Goal: Transaction & Acquisition: Purchase product/service

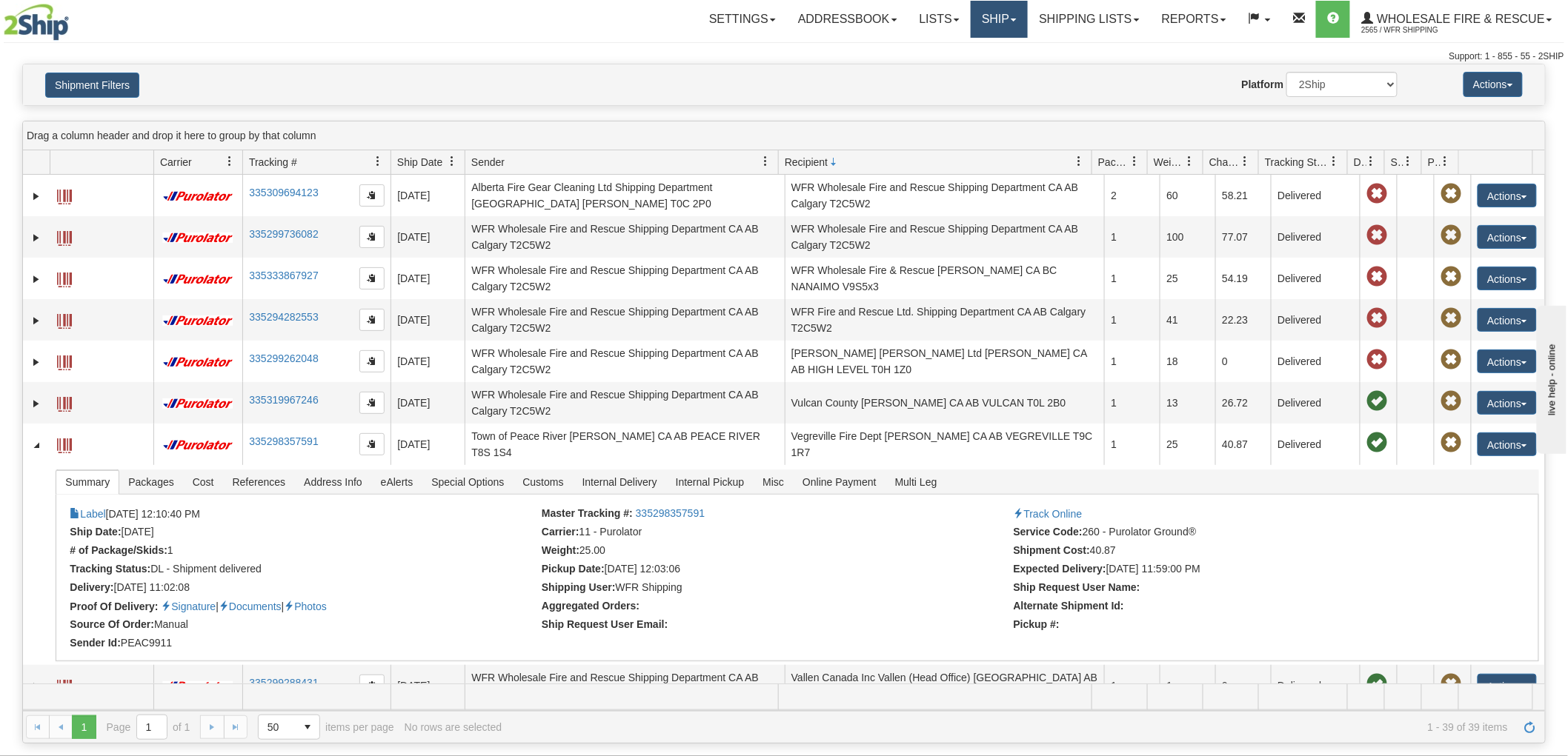
click at [990, 28] on link "Ship" at bounding box center [1000, 19] width 57 height 37
click at [964, 44] on link "Ship Screen" at bounding box center [969, 52] width 117 height 19
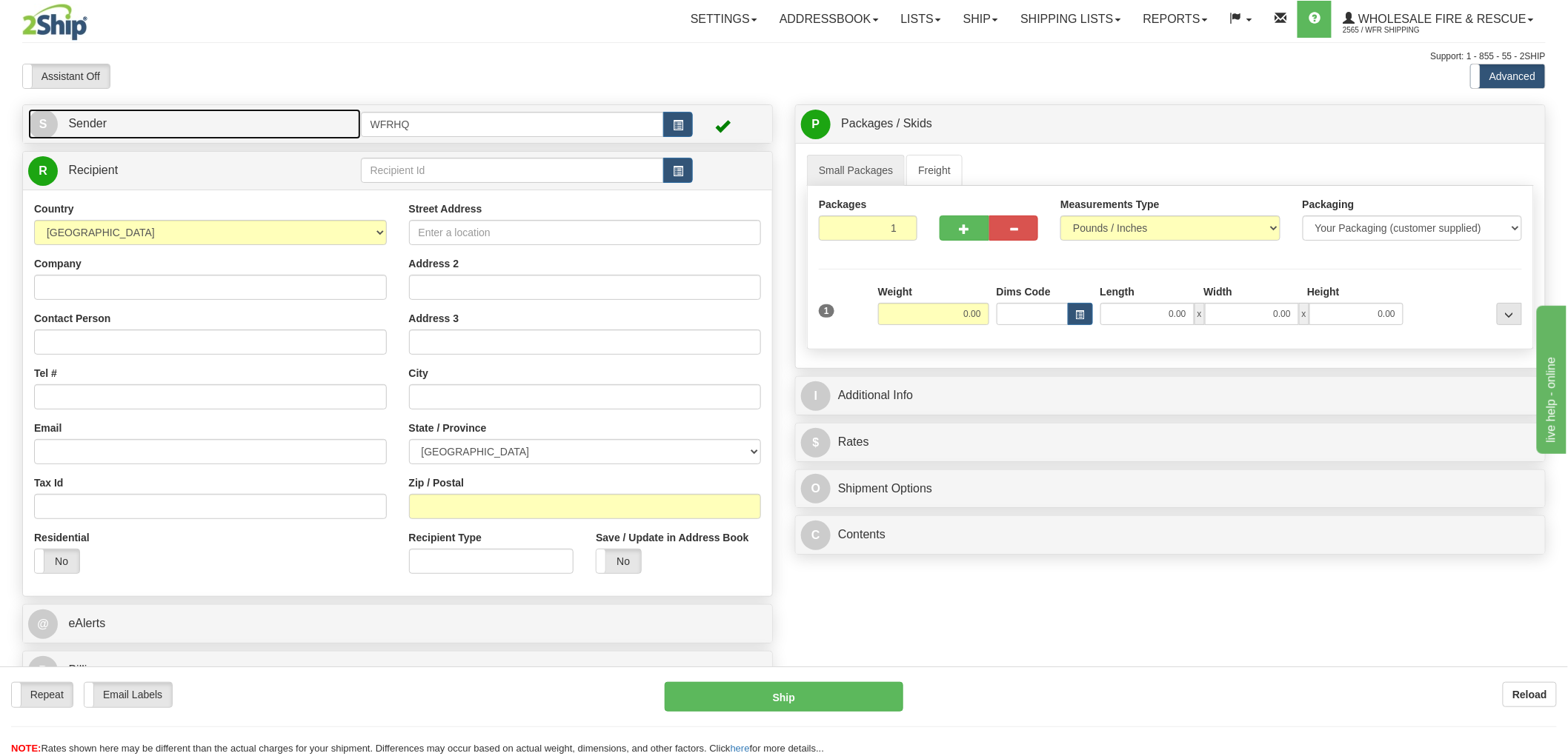
click at [204, 118] on link "S Sender" at bounding box center [195, 124] width 333 height 30
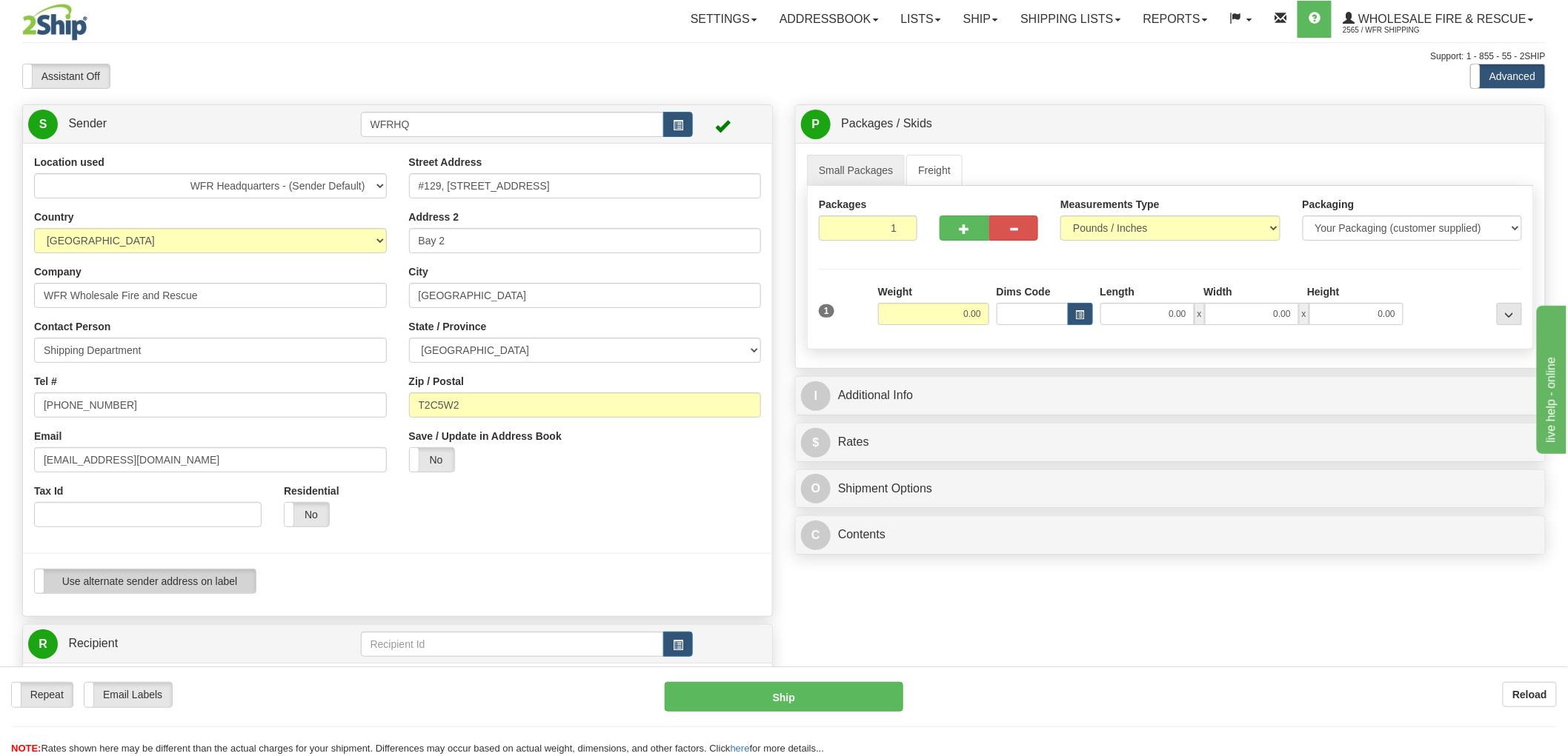
click at [200, 593] on label "Use alternate sender address on label" at bounding box center [145, 582] width 221 height 24
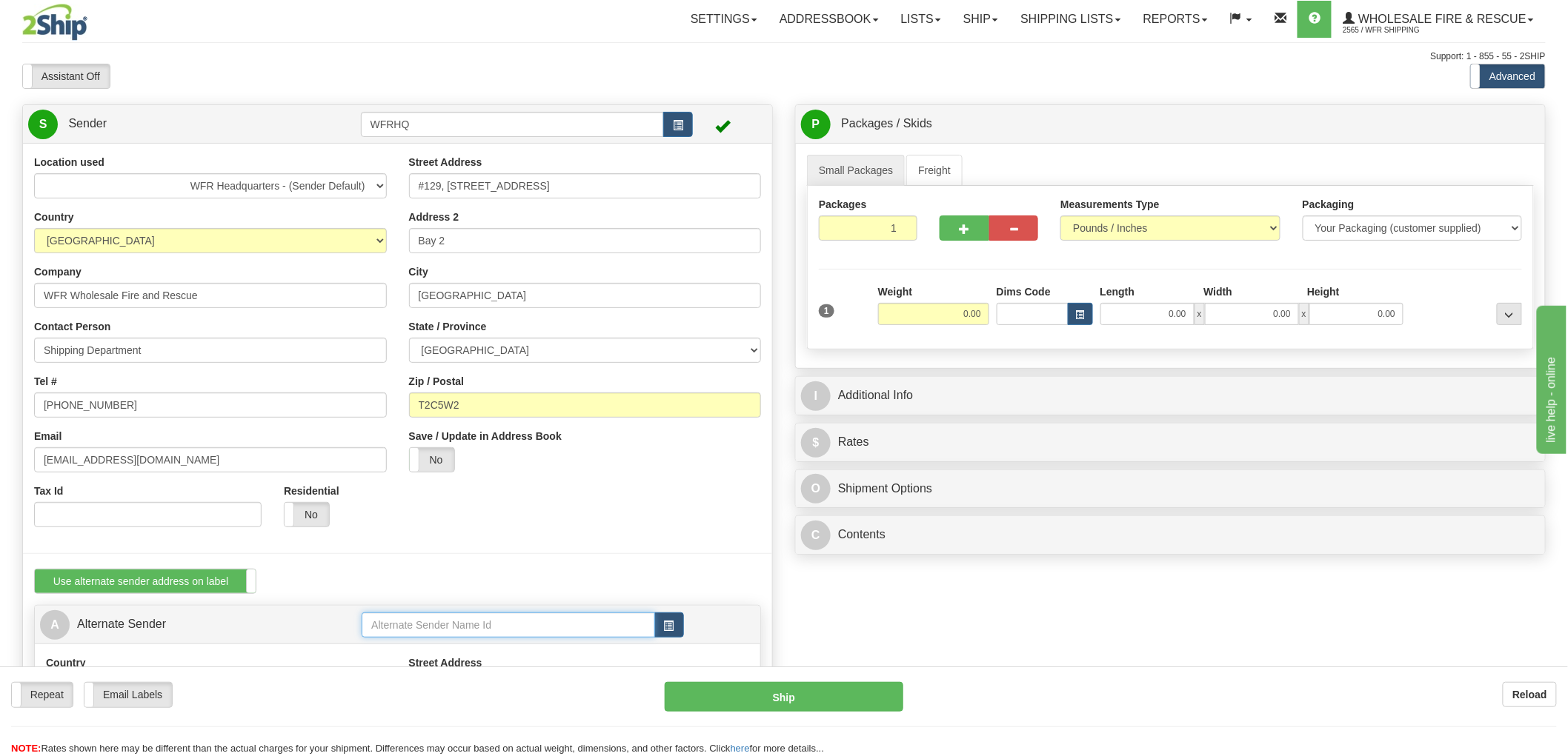
click at [493, 626] on input "text" at bounding box center [508, 625] width 293 height 25
type input "S"
click at [670, 623] on span "button" at bounding box center [669, 627] width 10 height 9
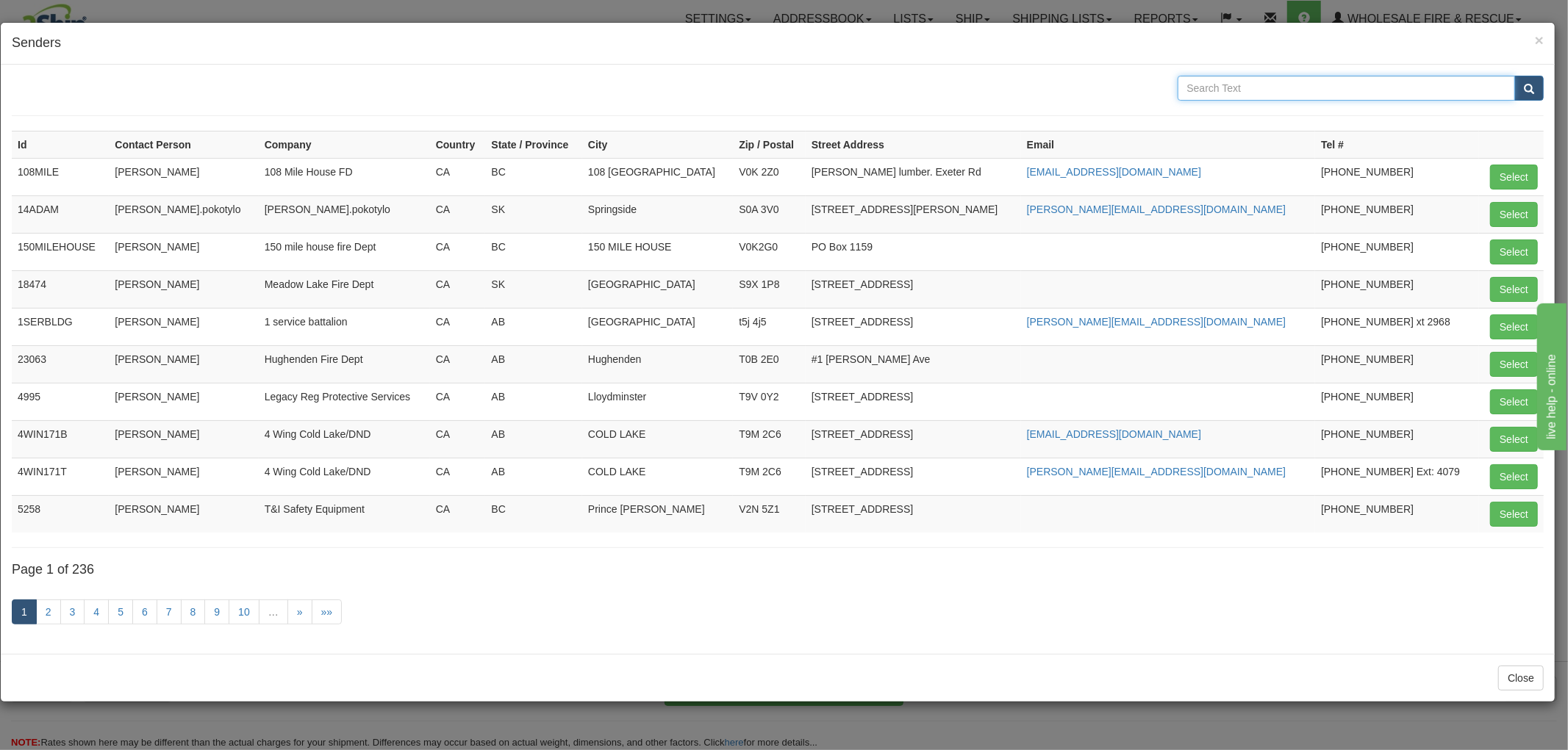
click at [1267, 81] on input "text" at bounding box center [1347, 88] width 338 height 25
type input "Sun Peak"
click at [1515, 76] on button "submit" at bounding box center [1530, 88] width 30 height 25
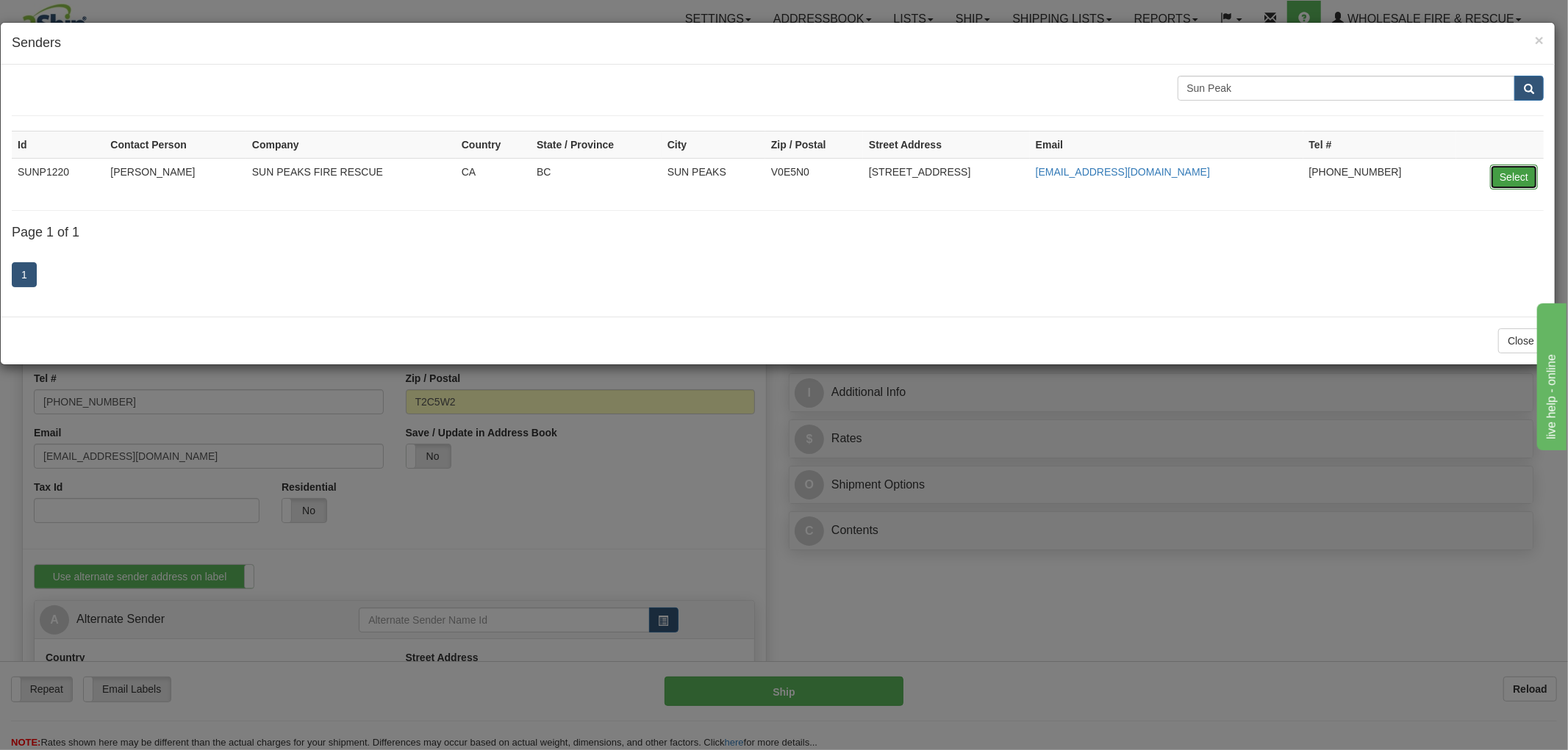
click at [1523, 172] on button "Select" at bounding box center [1514, 177] width 48 height 25
type input "SUNP1220"
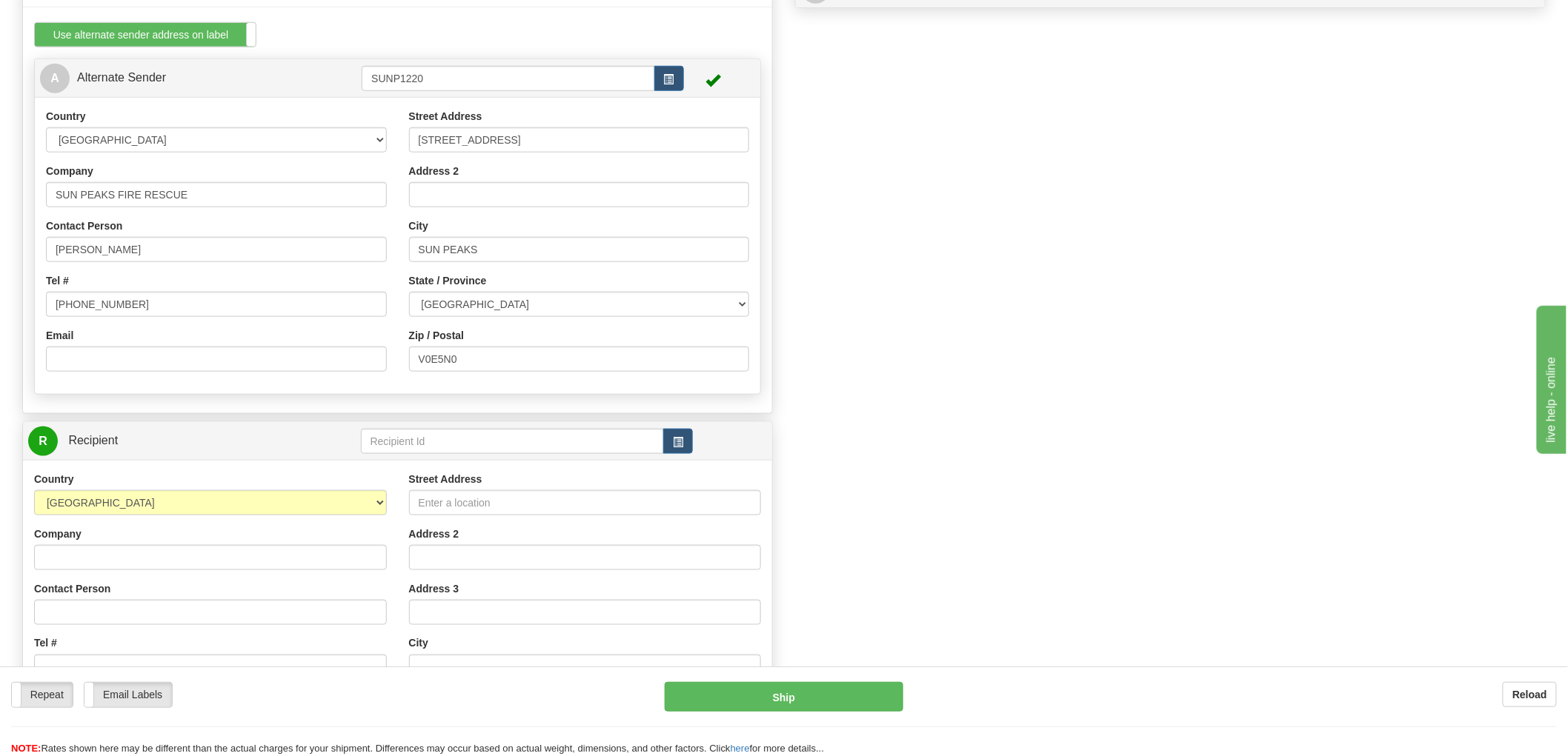
scroll to position [575, 0]
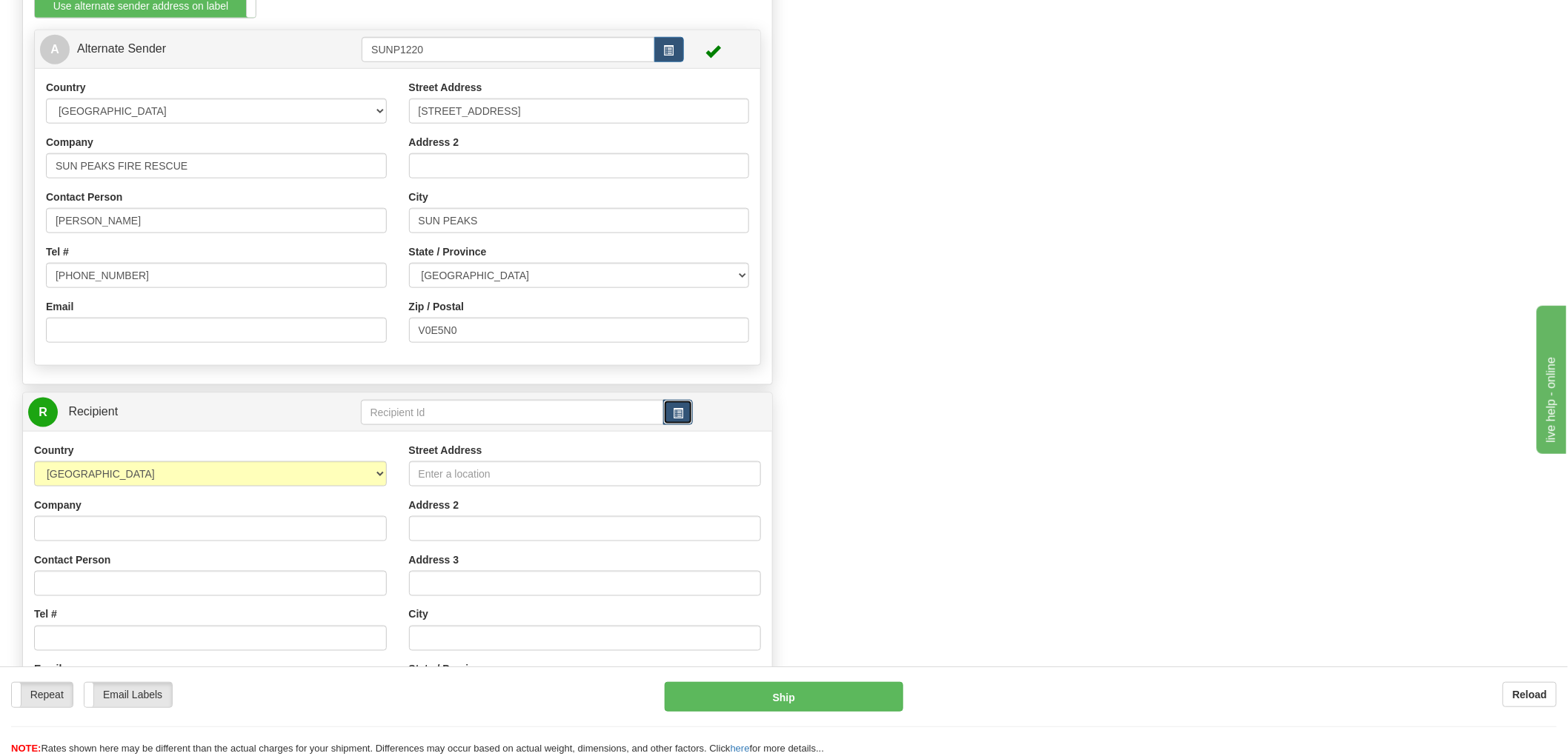
click at [684, 415] on button "button" at bounding box center [678, 413] width 30 height 25
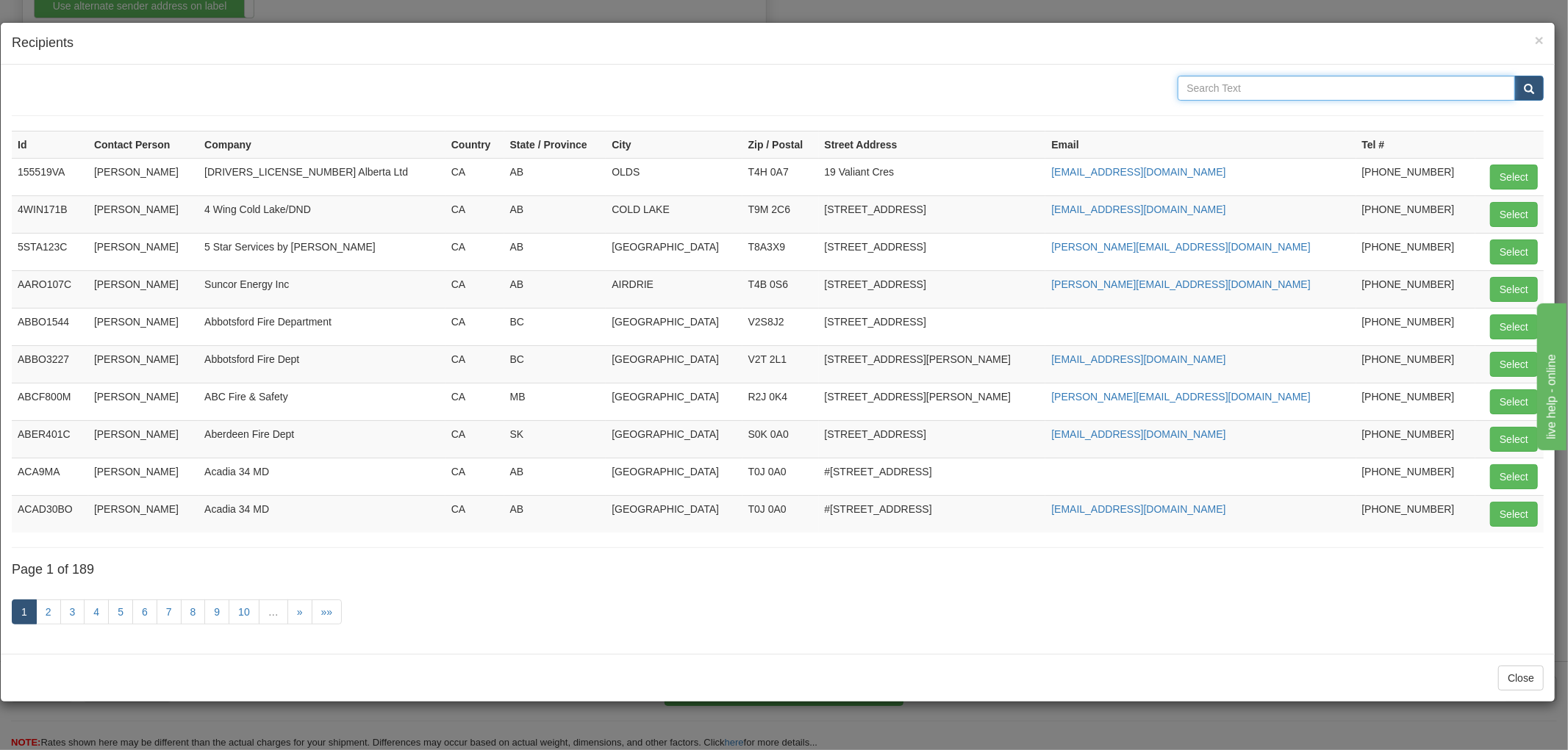
click at [1299, 89] on input "text" at bounding box center [1347, 88] width 338 height 25
type input "North Bay"
click at [1515, 76] on button "submit" at bounding box center [1530, 88] width 30 height 25
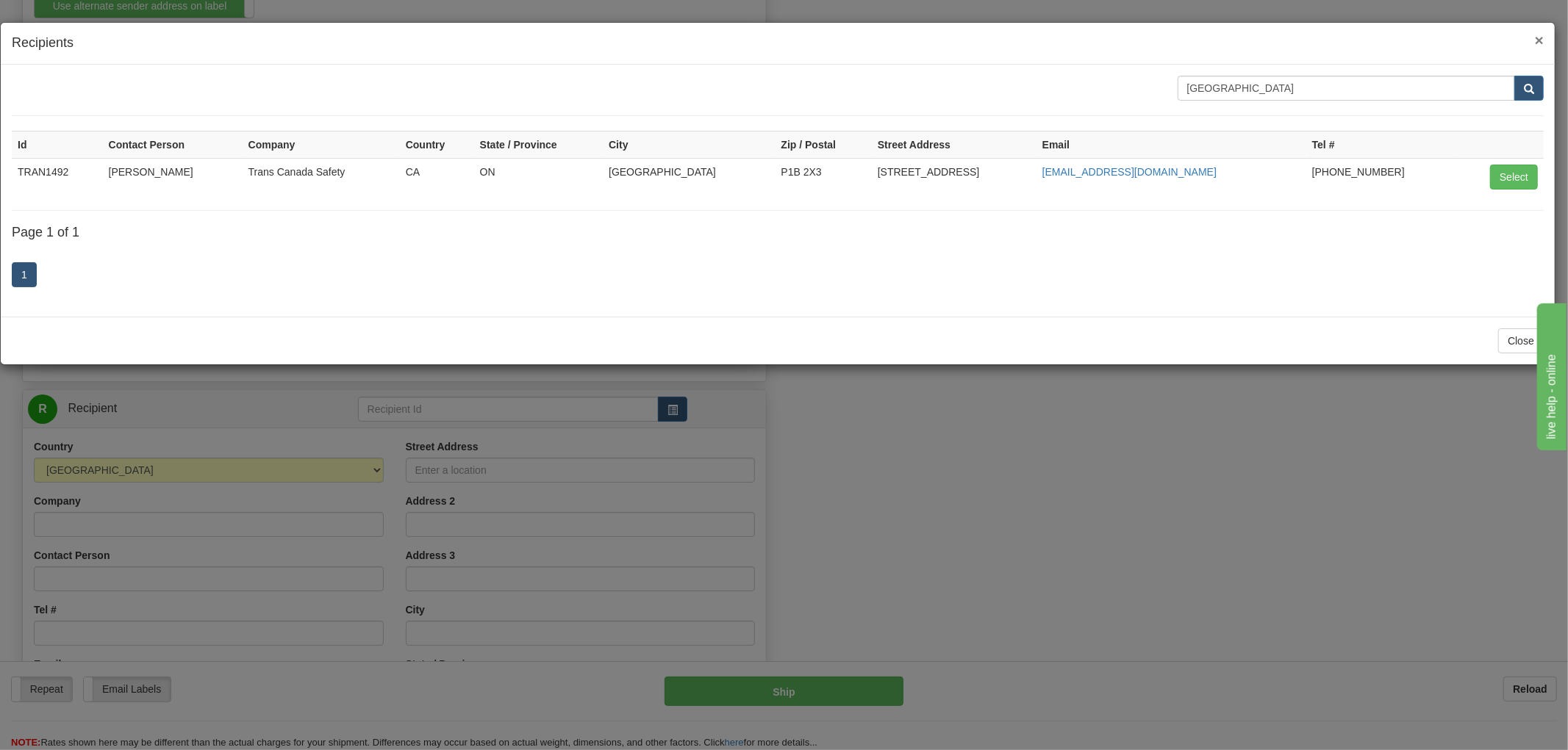
click at [1535, 42] on span "×" at bounding box center [1539, 40] width 9 height 17
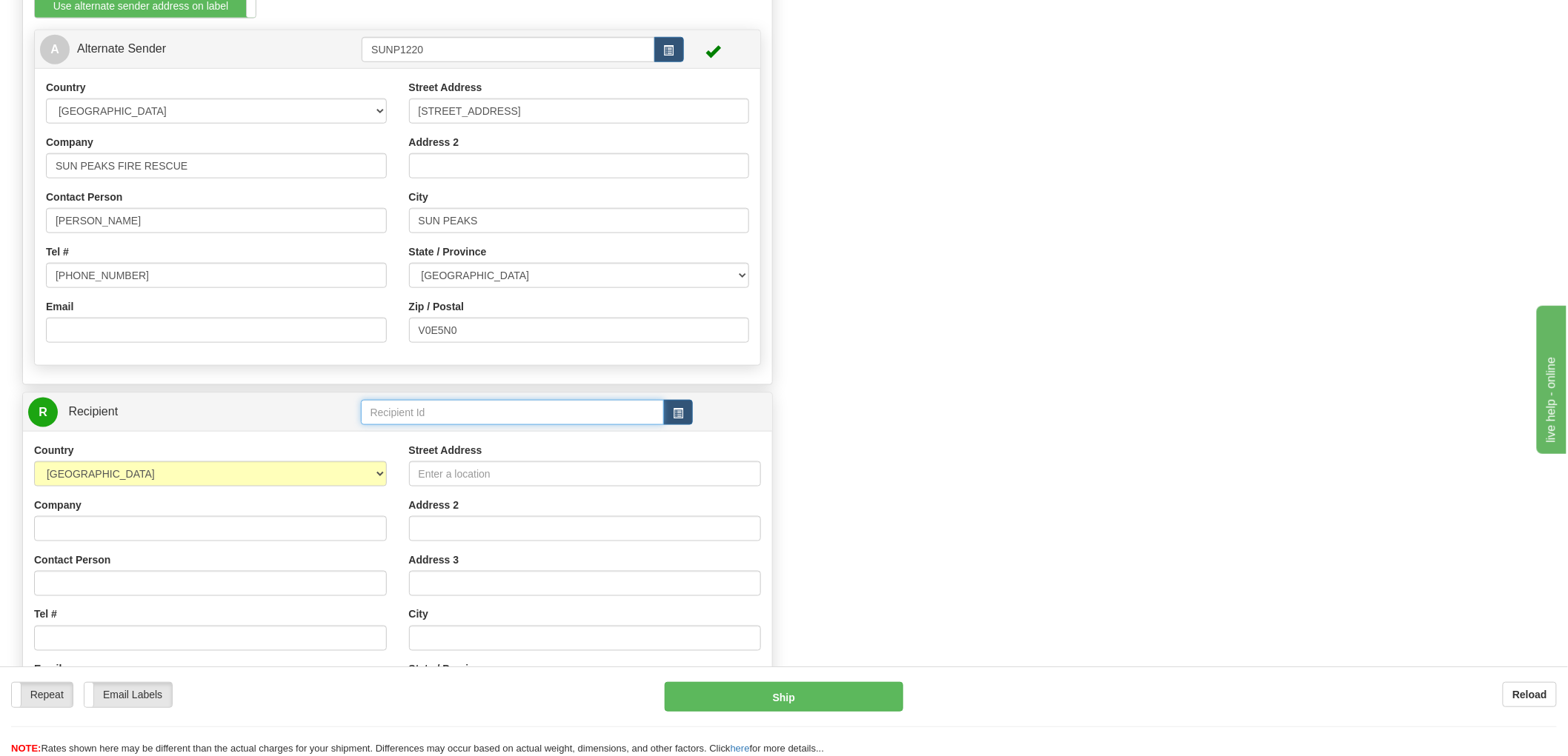
click at [442, 413] on input "text" at bounding box center [512, 413] width 304 height 25
type input "NORT119"
click at [139, 530] on div "Country AFGHANISTAN ALAND ISLANDS ALBANIA ALGERIA AMERICAN SAMOA ANDORRA ANGOLA…" at bounding box center [397, 634] width 749 height 406
type input "North Bay FD"
click at [84, 582] on input "Contact Person" at bounding box center [210, 584] width 353 height 25
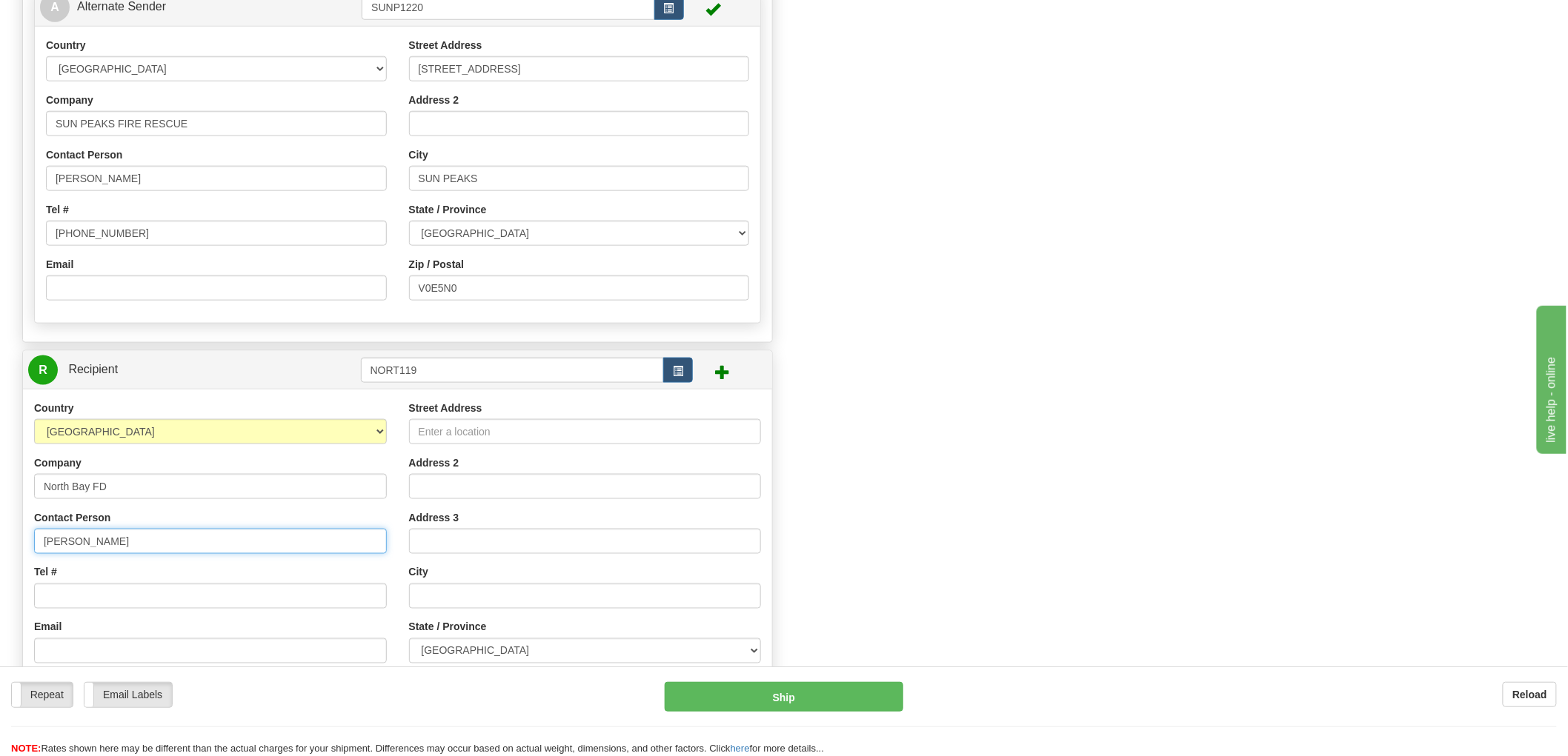
scroll to position [658, 0]
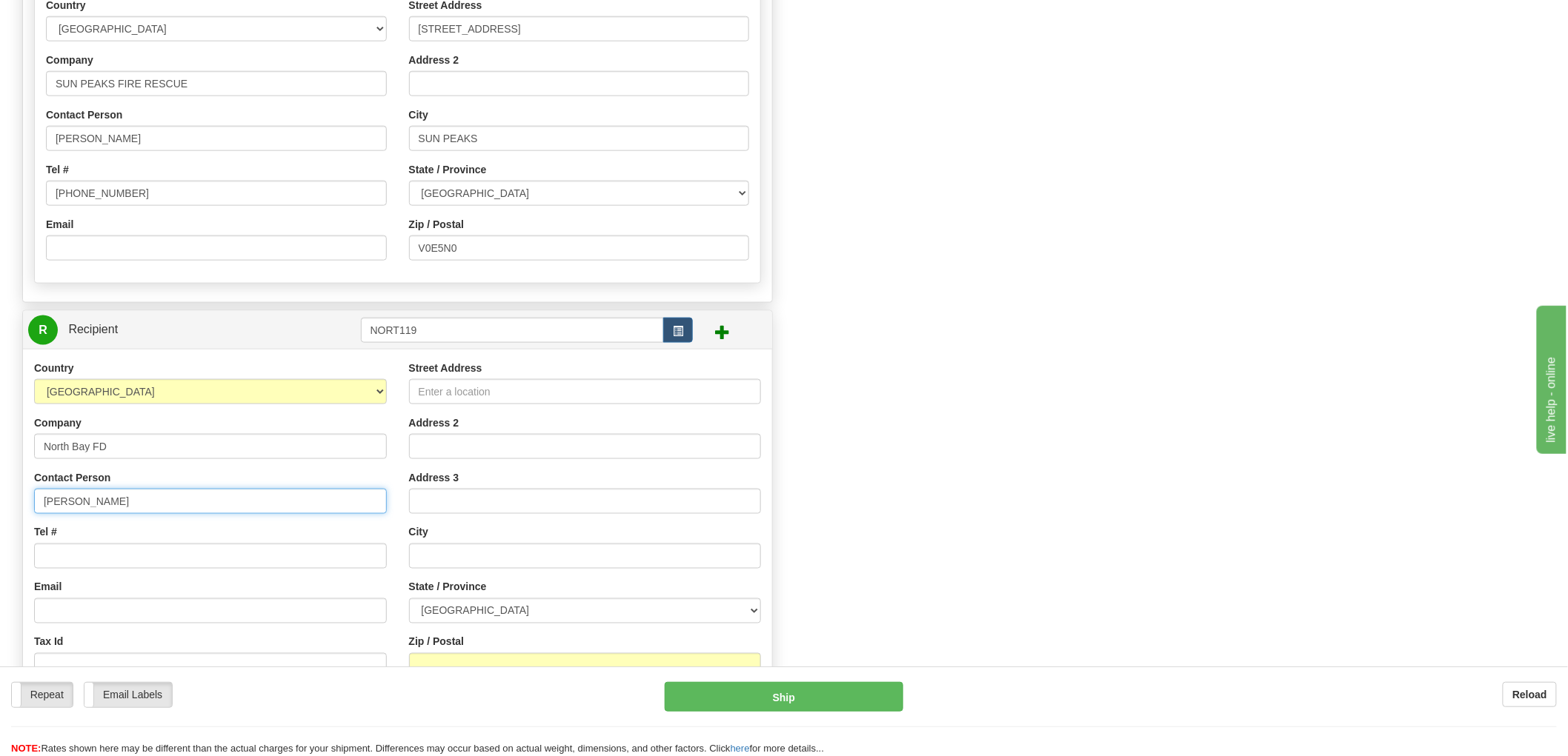
type input "Jason Whiteley"
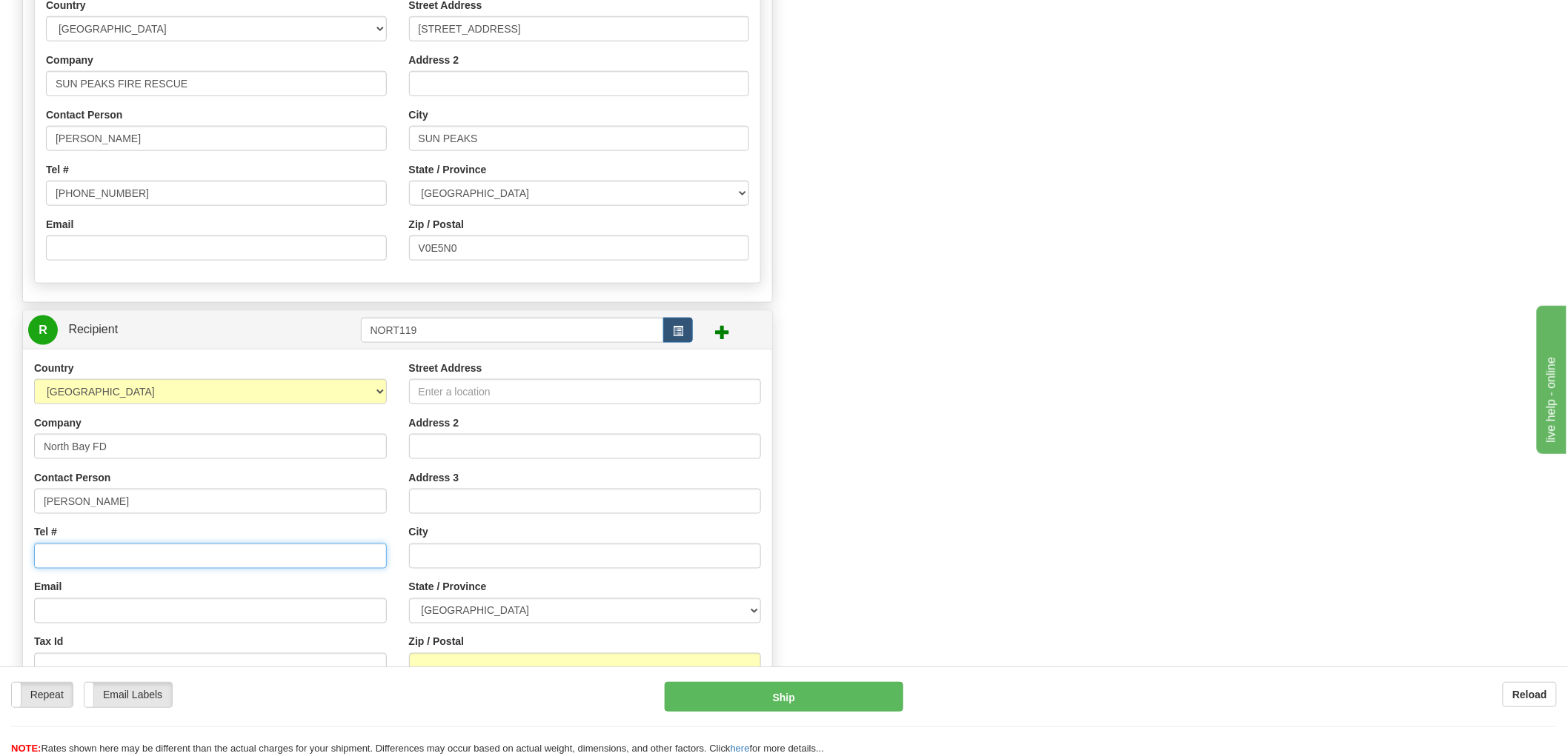
click at [85, 556] on input "Tel #" at bounding box center [210, 556] width 353 height 25
click at [95, 613] on input "Email" at bounding box center [210, 612] width 353 height 25
click at [107, 561] on input "Tel #" at bounding box center [210, 556] width 353 height 25
type input "403-279-0400"
click at [498, 388] on input "Street Address" at bounding box center [585, 392] width 353 height 25
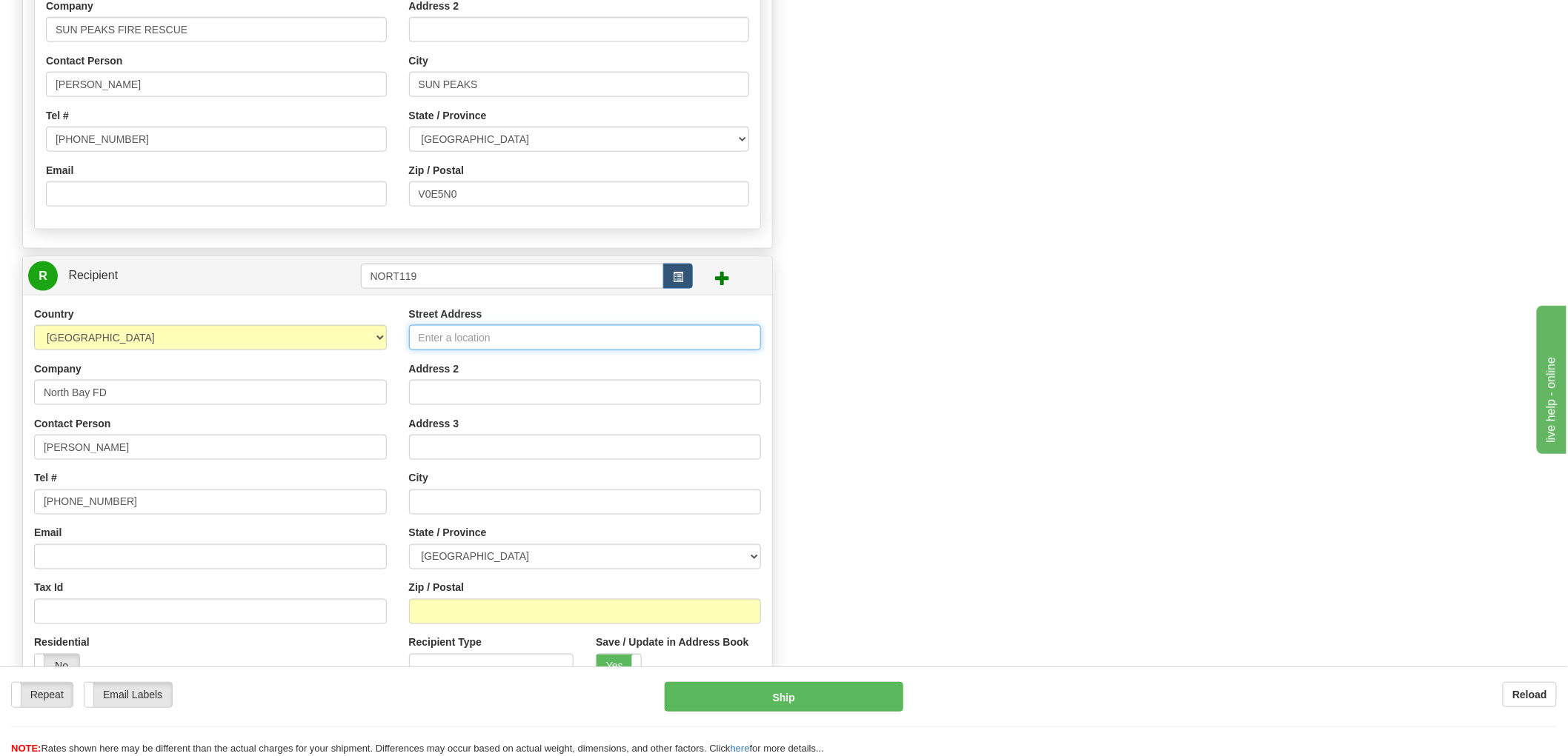
scroll to position [741, 0]
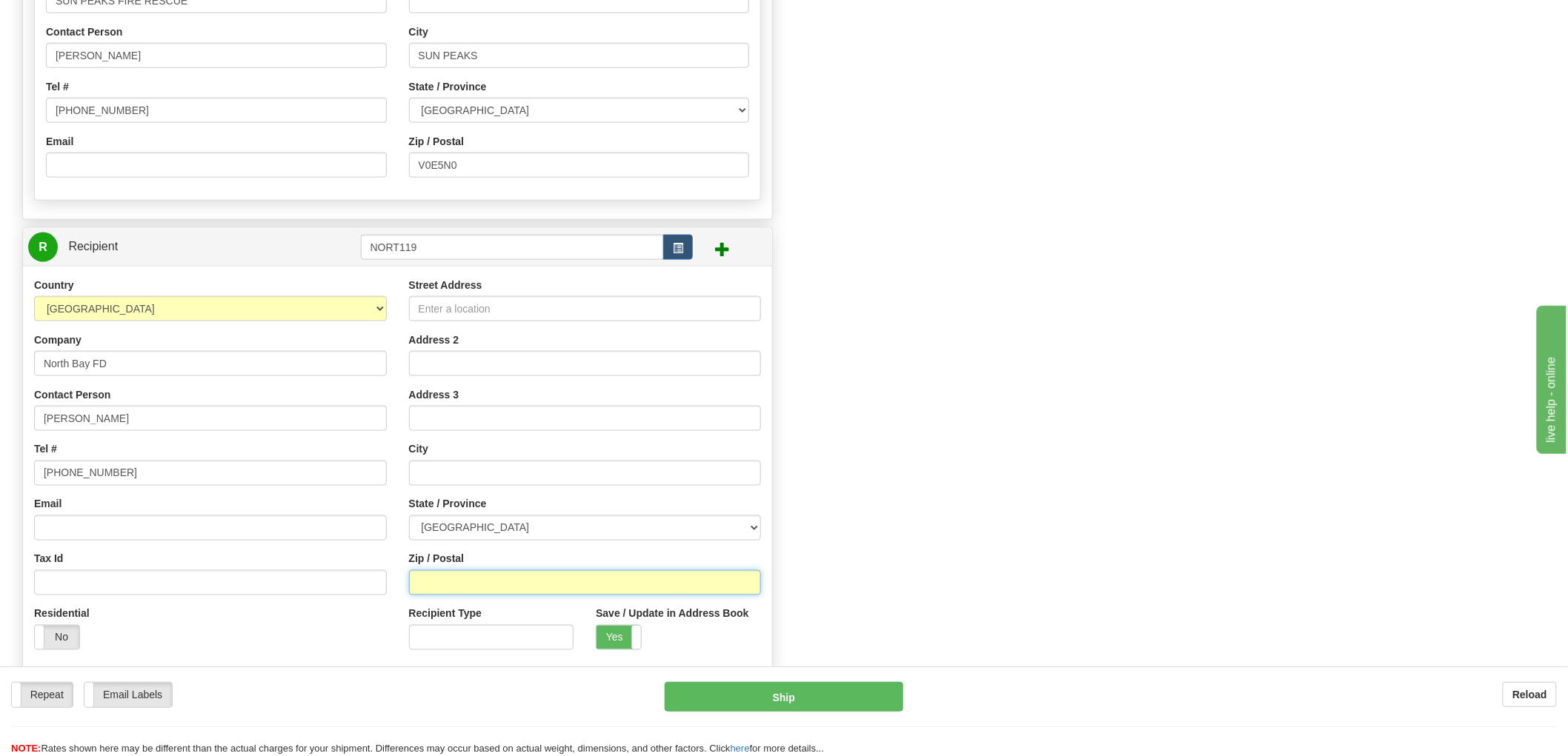
click at [454, 581] on input "Zip / Postal" at bounding box center [585, 583] width 353 height 25
type input "P1B 1P8"
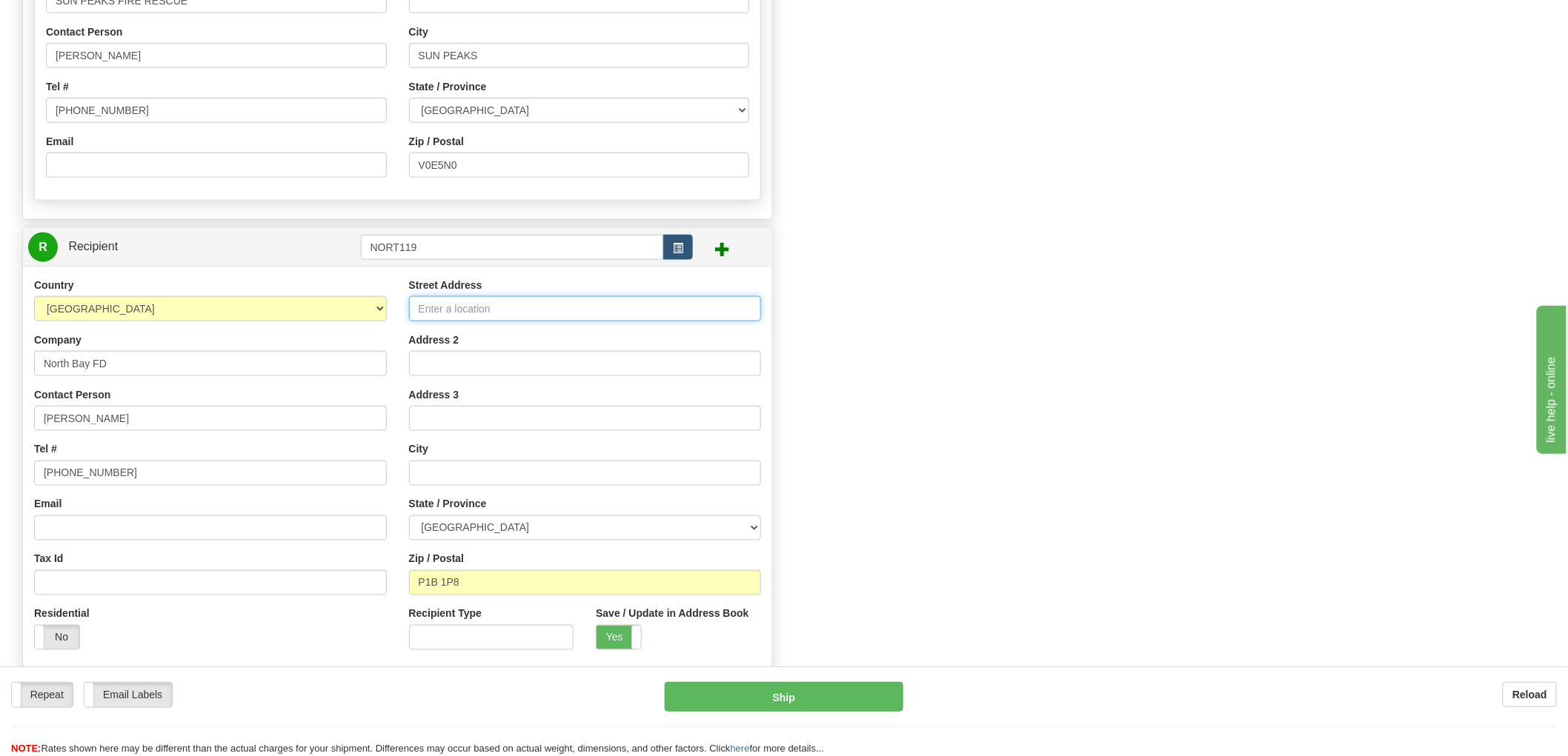
click at [514, 305] on input "Street Address" at bounding box center [585, 309] width 353 height 25
type input "NORTH BAY"
select select "ON"
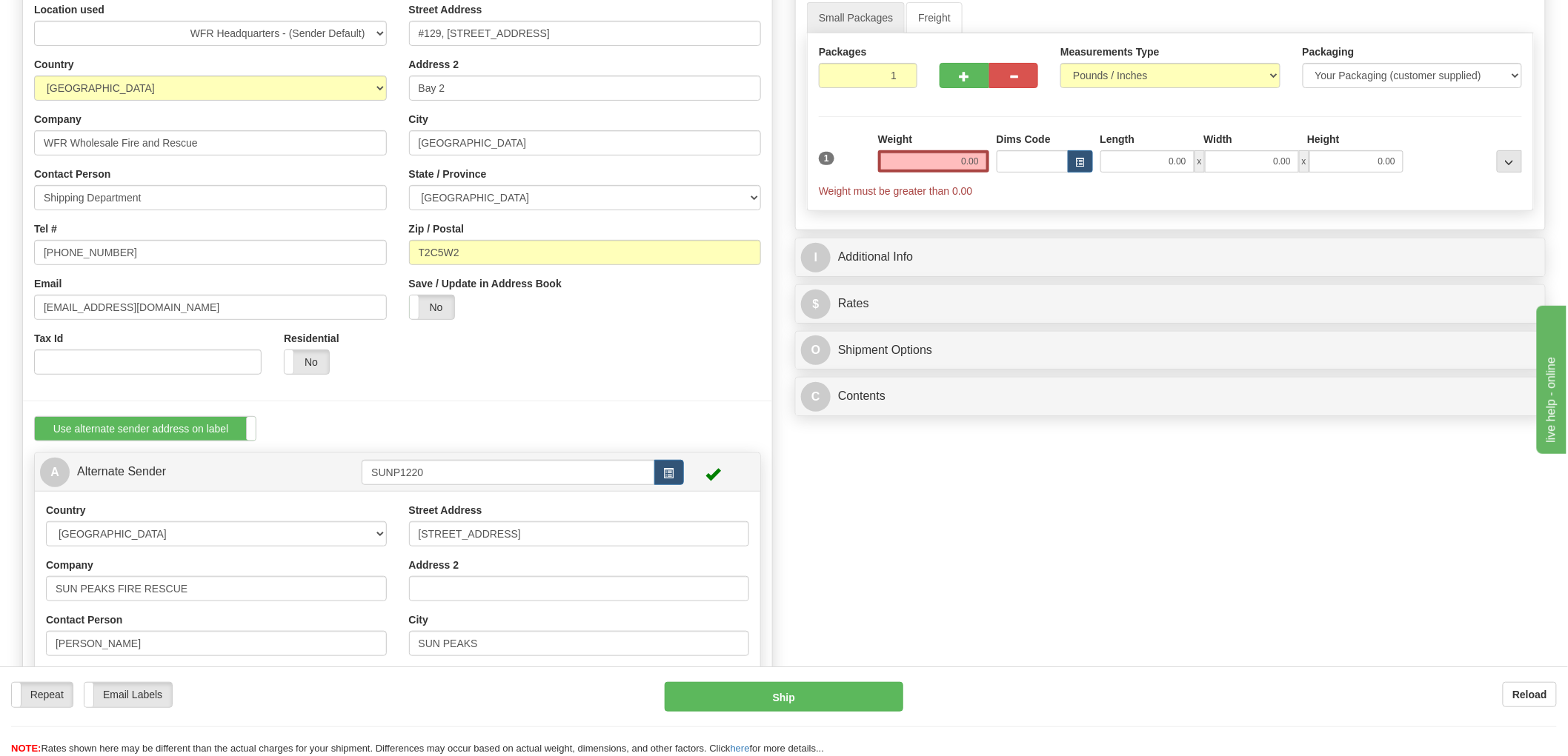
scroll to position [0, 0]
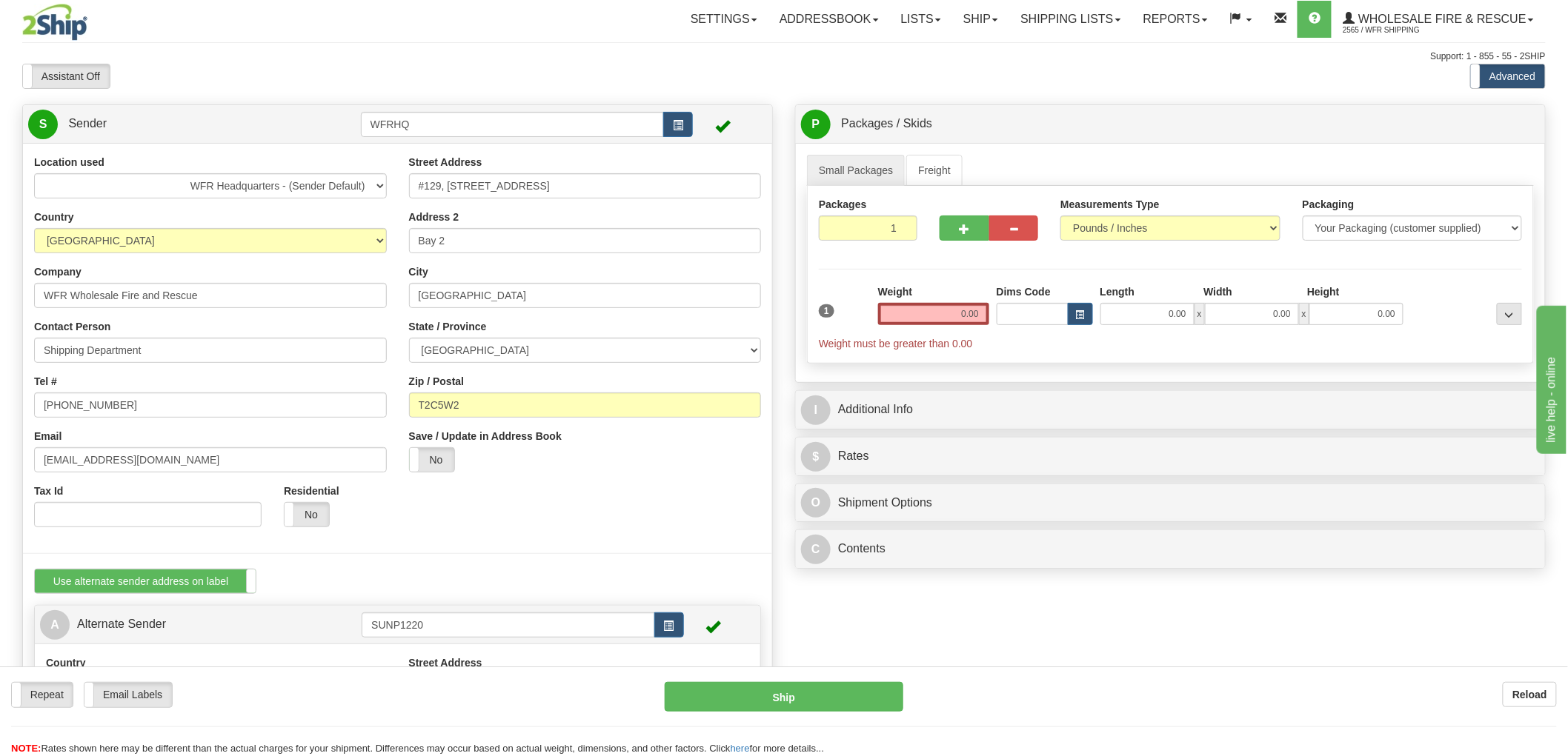
type input "119 Princess St West"
click at [956, 314] on input "0.00" at bounding box center [933, 314] width 111 height 22
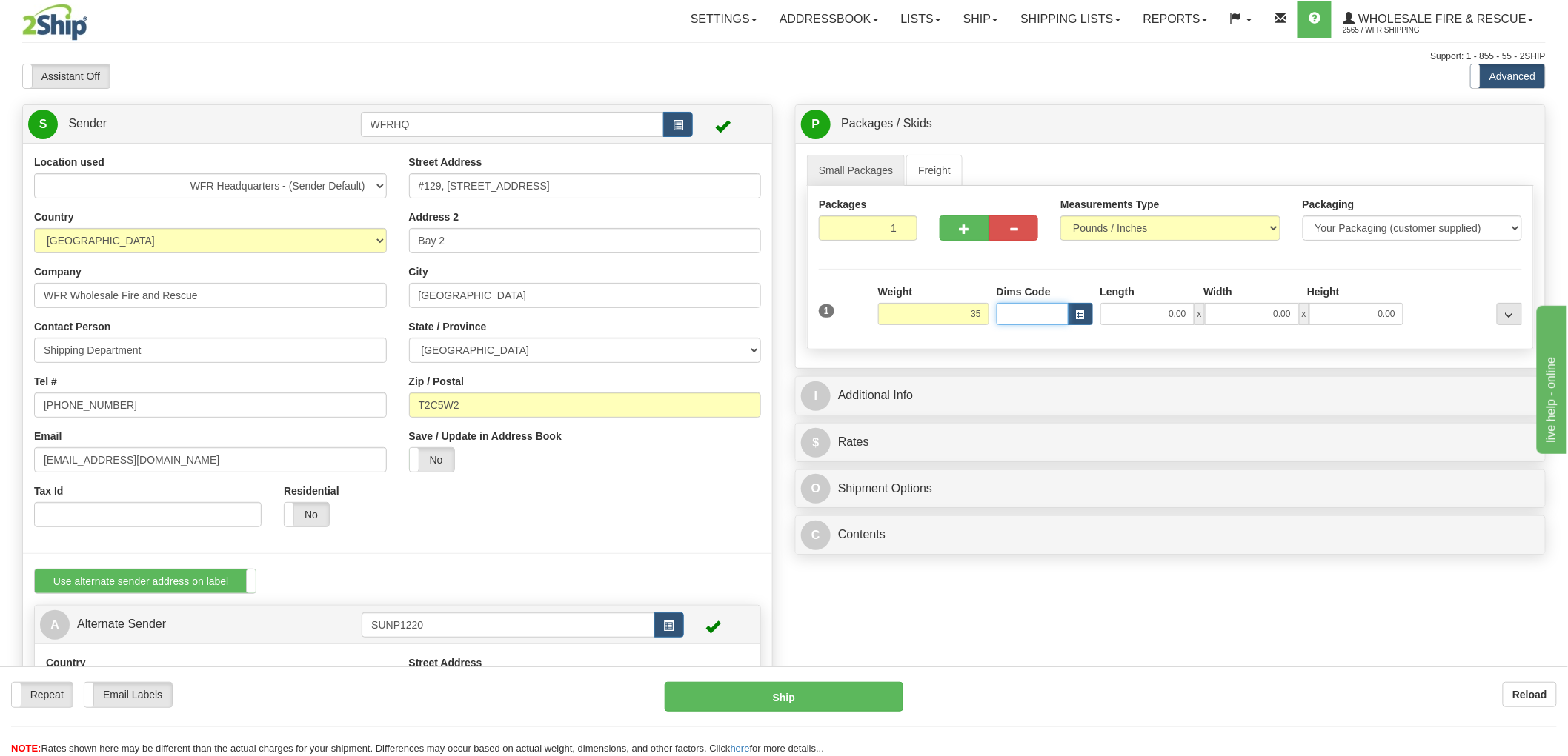
type input "35.00"
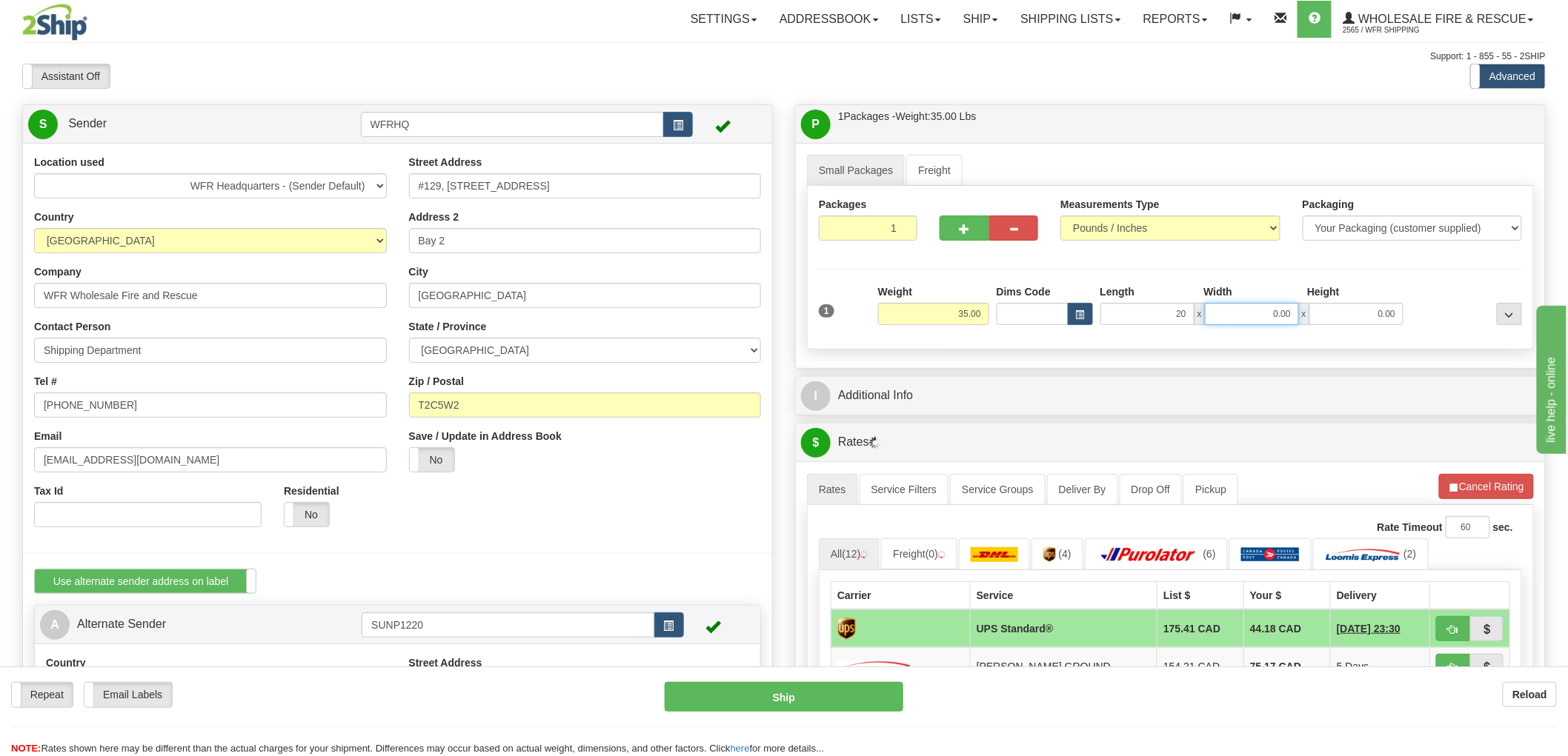
type input "20.00"
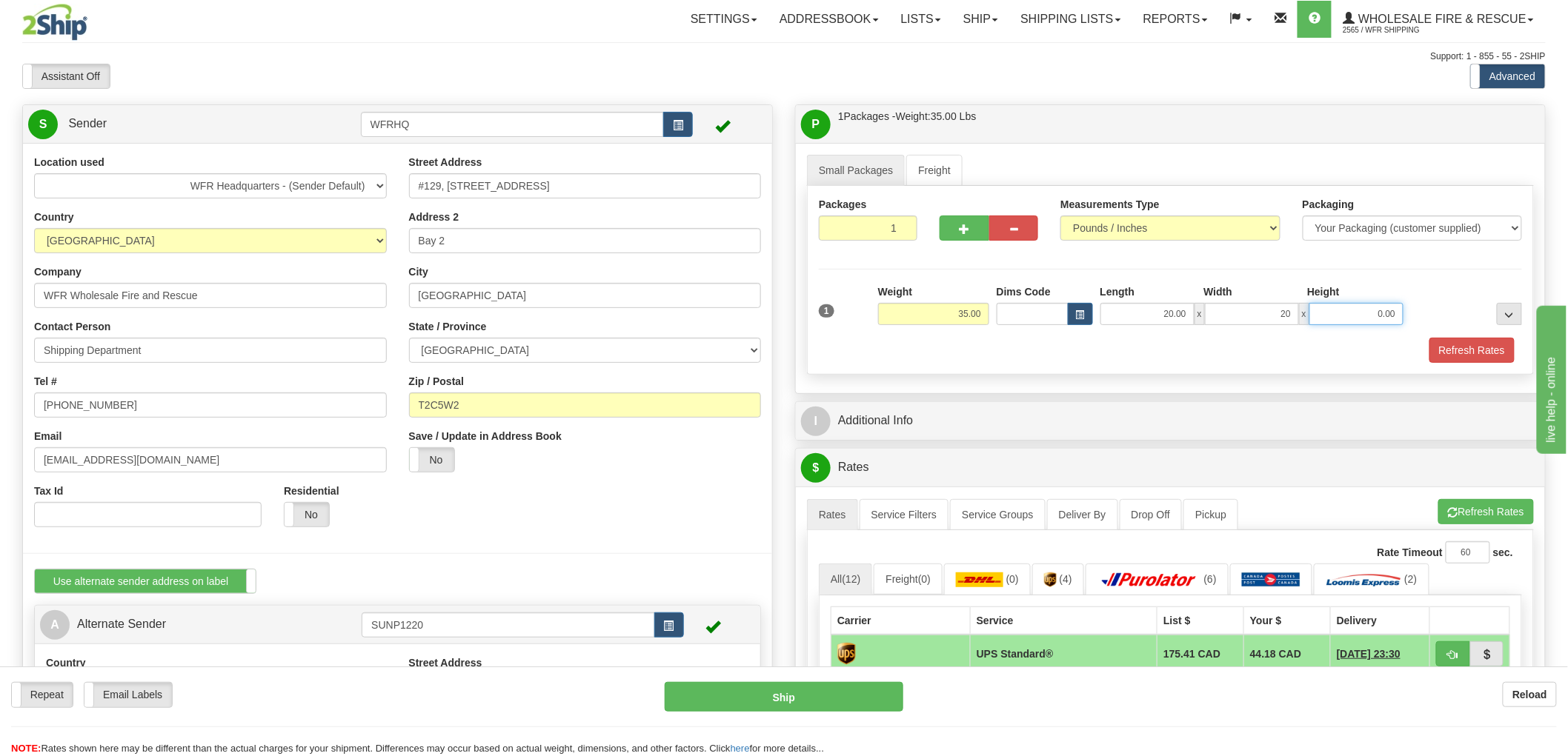
type input "20.00"
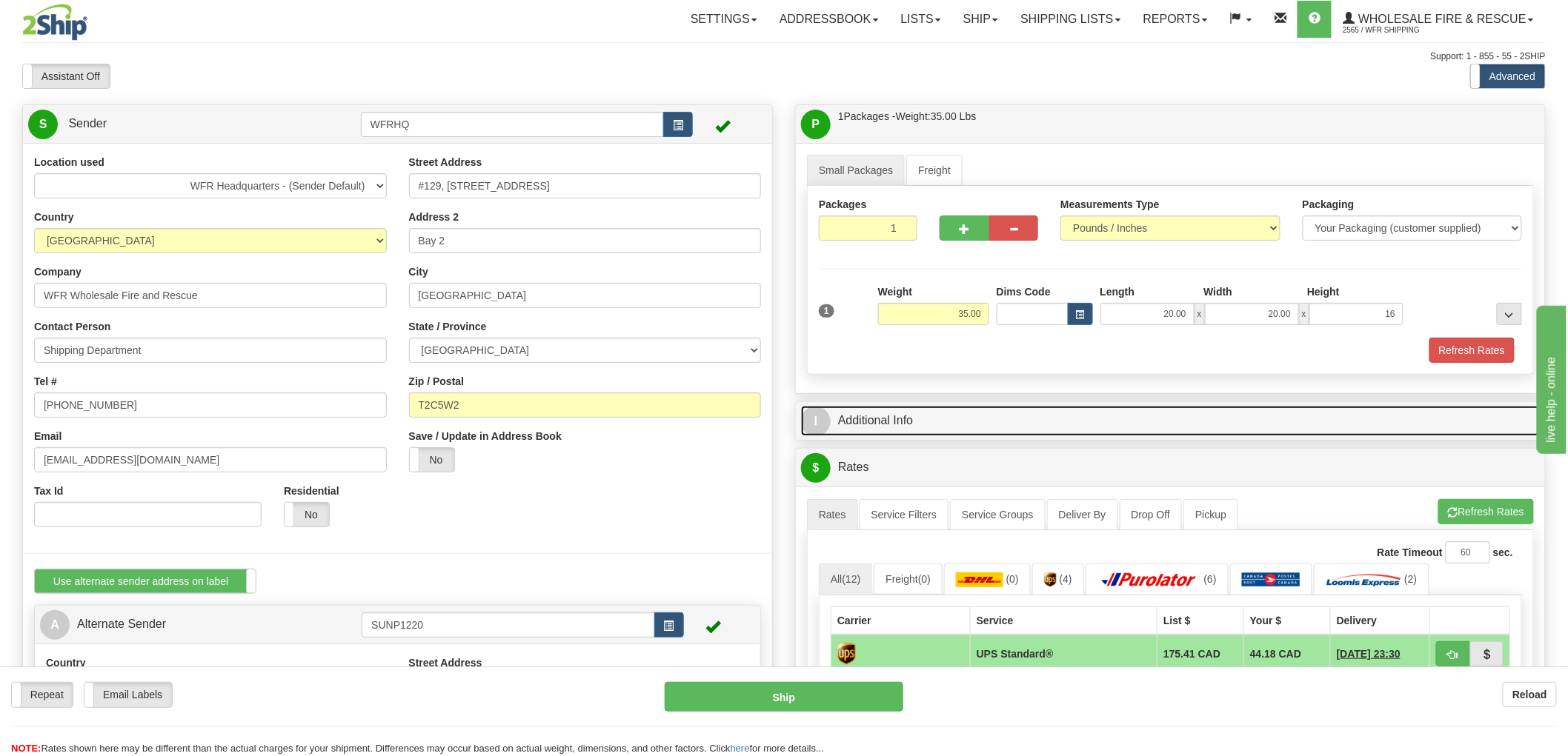
type input "16.00"
click at [901, 430] on link "I Additional Info" at bounding box center [1171, 421] width 739 height 30
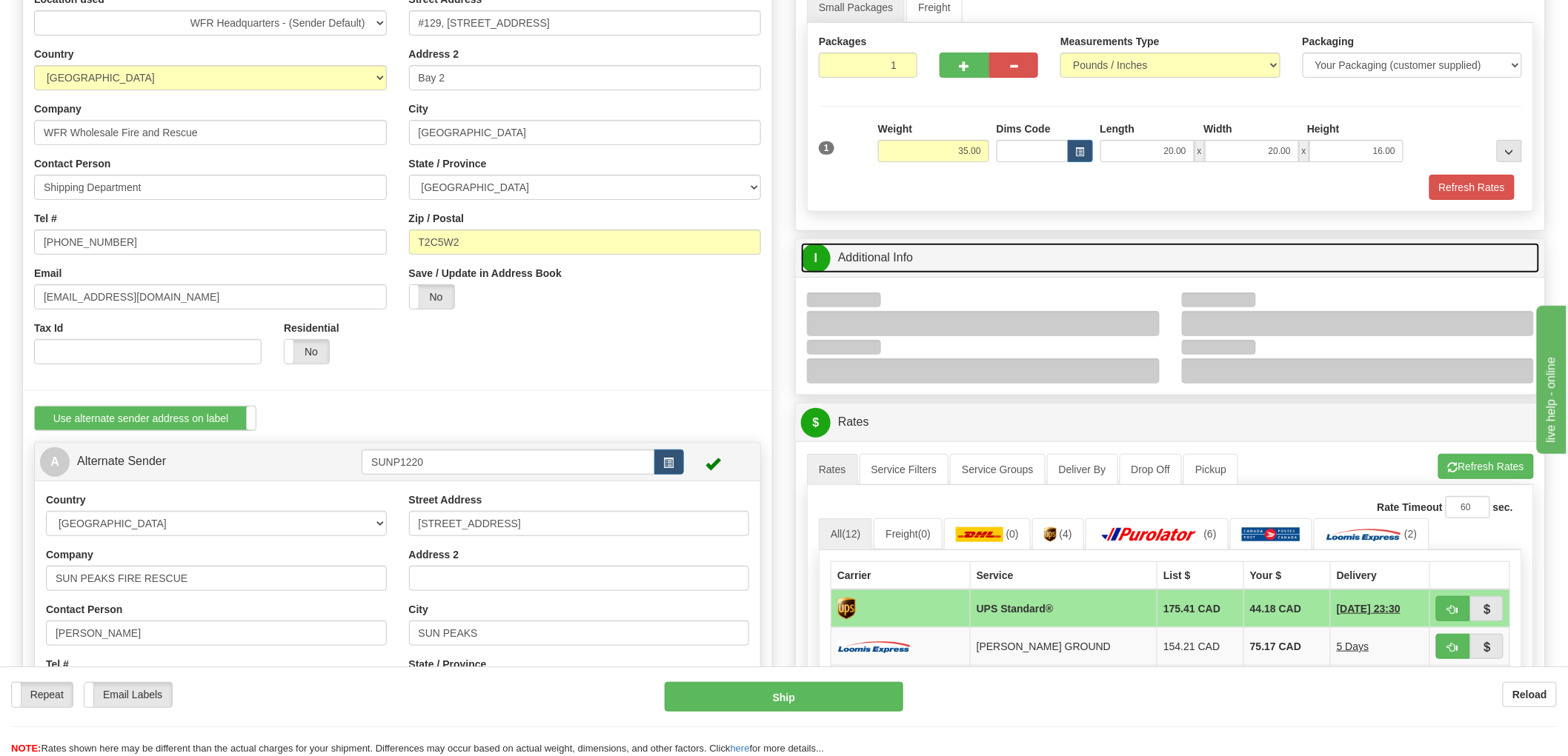
scroll to position [164, 0]
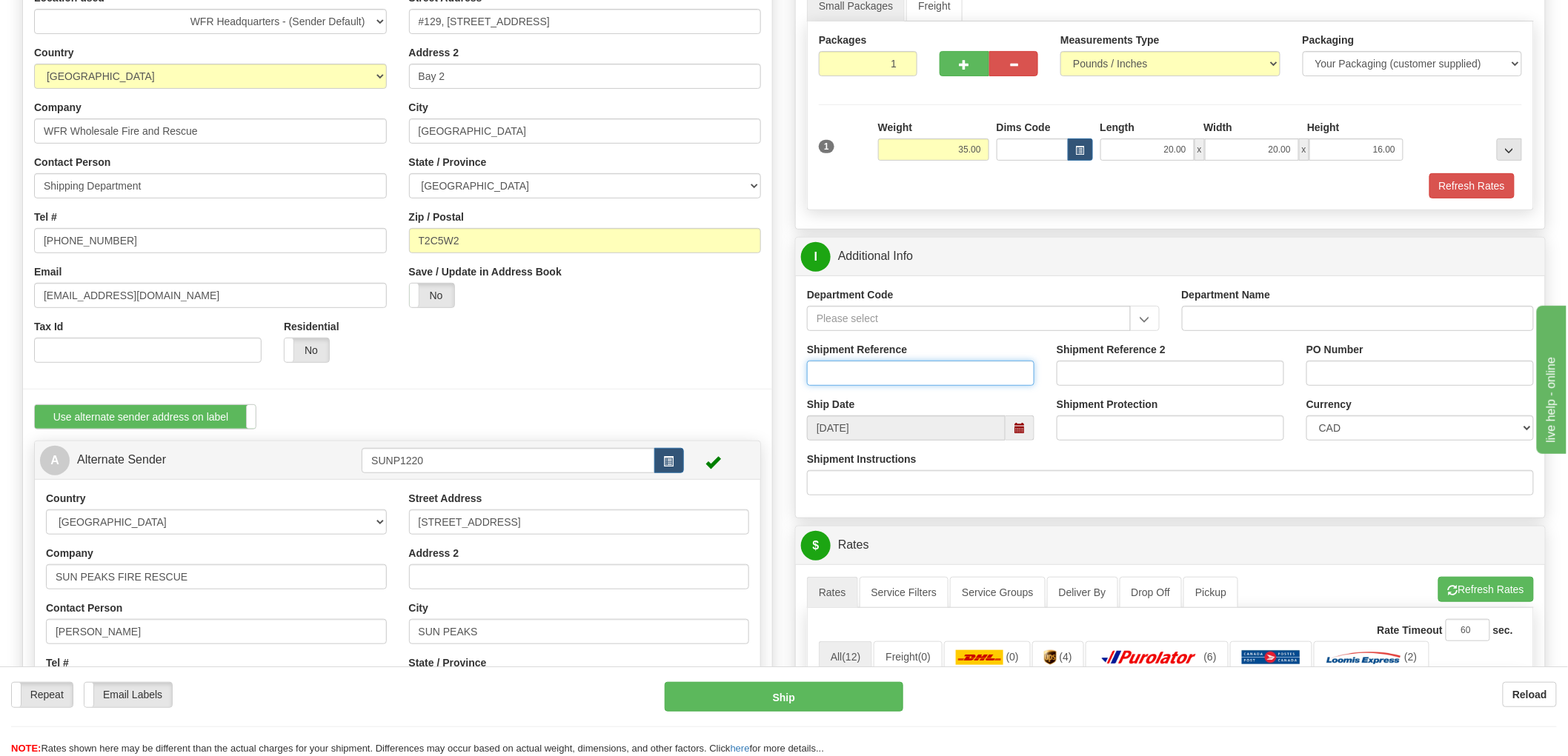
click at [870, 375] on input "Shipment Reference" at bounding box center [921, 373] width 227 height 25
type input "TFT Demo"
click at [1360, 381] on input "PO Number" at bounding box center [1420, 373] width 227 height 25
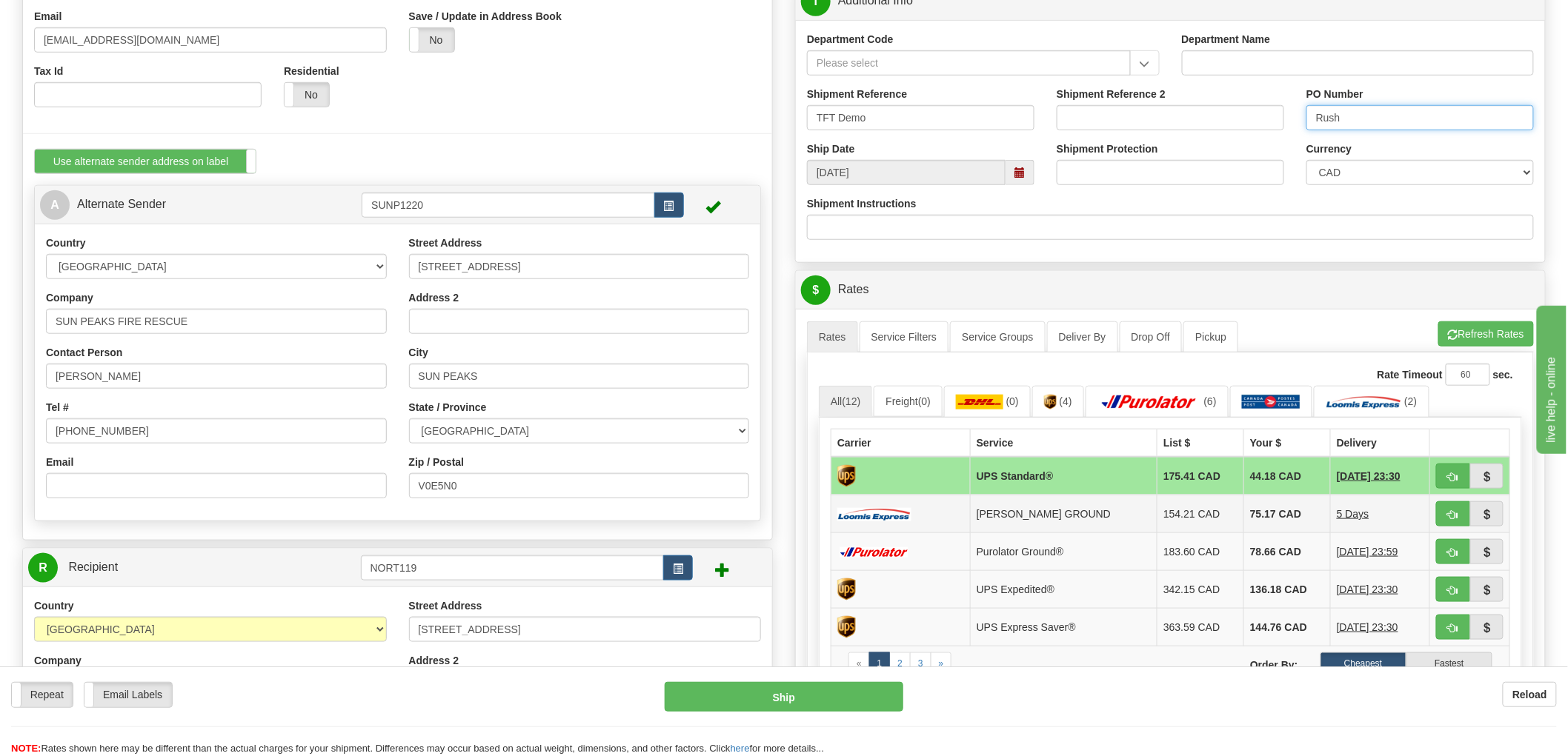
scroll to position [575, 0]
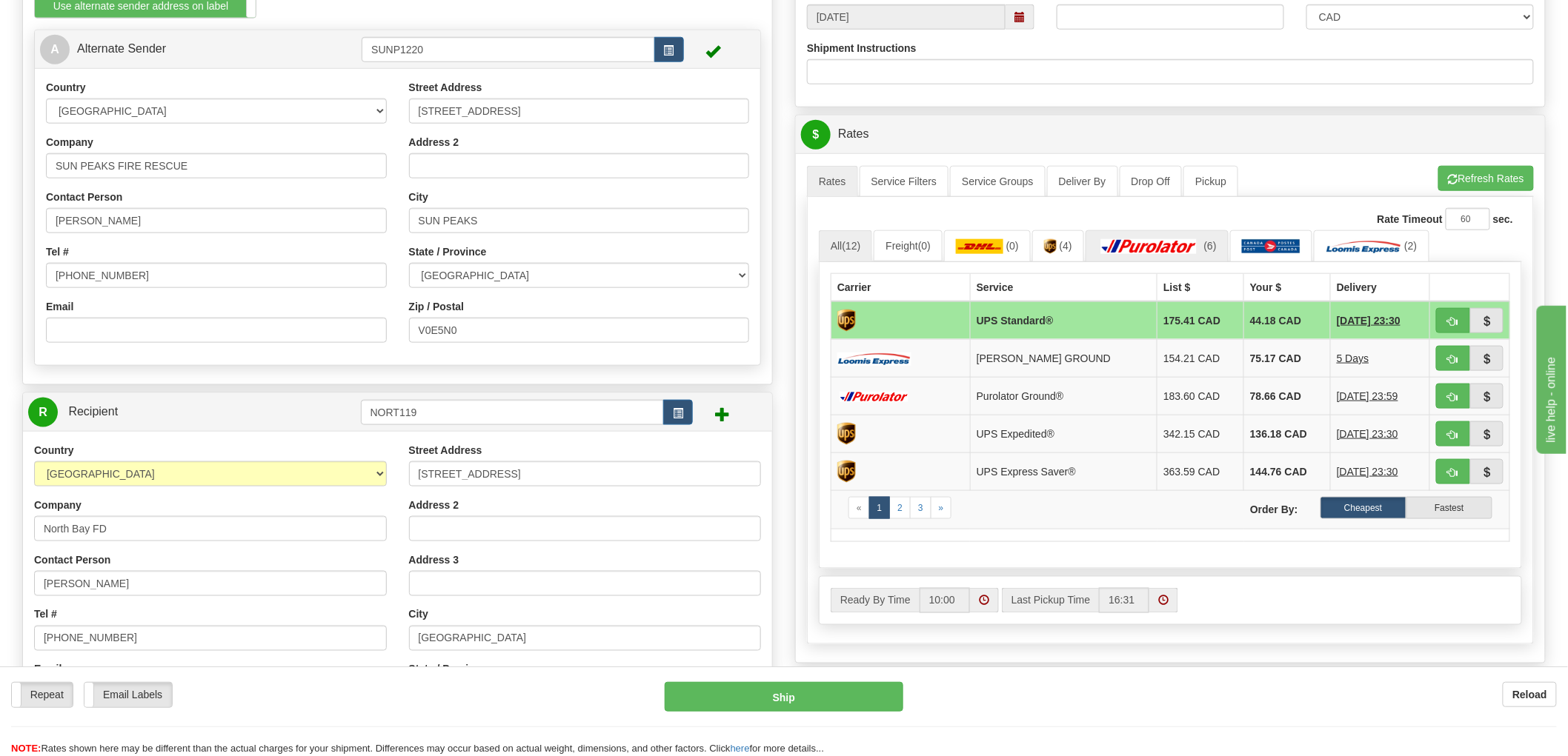
type input "Rush"
click at [1157, 249] on img at bounding box center [1149, 246] width 103 height 15
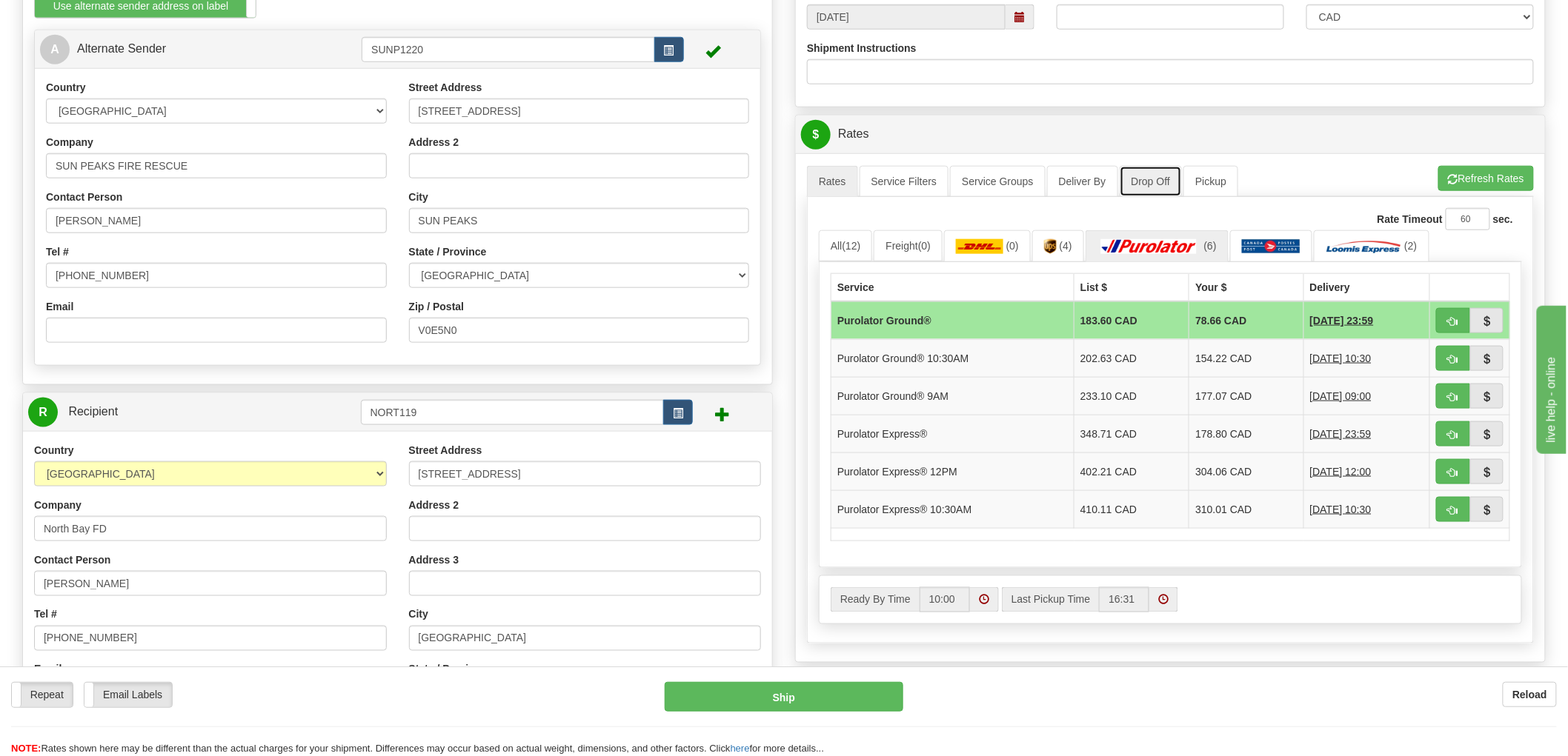
click at [1157, 184] on link "Drop Off" at bounding box center [1151, 181] width 63 height 31
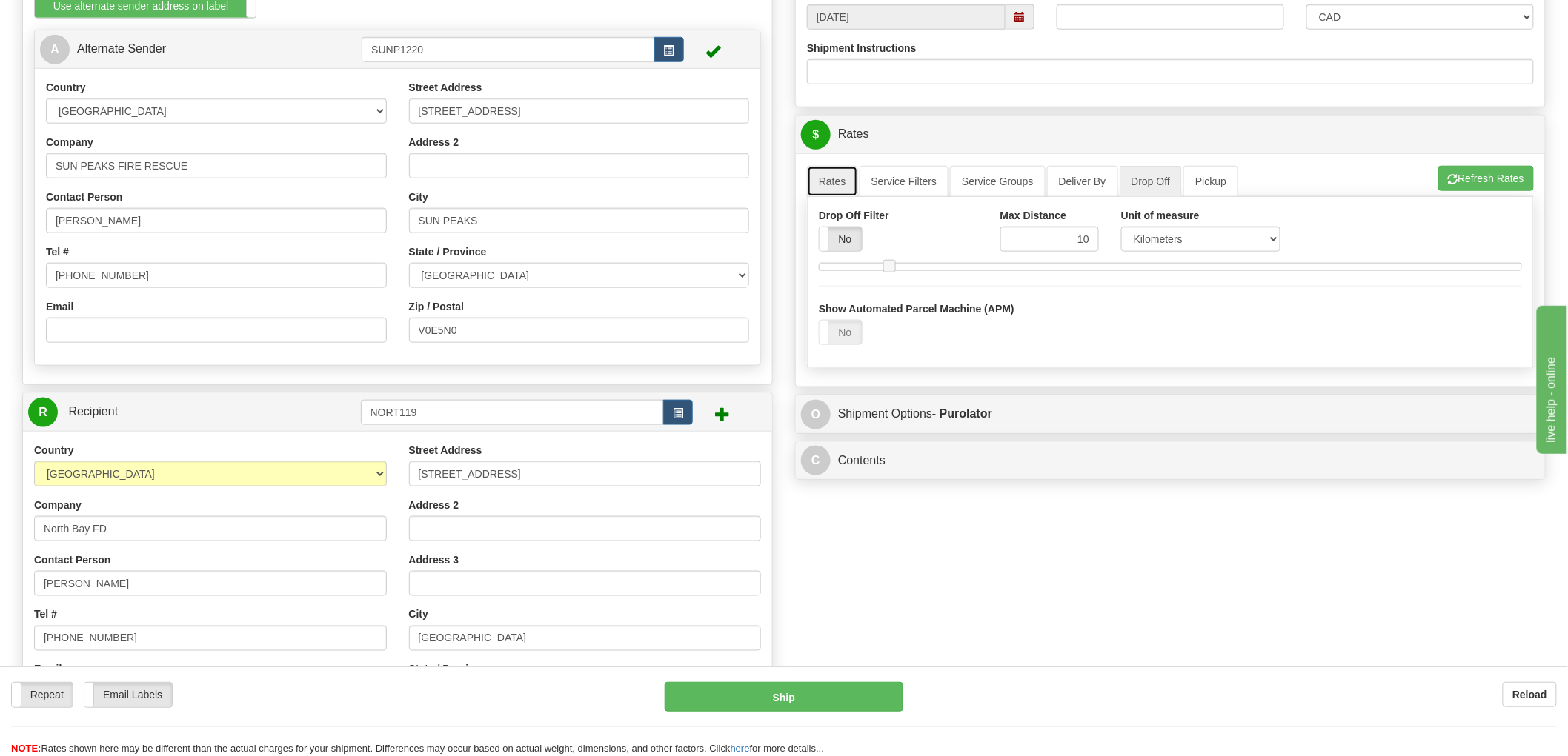
click at [834, 188] on link "Rates" at bounding box center [832, 181] width 51 height 31
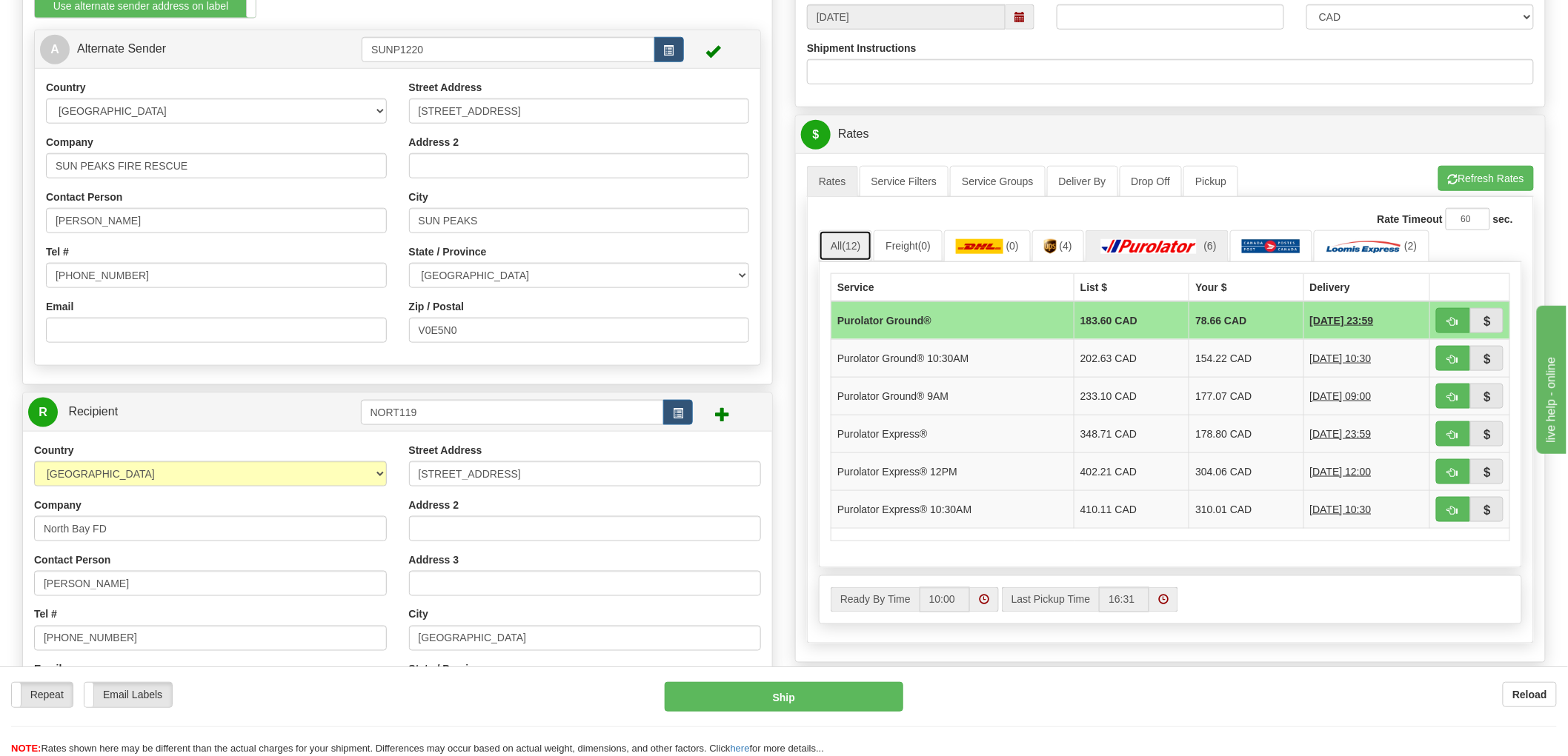
click at [842, 249] on link "All (12)" at bounding box center [846, 245] width 54 height 31
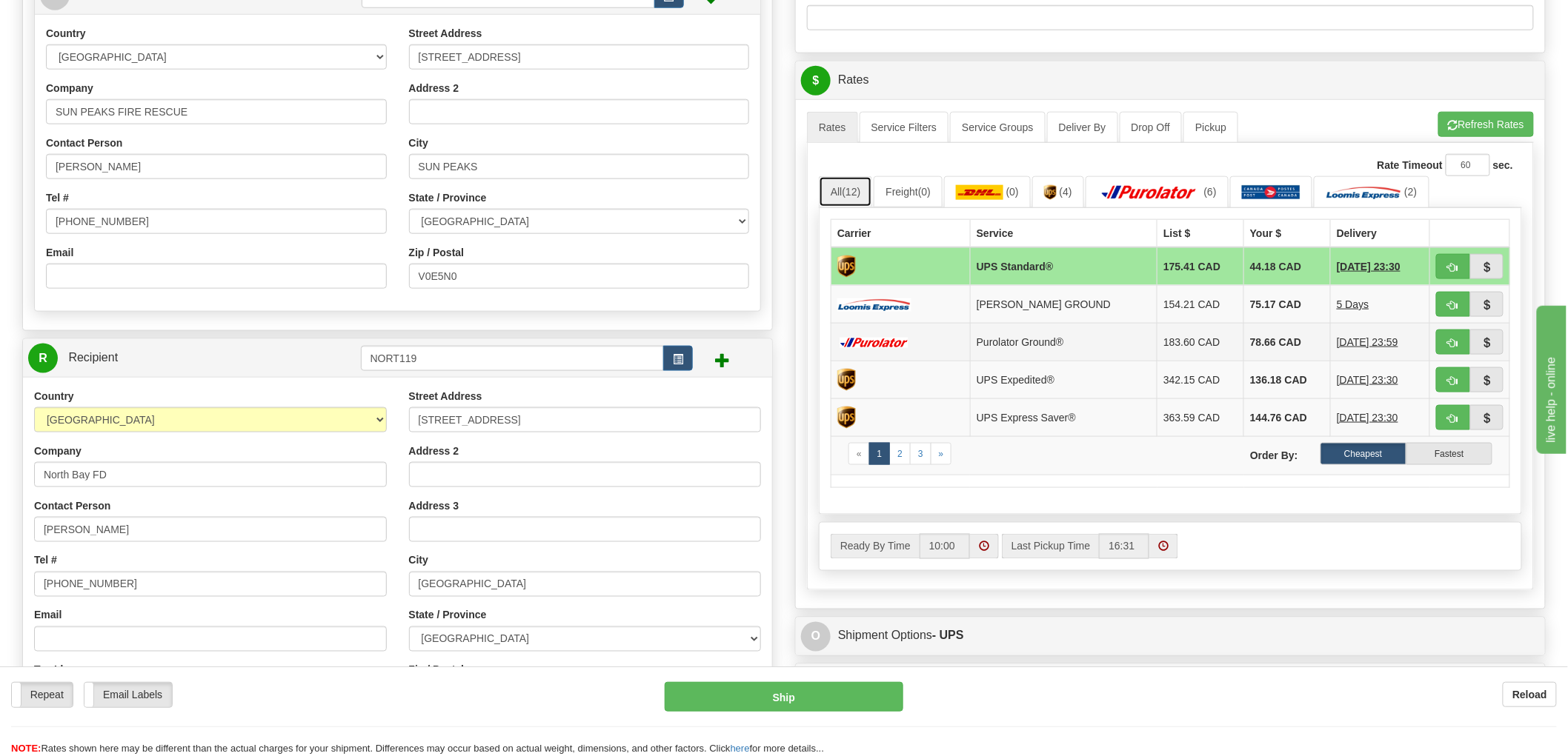
scroll to position [658, 0]
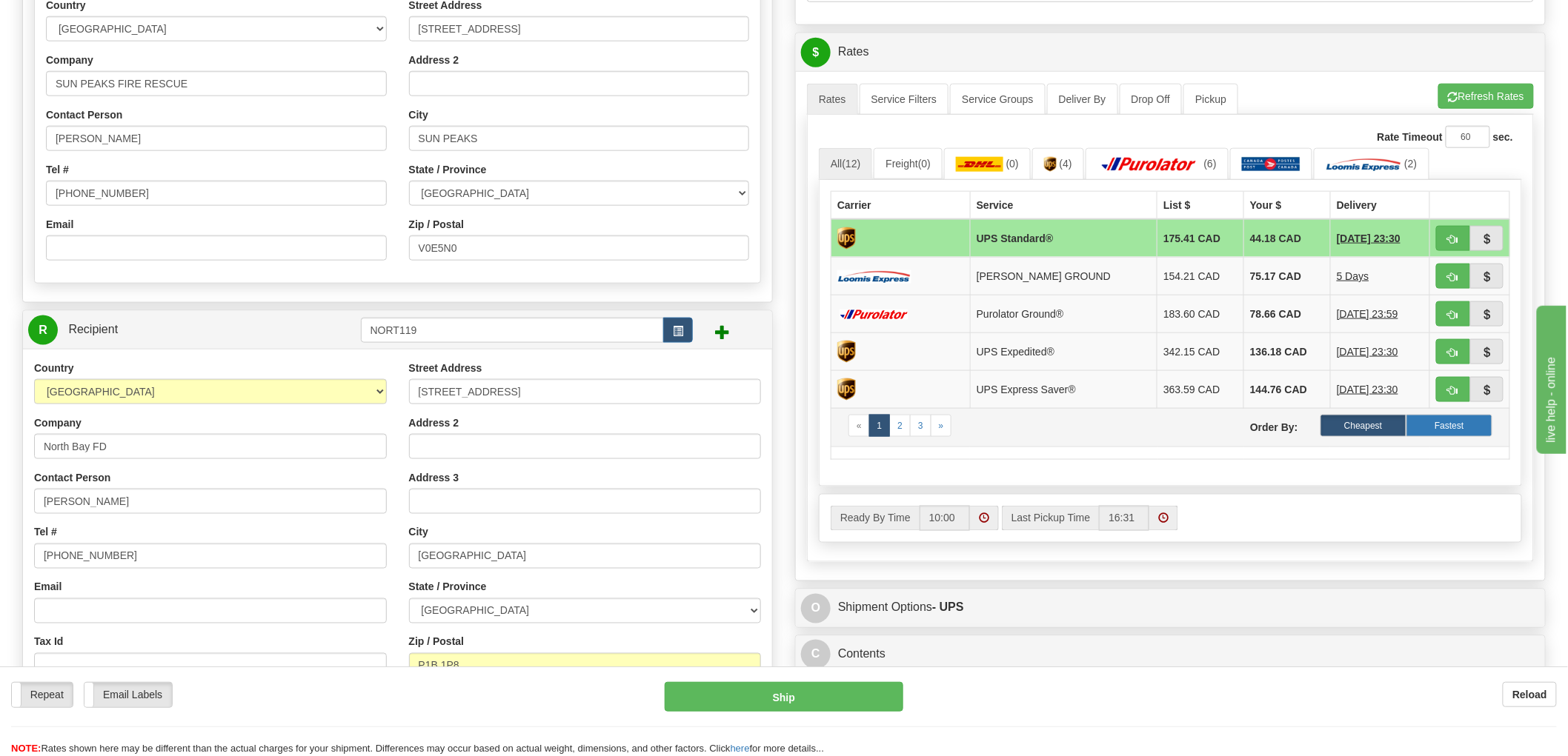
click at [1453, 431] on label "Fastest" at bounding box center [1450, 426] width 86 height 22
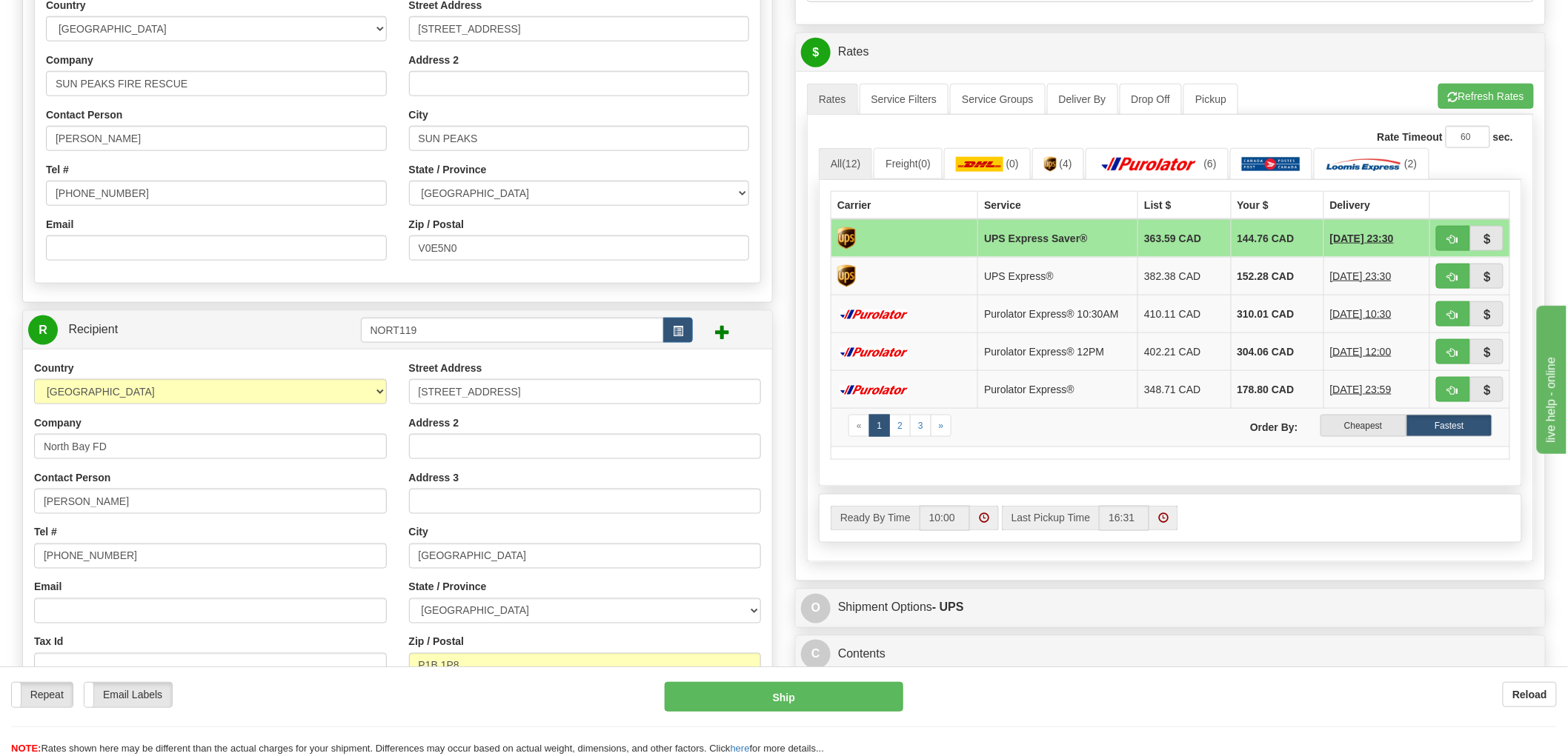
scroll to position [575, 0]
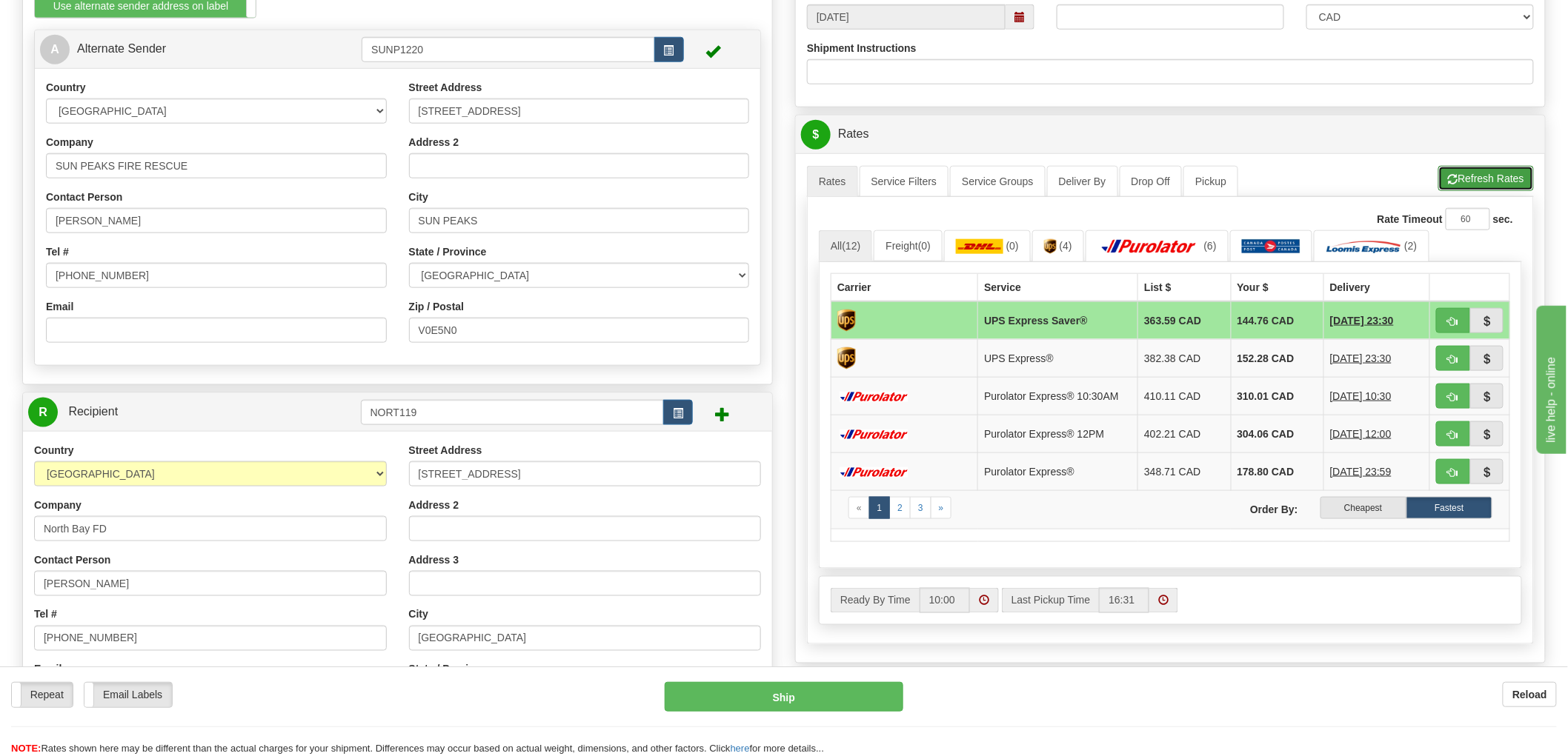
click at [1487, 179] on button "Refresh Rates" at bounding box center [1486, 178] width 96 height 25
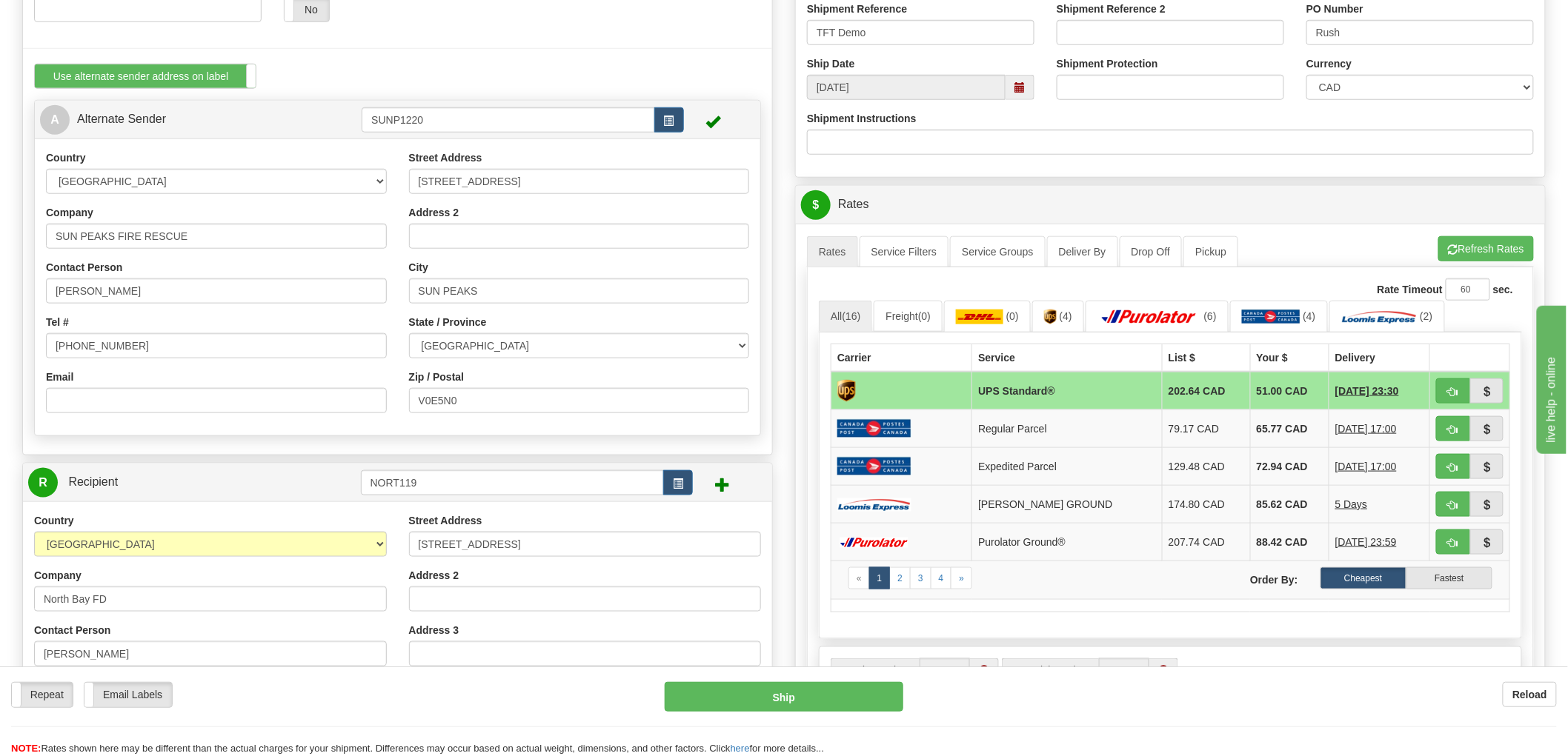
scroll to position [658, 0]
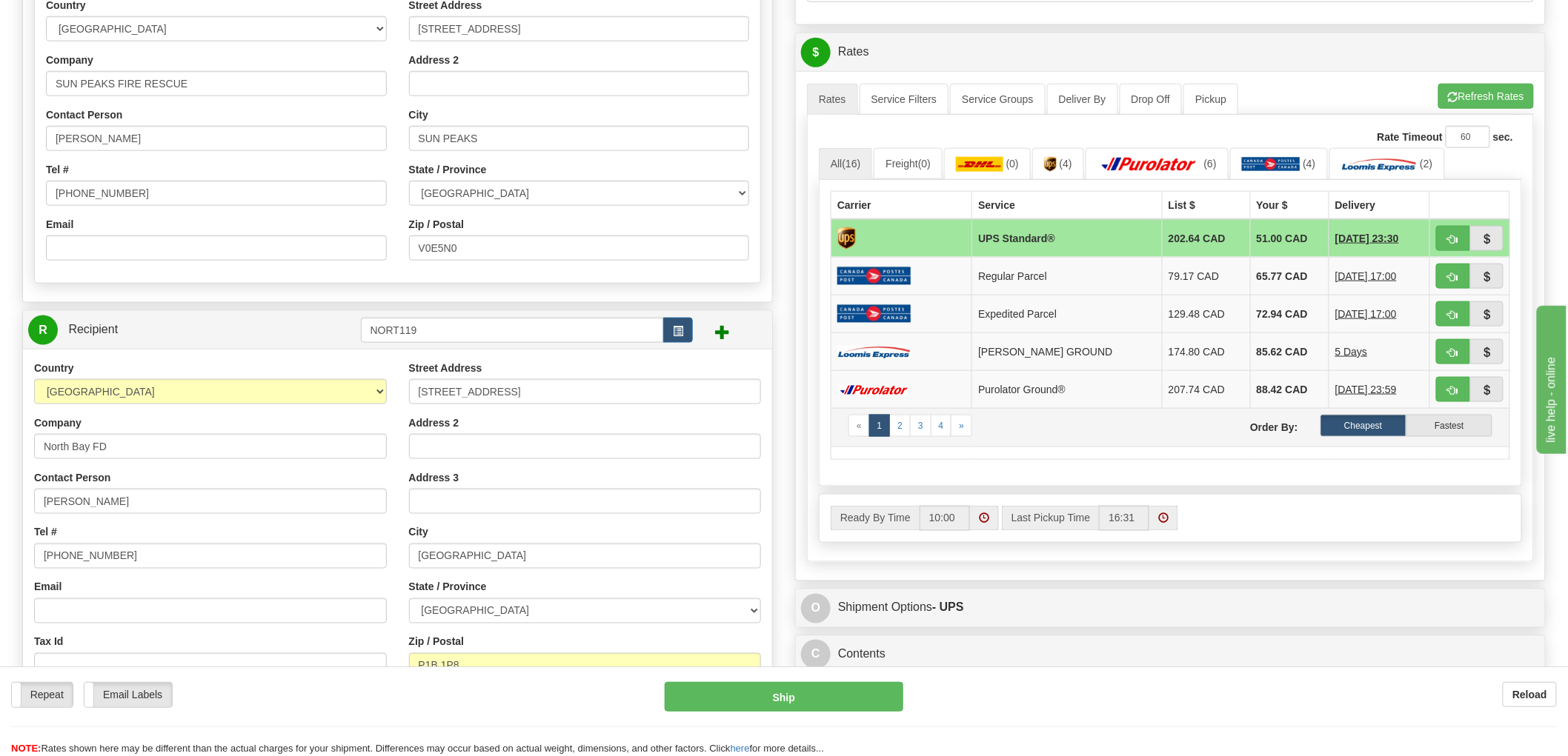
click at [1456, 440] on td "« 1 2 3 4 » Order By: Cheapest Fastest" at bounding box center [1171, 427] width 679 height 39
click at [1456, 432] on label "Fastest" at bounding box center [1450, 426] width 86 height 22
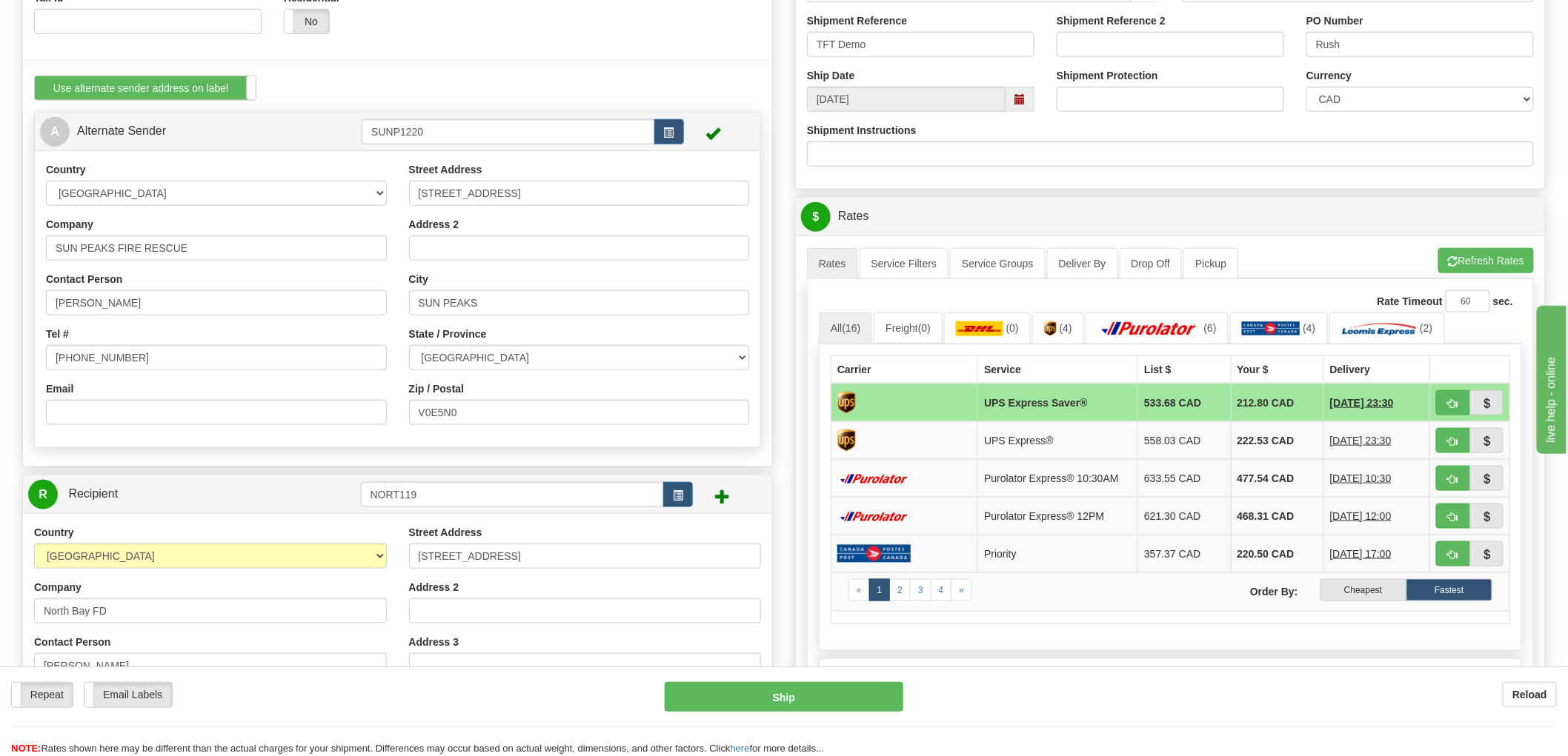
scroll to position [411, 0]
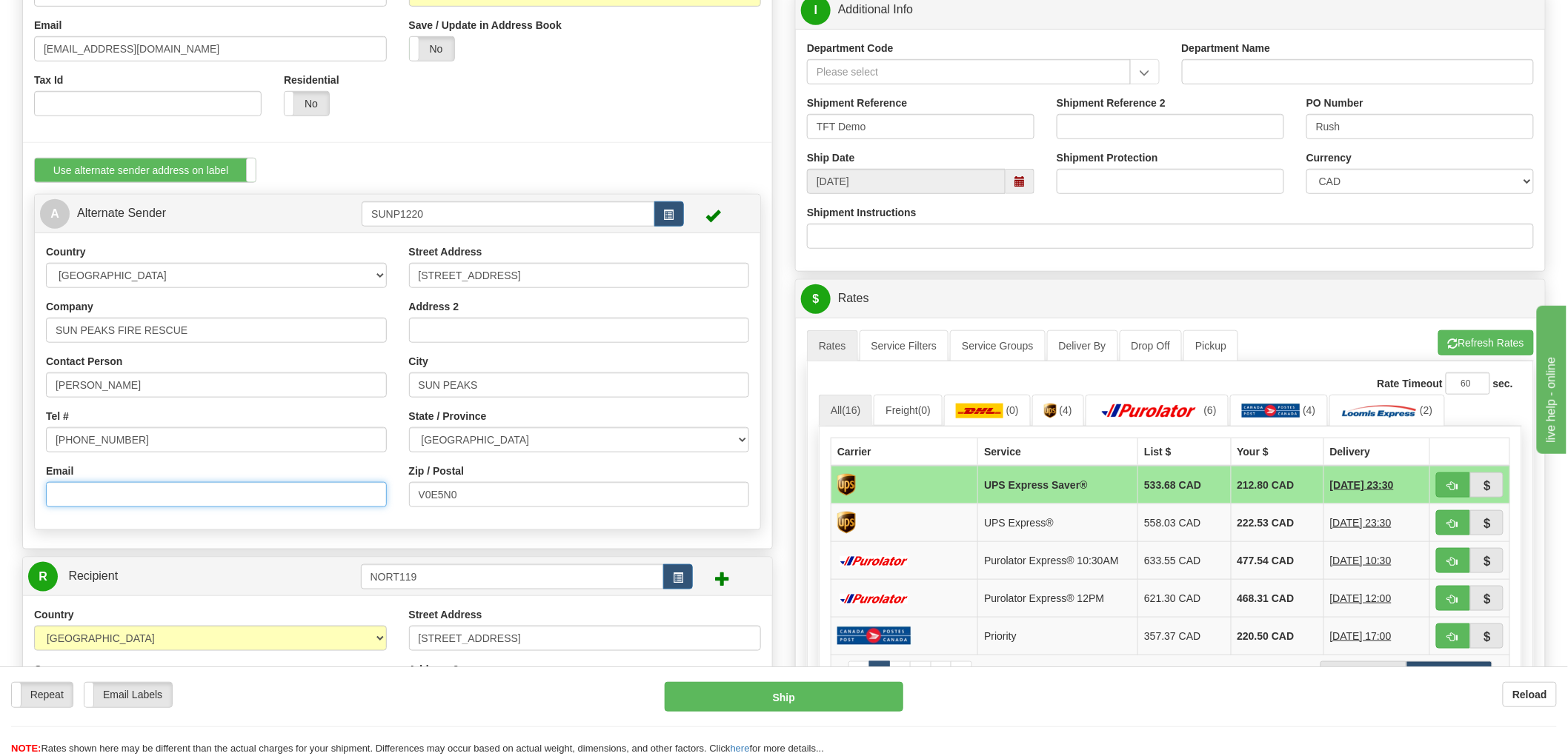
click at [139, 489] on input "Email" at bounding box center [216, 495] width 341 height 25
paste input "prevention@sunpeaksfirerescue.com"
type input "prevention@sunpeaksfirerescue.com"
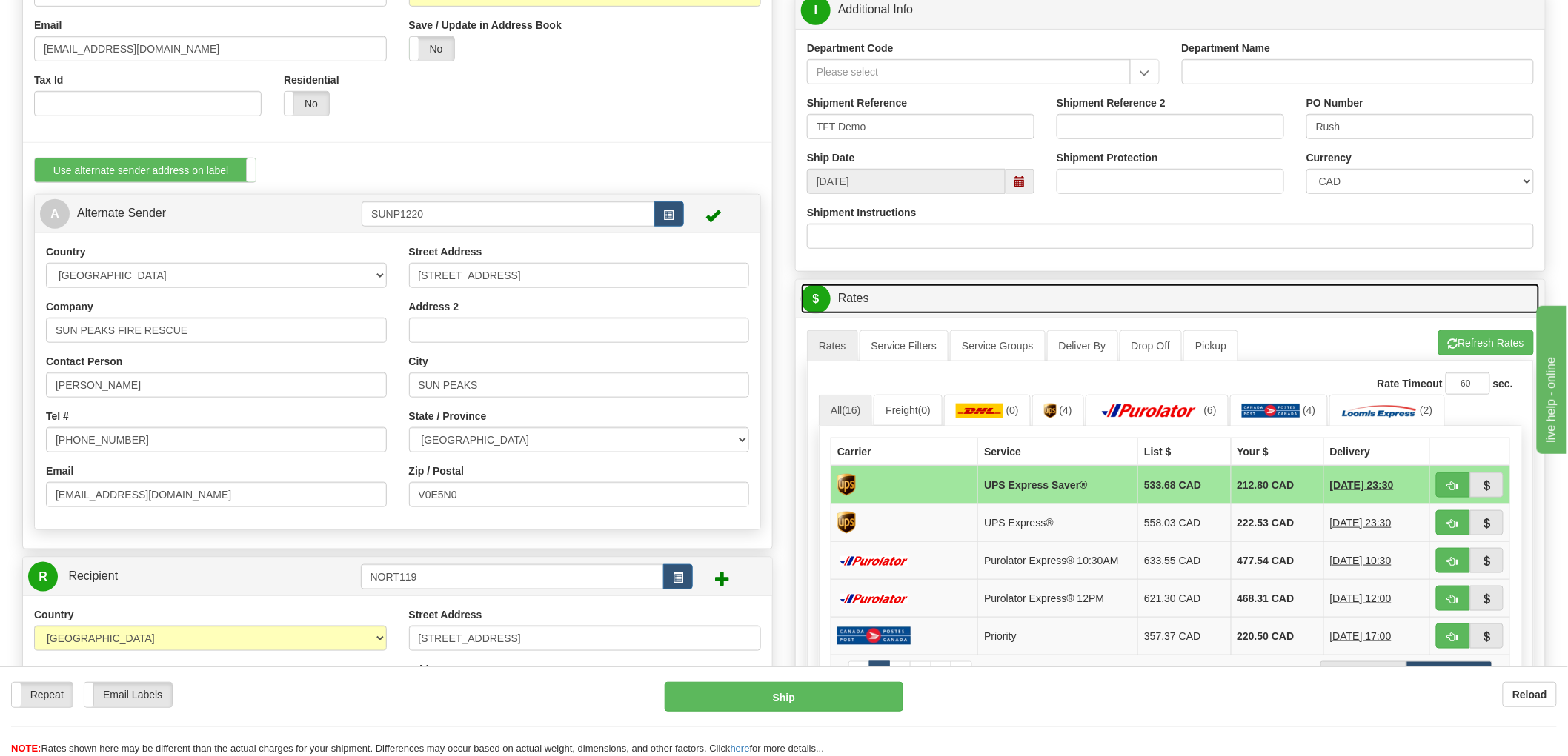
click at [1330, 302] on link "$ Rates" at bounding box center [1171, 299] width 739 height 30
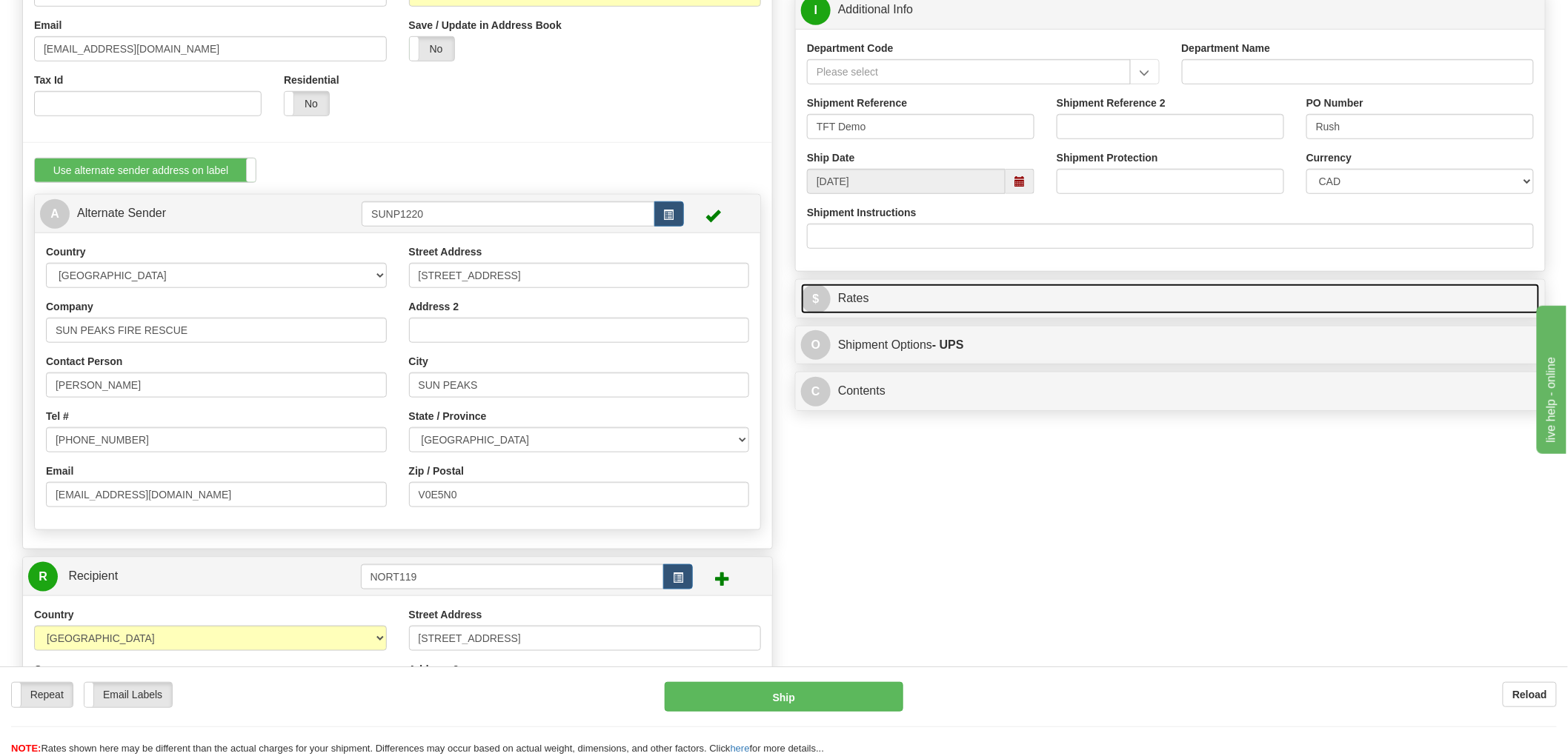
click at [1330, 302] on link "$ Rates" at bounding box center [1171, 299] width 739 height 30
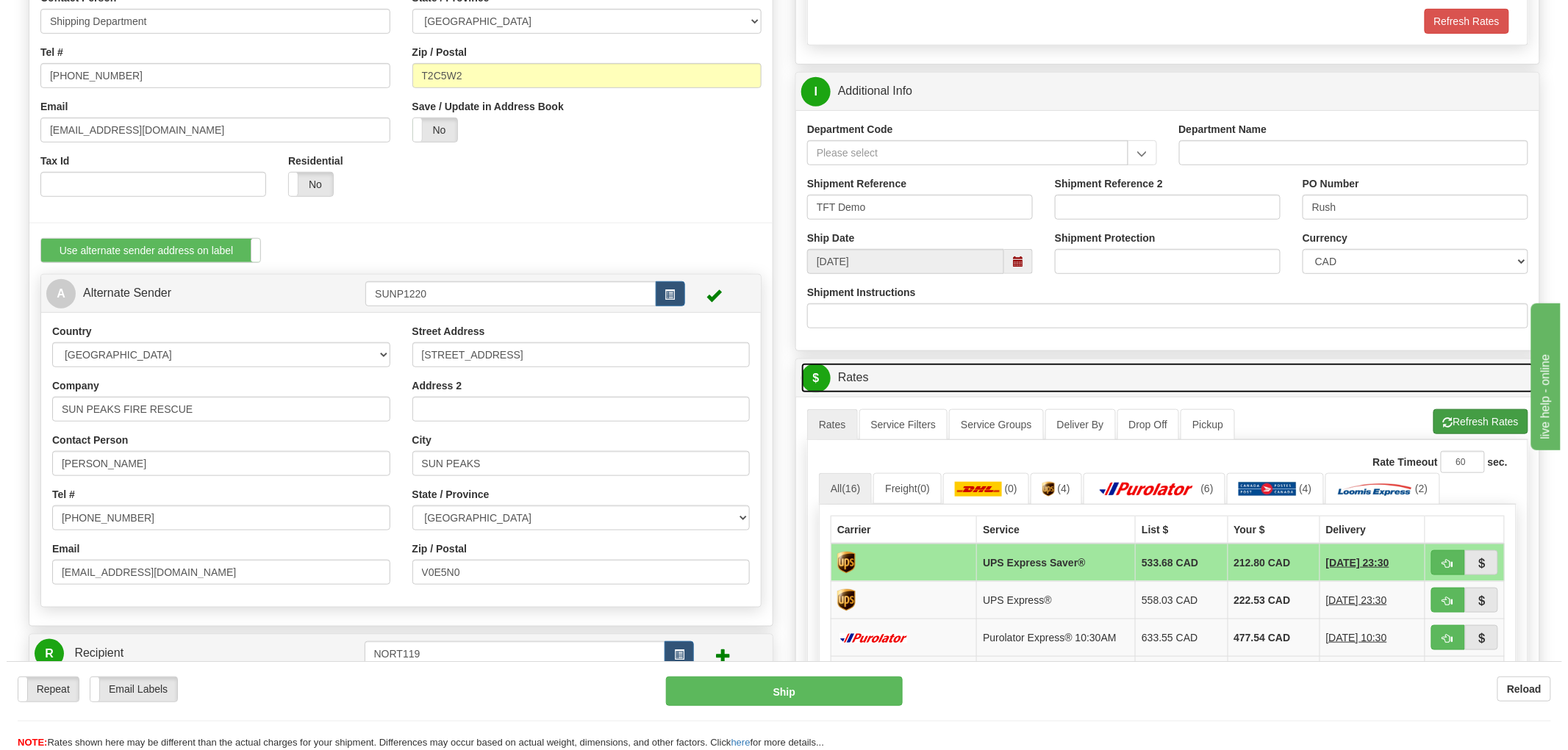
scroll to position [489, 0]
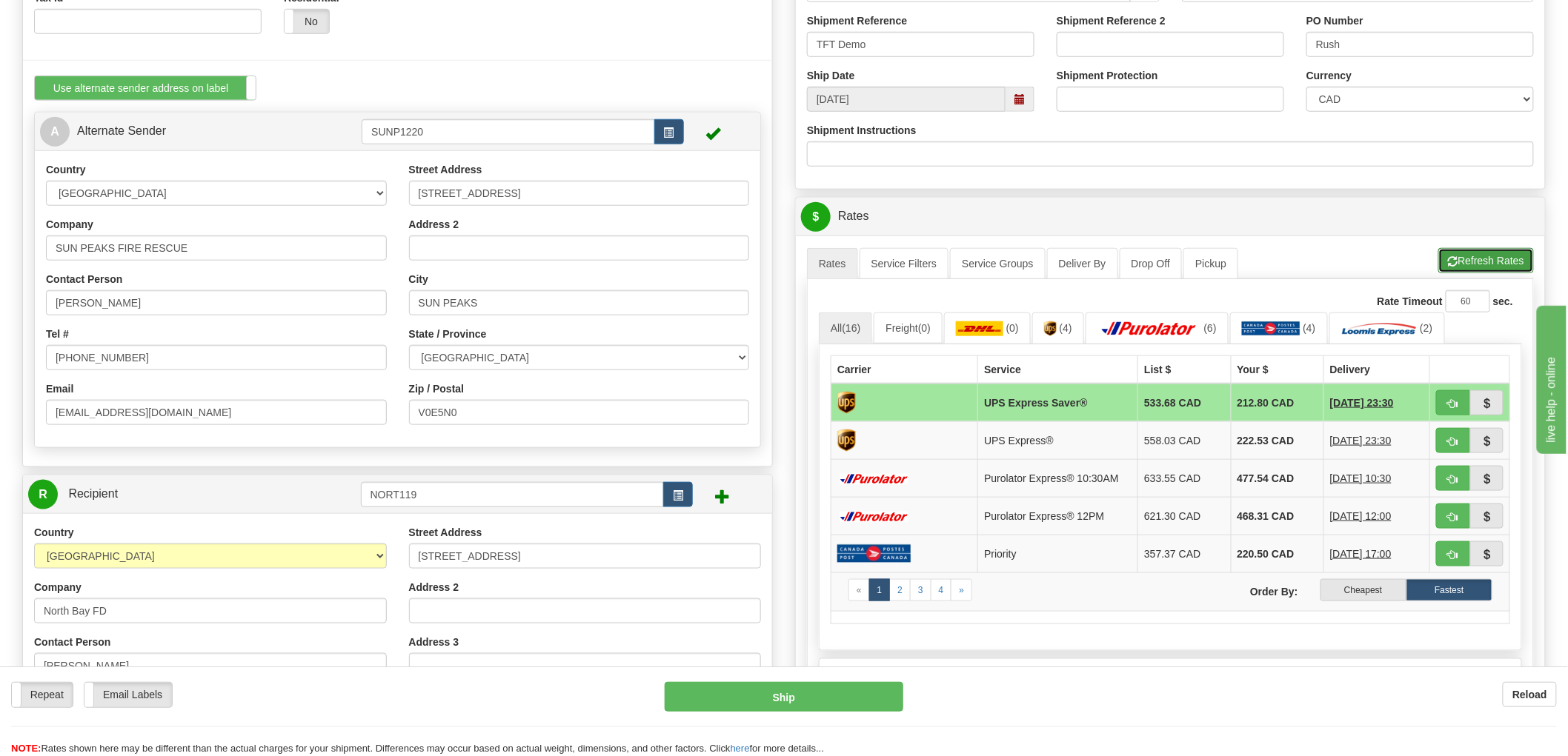
click at [1501, 253] on button "Refresh Rates" at bounding box center [1486, 260] width 96 height 25
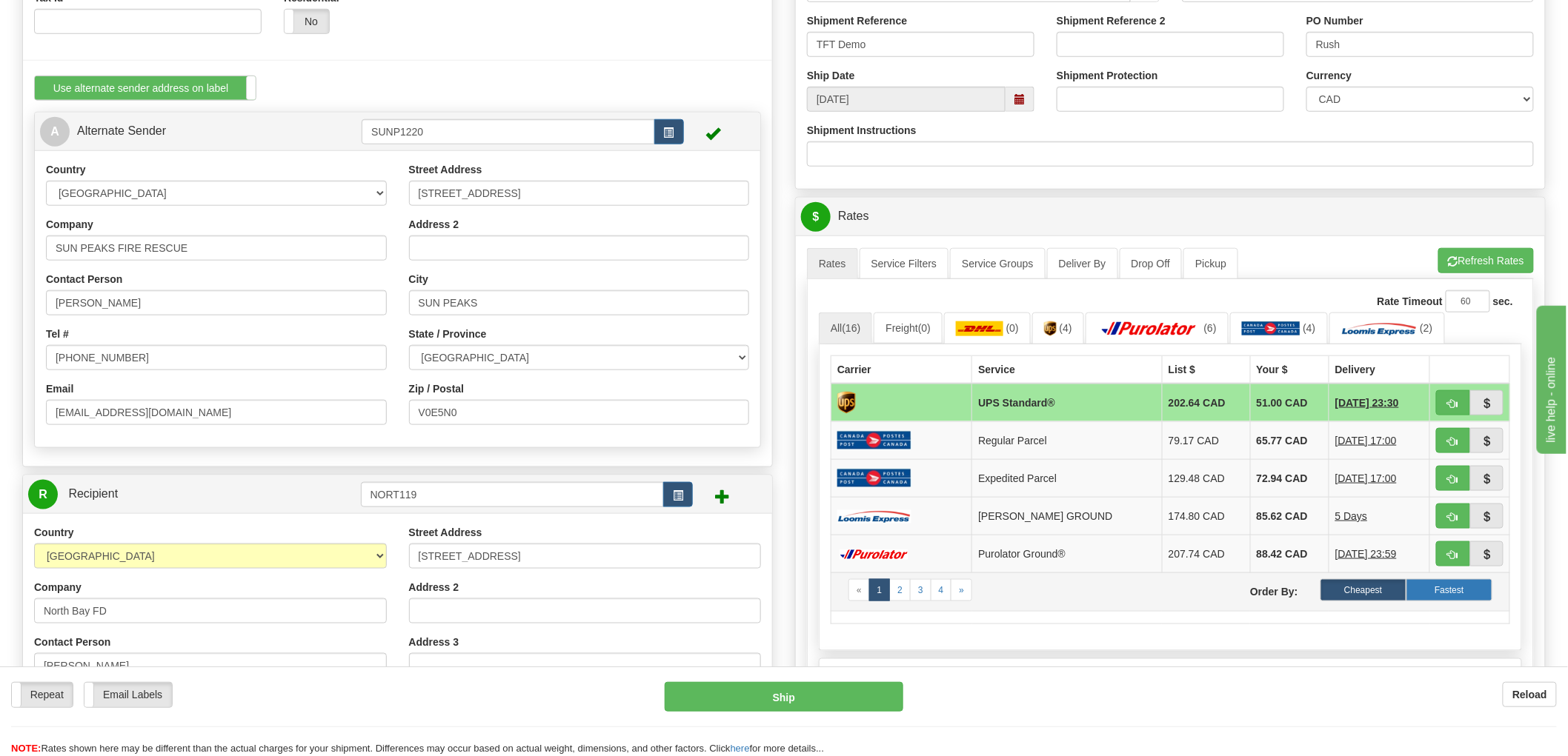
click at [1450, 593] on label "Fastest" at bounding box center [1450, 590] width 86 height 22
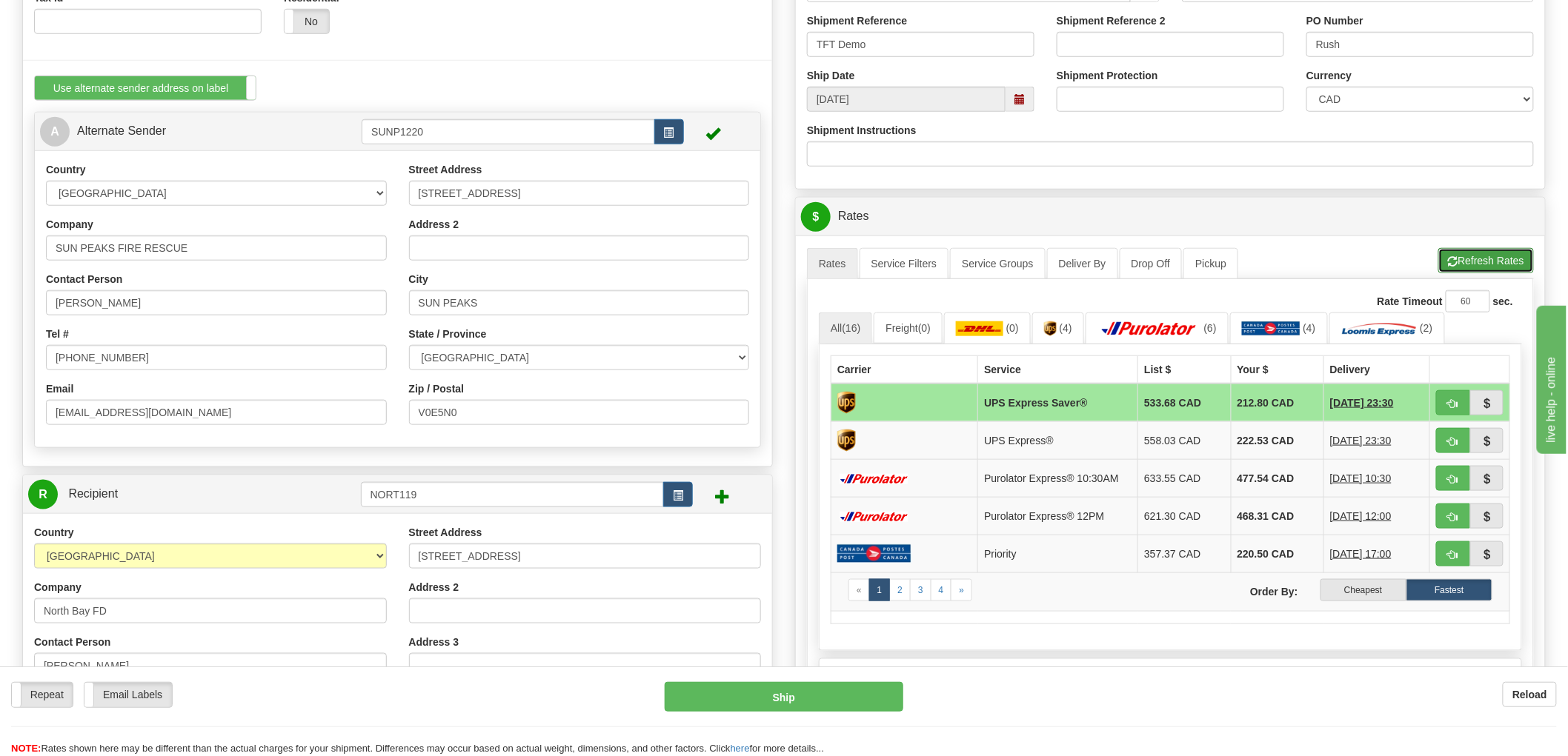
click at [1487, 268] on button "Refresh Rates" at bounding box center [1486, 260] width 96 height 25
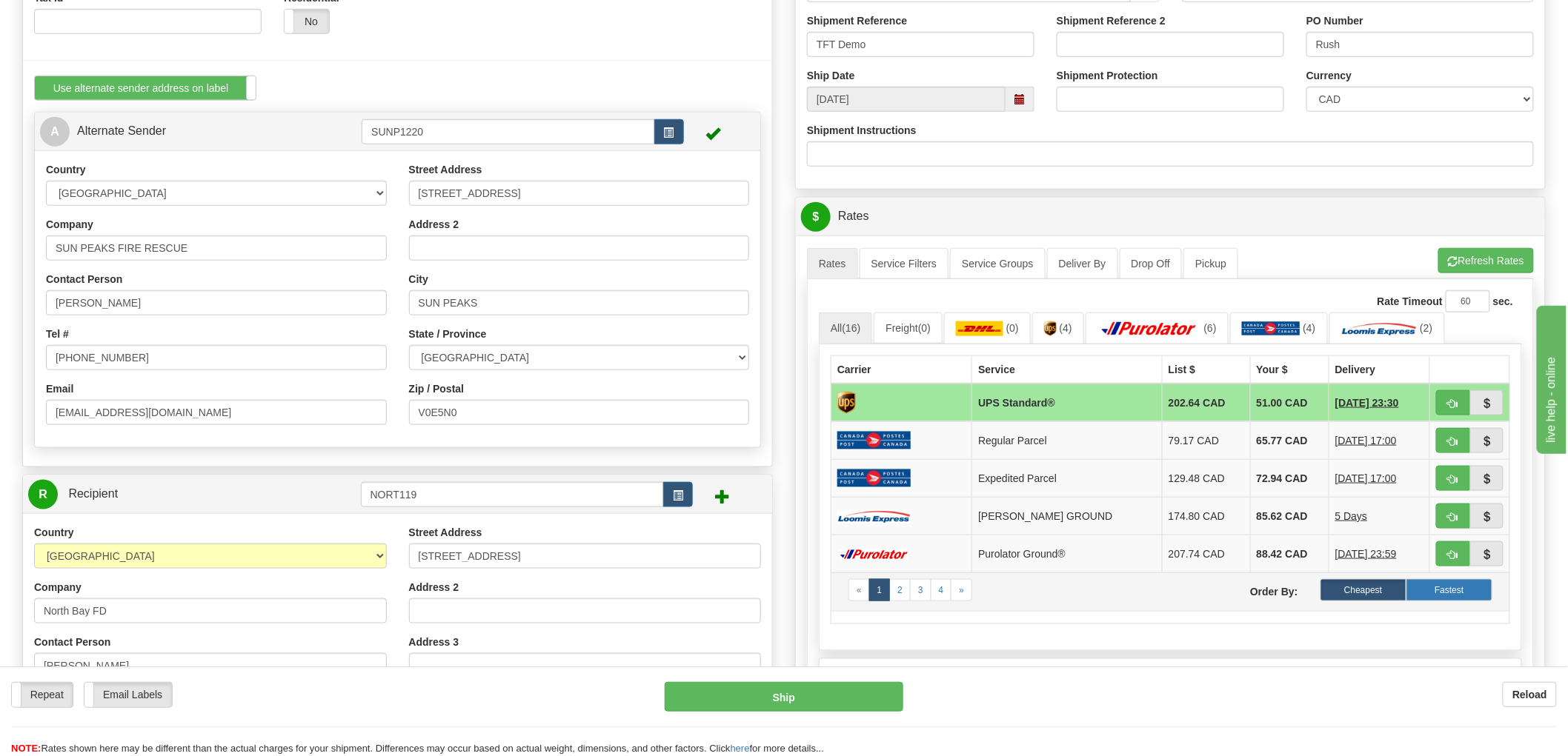
click at [1446, 595] on label "Fastest" at bounding box center [1450, 590] width 86 height 22
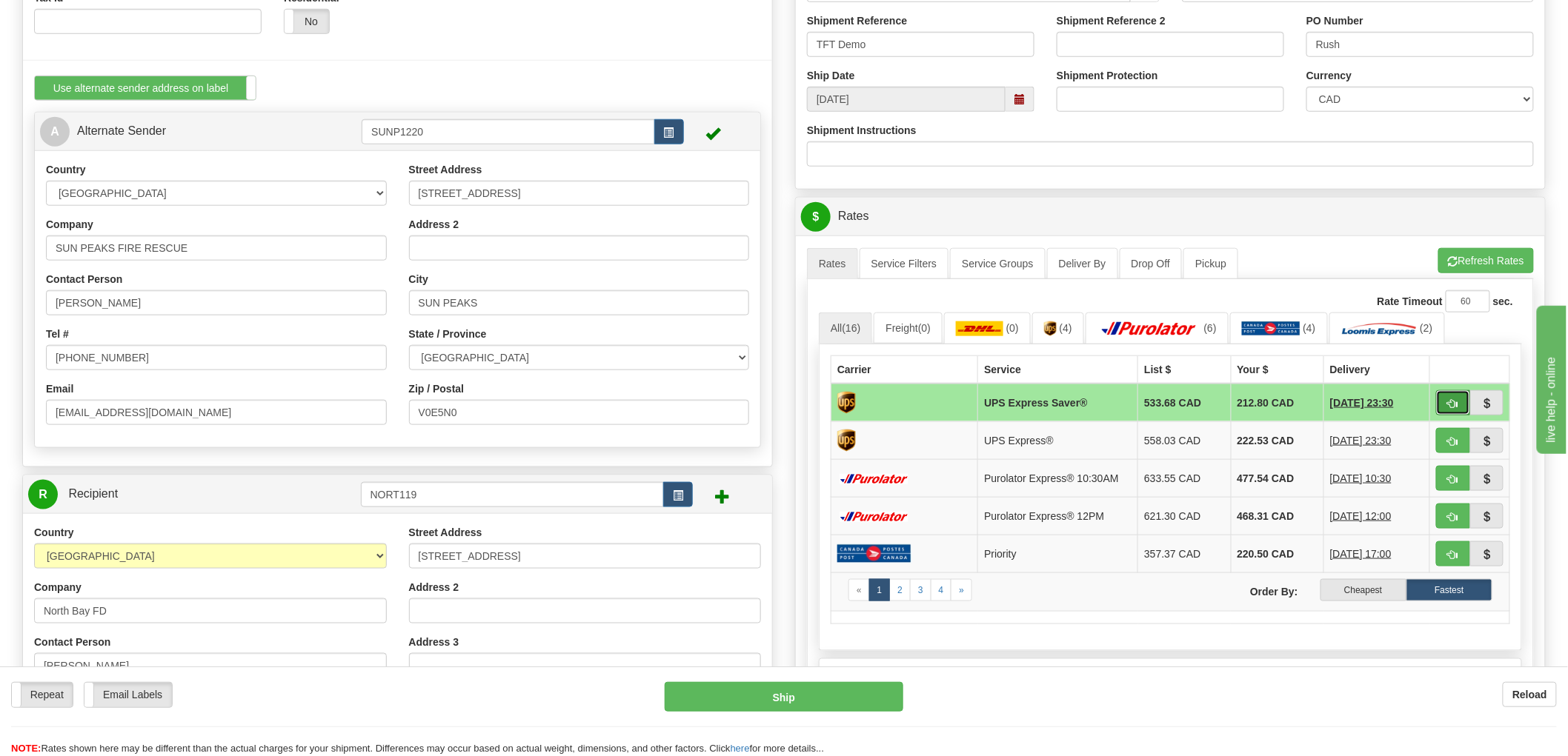
click at [1451, 403] on span "button" at bounding box center [1453, 404] width 10 height 9
type input "13"
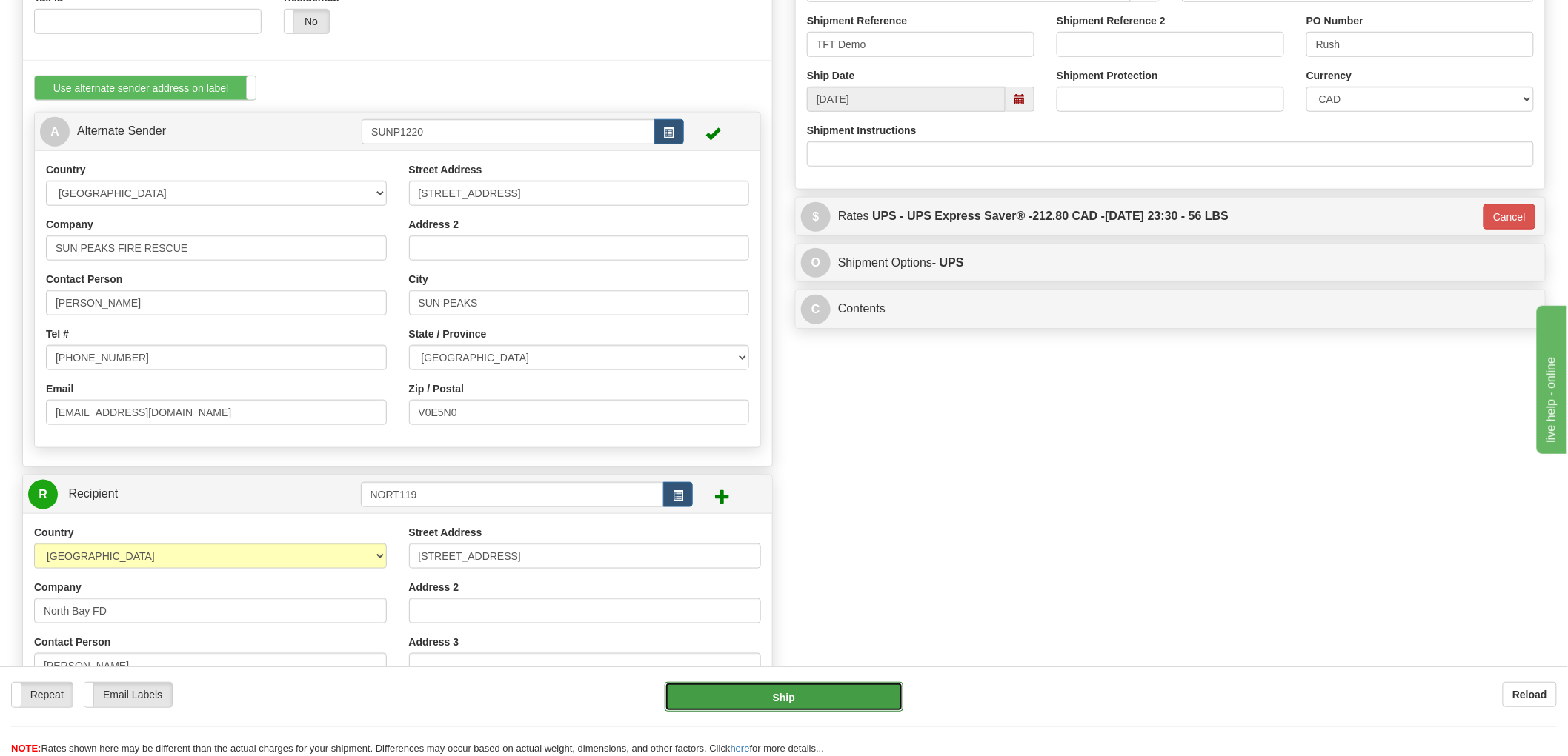
click at [847, 698] on button "Ship" at bounding box center [784, 698] width 239 height 30
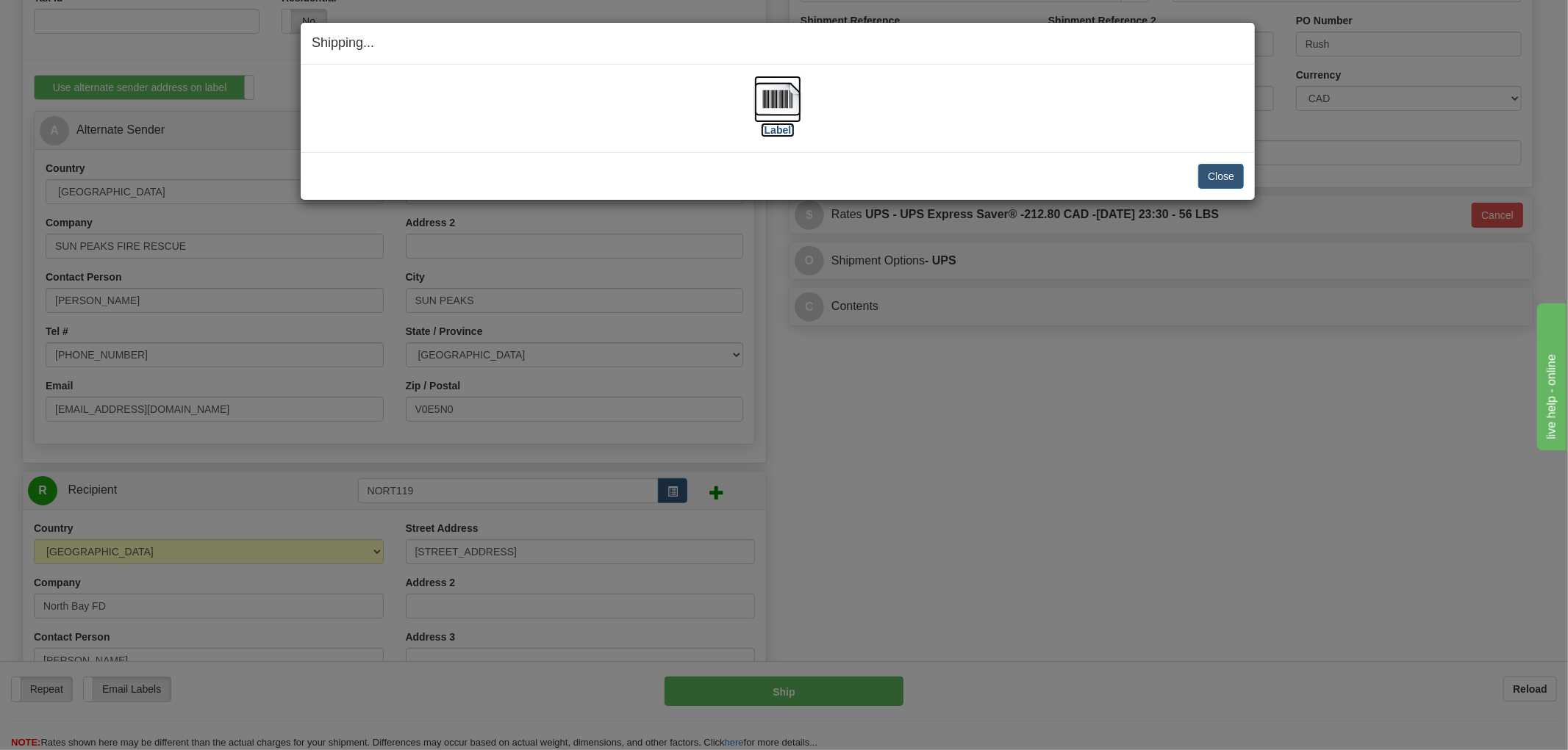
click at [784, 101] on img at bounding box center [778, 99] width 47 height 47
click at [1069, 117] on div "[Label]" at bounding box center [778, 109] width 932 height 66
click at [1082, 171] on div "Close Cancel" at bounding box center [778, 176] width 932 height 25
click at [1222, 174] on button "Close" at bounding box center [1221, 176] width 45 height 25
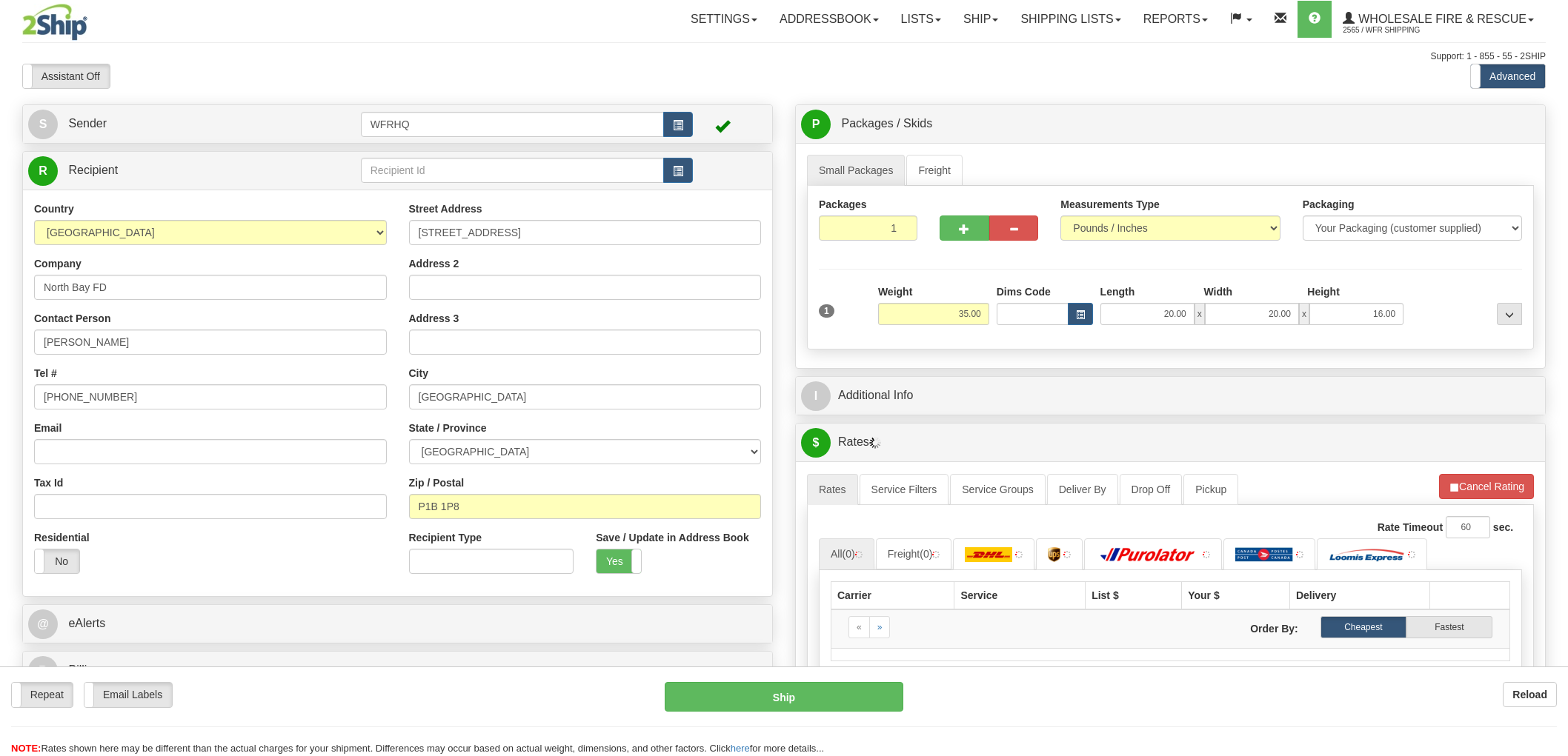
select select "ON"
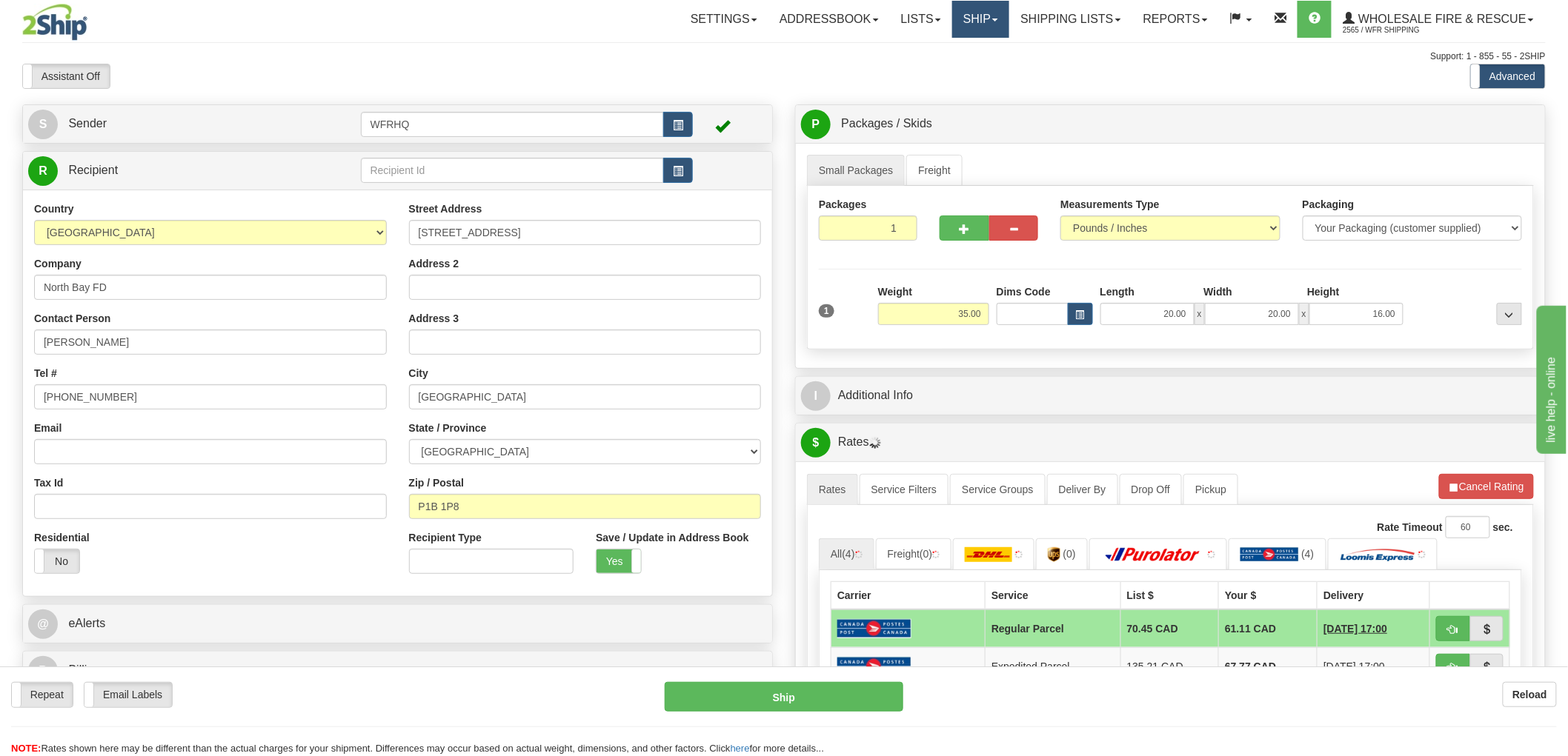
click at [983, 17] on link "Ship" at bounding box center [981, 19] width 57 height 37
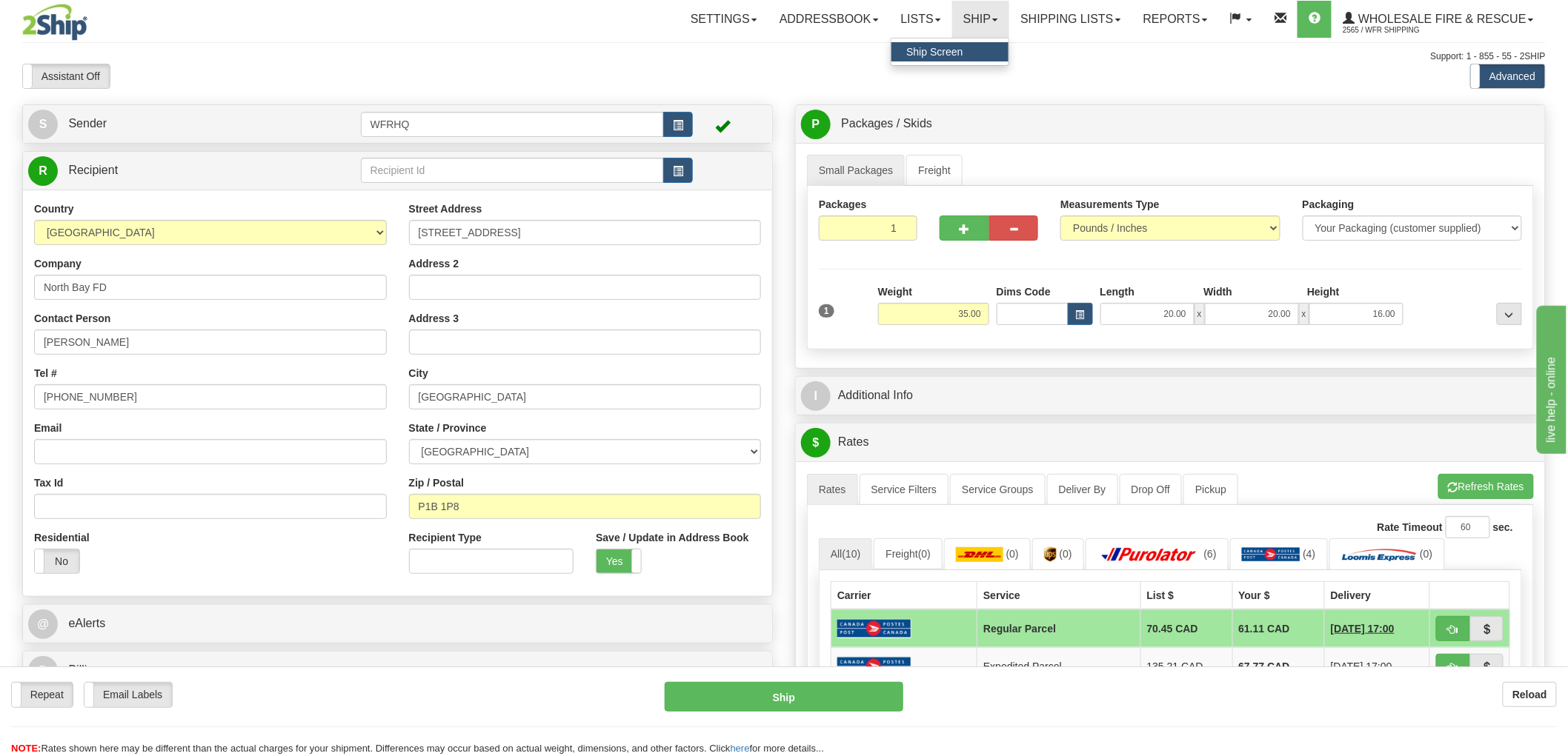
click at [949, 48] on span "Ship Screen" at bounding box center [934, 51] width 56 height 12
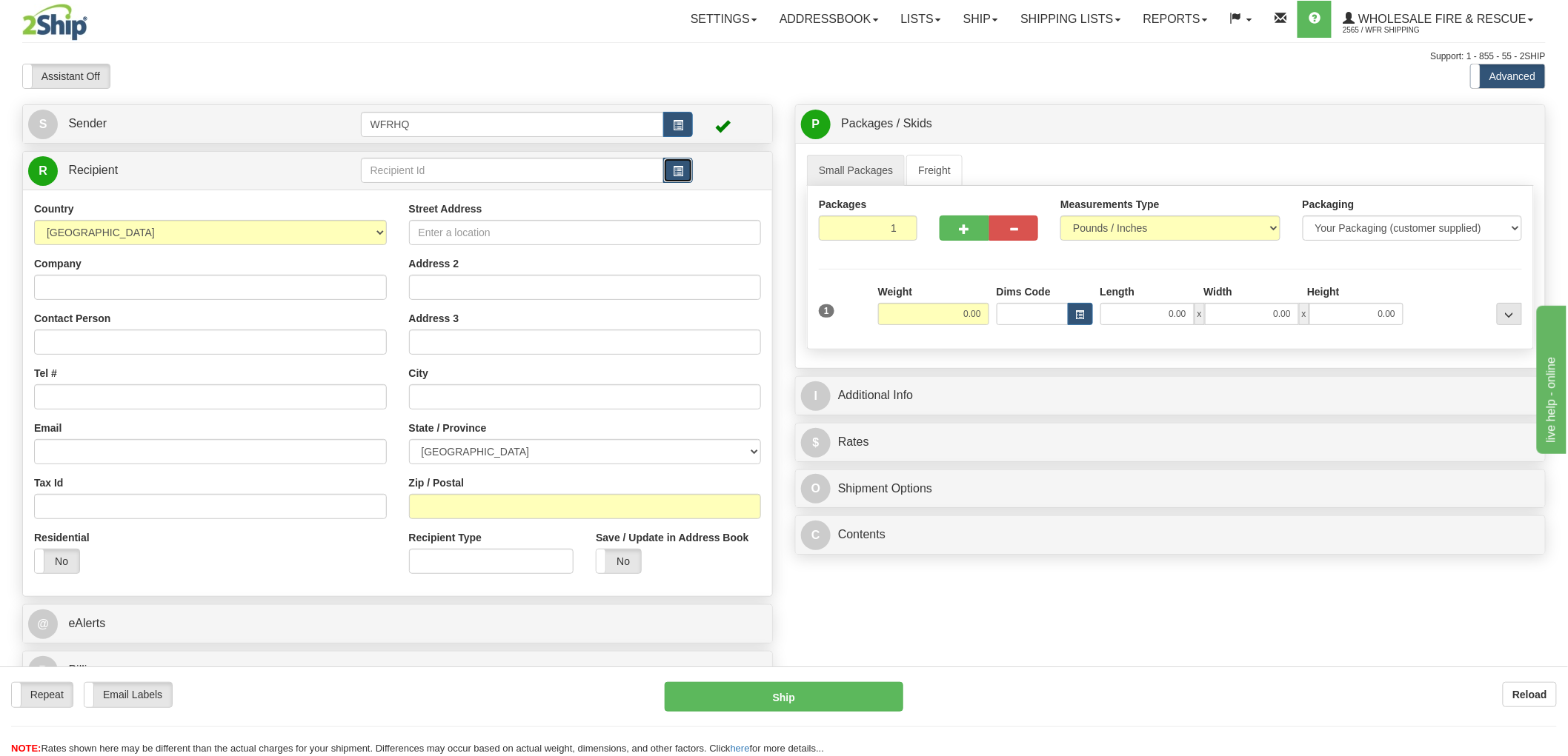
click at [679, 175] on span "button" at bounding box center [677, 171] width 10 height 9
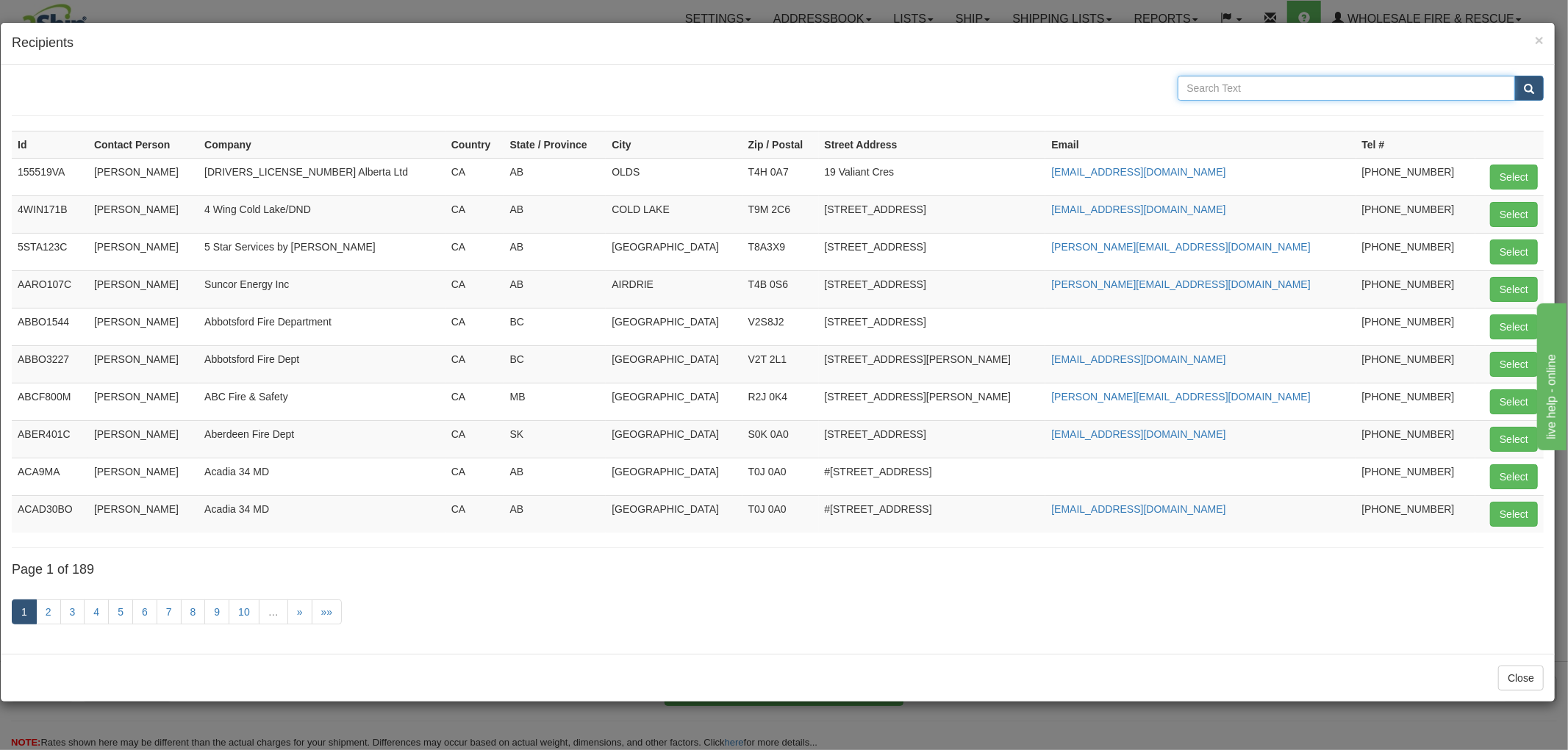
click at [1279, 87] on input "text" at bounding box center [1347, 88] width 338 height 25
type input "Regina"
click at [1515, 76] on button "submit" at bounding box center [1530, 88] width 30 height 25
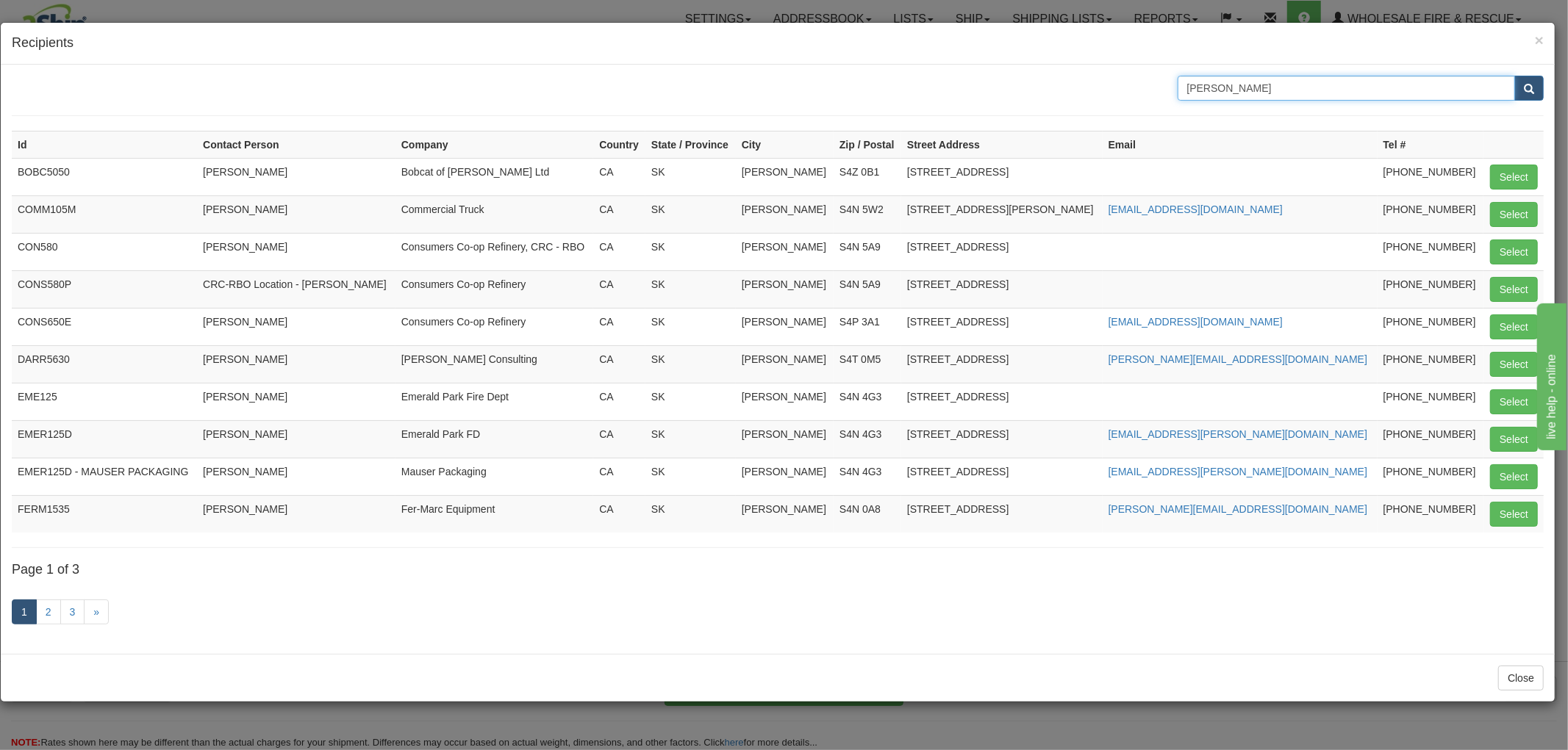
drag, startPoint x: 1237, startPoint y: 86, endPoint x: 1016, endPoint y: 96, distance: 221.2
click at [1016, 96] on div "Regina" at bounding box center [778, 88] width 1555 height 25
type input "S4P 3C8"
click at [1515, 76] on button "submit" at bounding box center [1530, 88] width 30 height 25
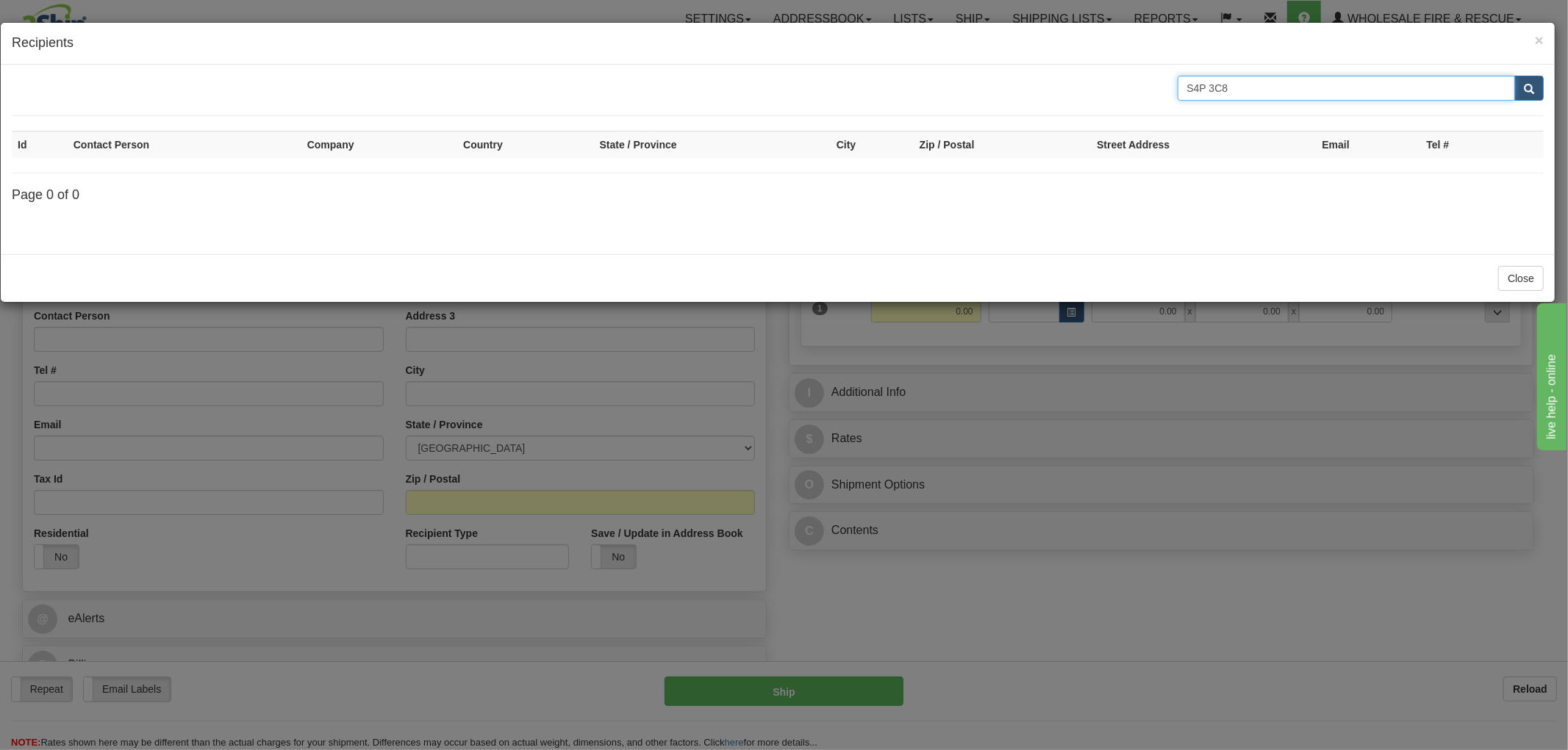
drag, startPoint x: 1258, startPoint y: 84, endPoint x: 1209, endPoint y: 81, distance: 49.1
click at [1209, 81] on input "S4P 3C8" at bounding box center [1347, 88] width 338 height 25
type input "S4P"
click at [1515, 76] on button "submit" at bounding box center [1530, 88] width 30 height 25
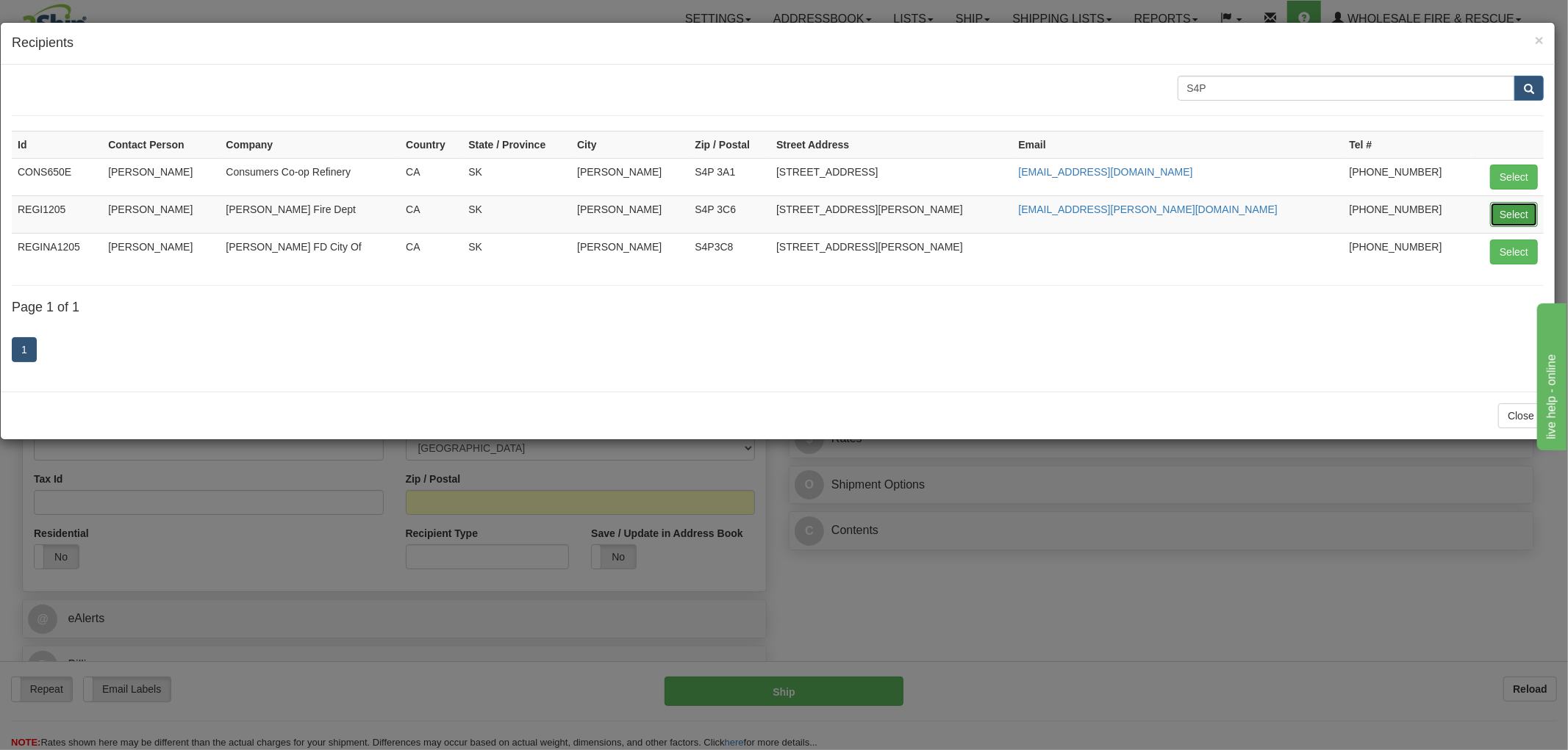
click at [1519, 213] on button "Select" at bounding box center [1514, 215] width 48 height 25
type input "REGI1205"
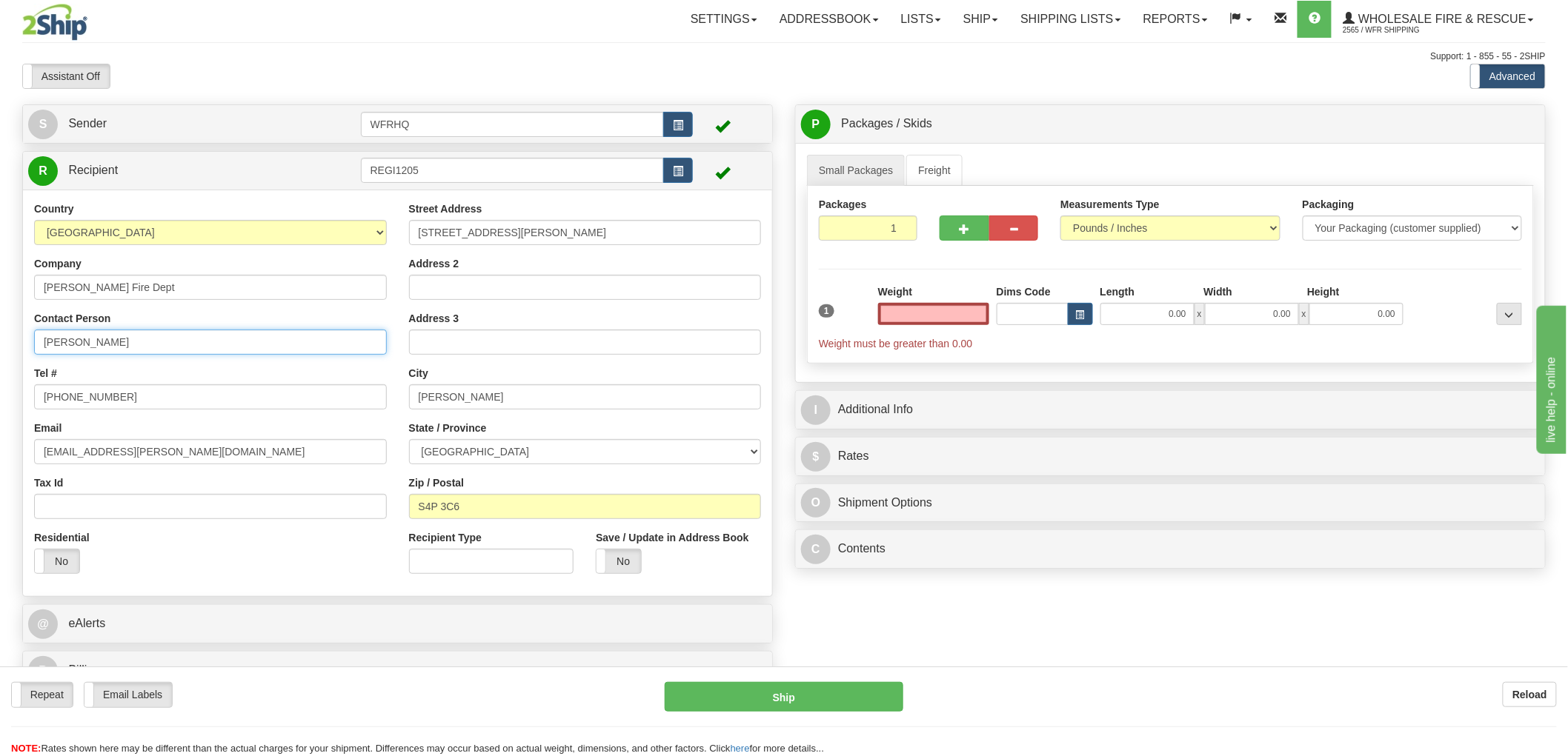
type input "0.00"
drag, startPoint x: 202, startPoint y: 344, endPoint x: -107, endPoint y: 343, distance: 309.0
click at [0, 343] on html "Training Course Close Toggle navigation Settings Shipping Preferences New Sende…" at bounding box center [784, 378] width 1568 height 756
type input "Kevin Mundy"
drag, startPoint x: 159, startPoint y: 395, endPoint x: 89, endPoint y: 395, distance: 70.0
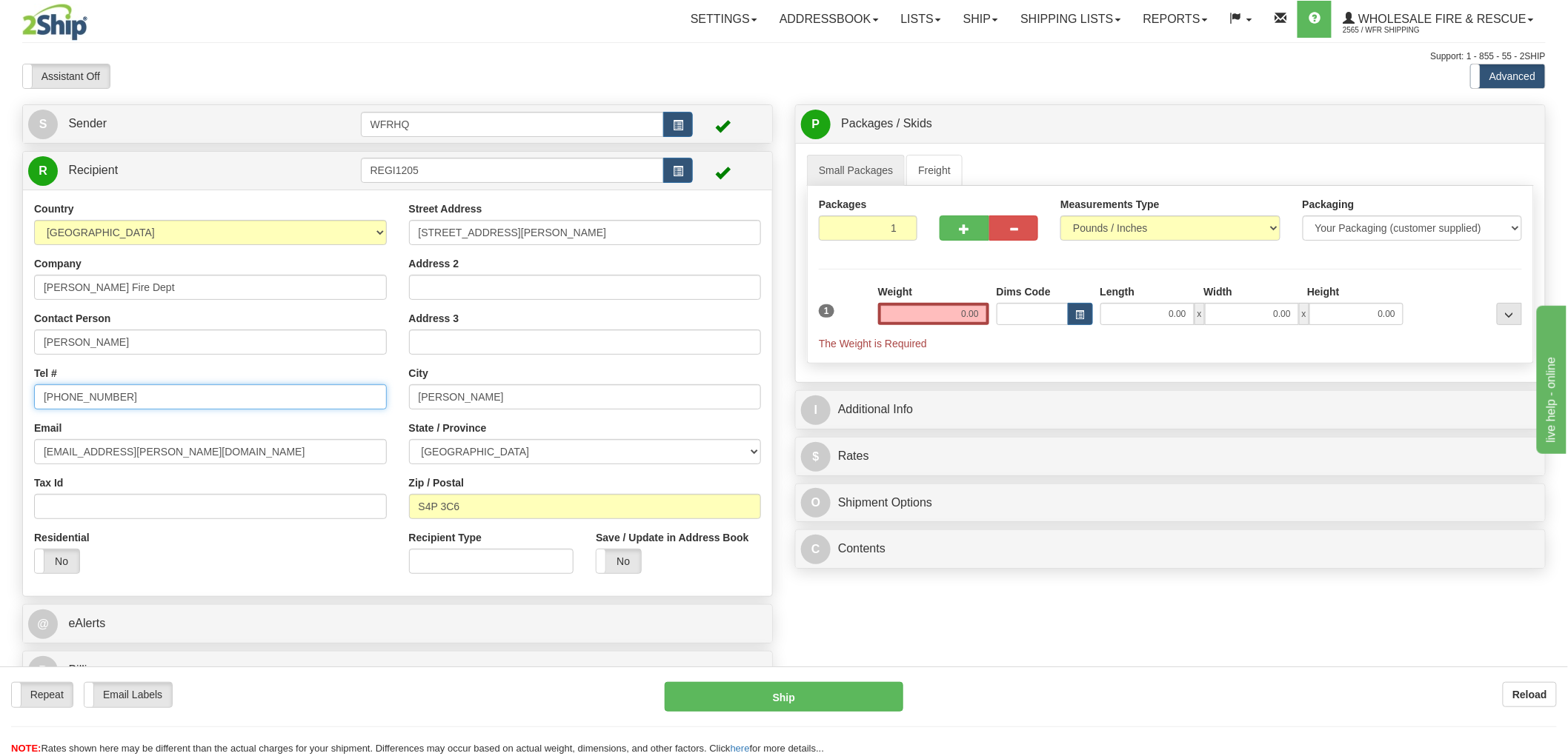
click at [89, 395] on input "306-777-7818" at bounding box center [210, 397] width 353 height 25
type input "306-777-7839"
drag, startPoint x: 201, startPoint y: 454, endPoint x: -9, endPoint y: 478, distance: 211.4
click at [0, 478] on html "Training Course Close Toggle navigation Settings Shipping Preferences New Sende…" at bounding box center [784, 378] width 1568 height 756
paste input "lake"
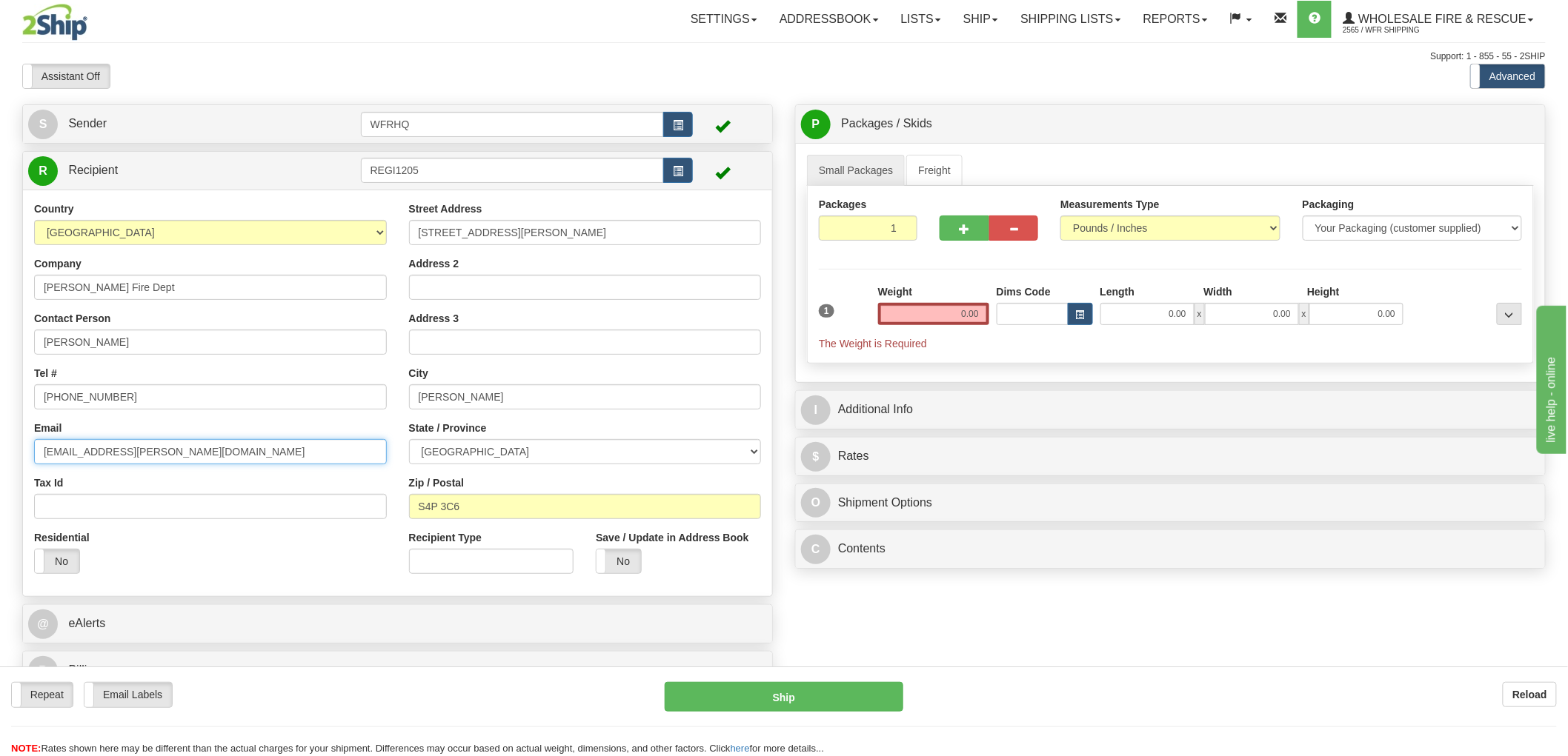
type input "dlake@regina.ca"
click at [956, 320] on input "0.00" at bounding box center [933, 314] width 111 height 22
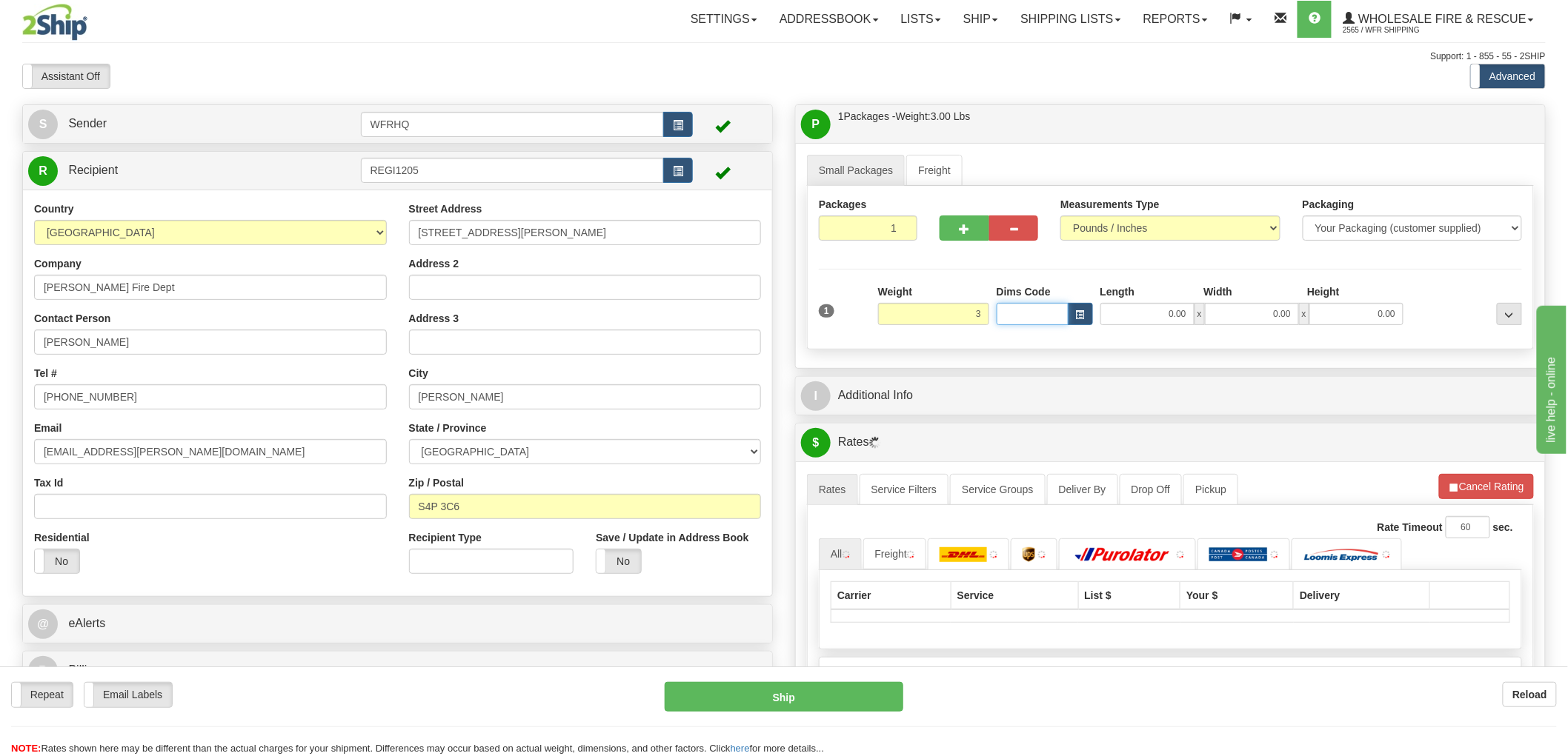
type input "3.00"
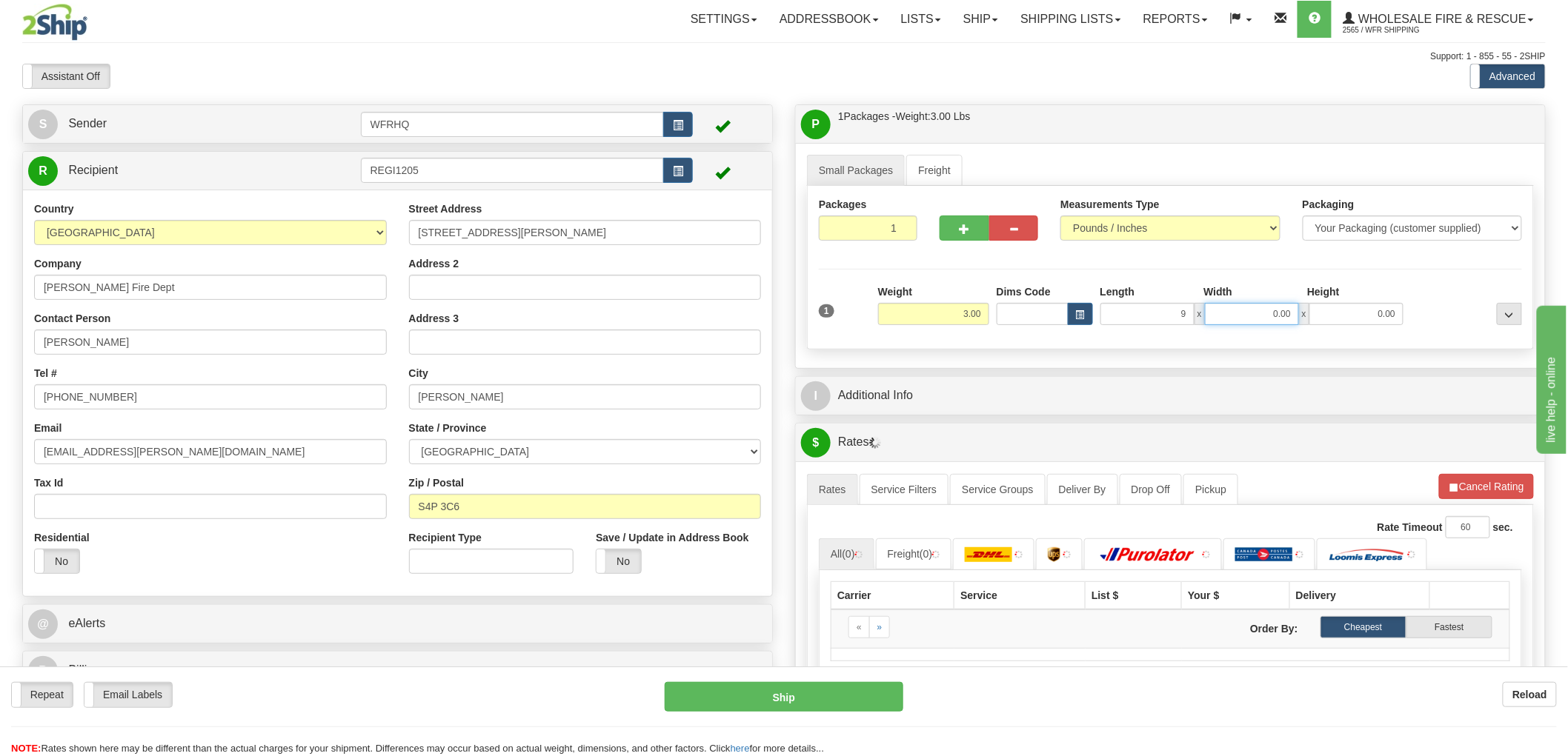
type input "9.00"
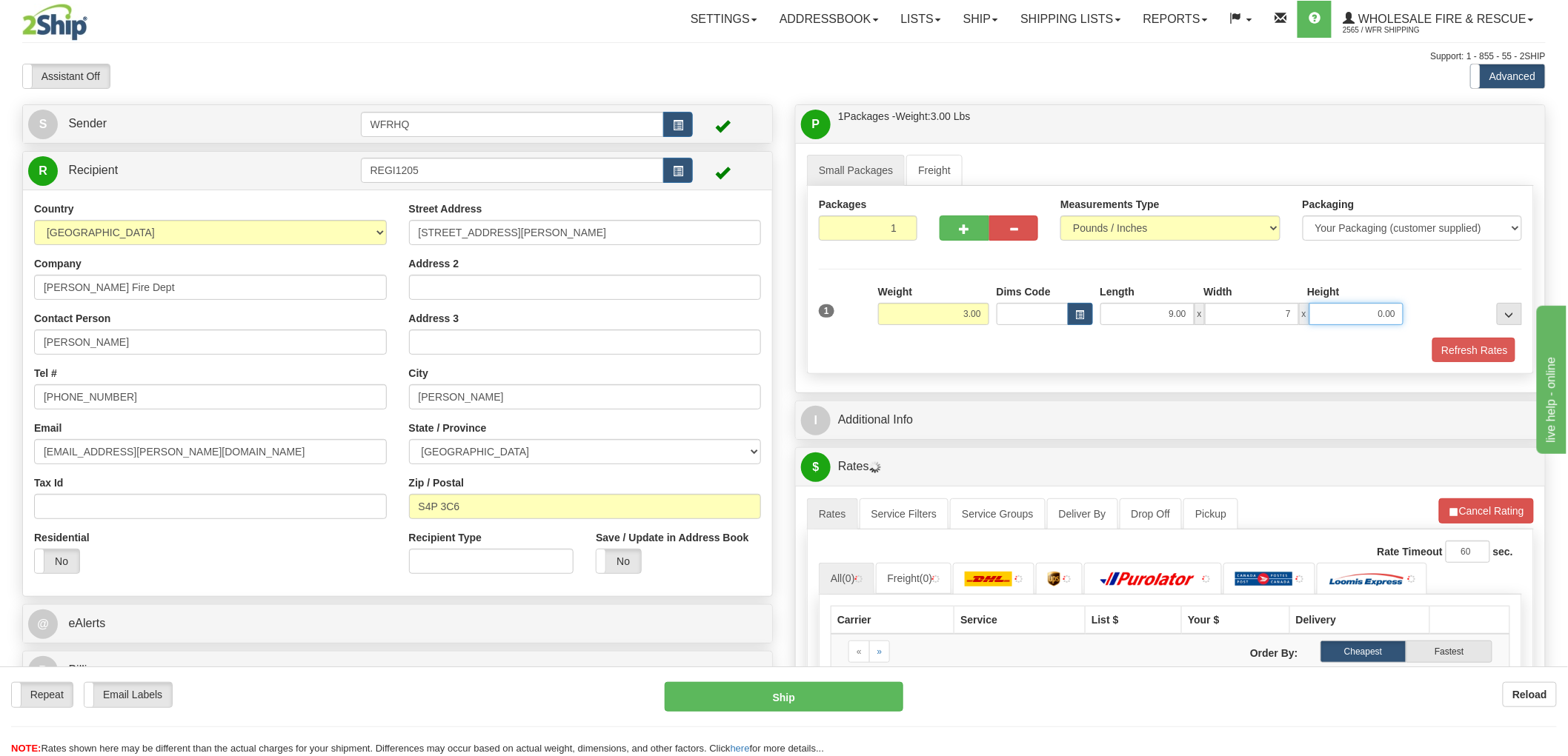
type input "7.00"
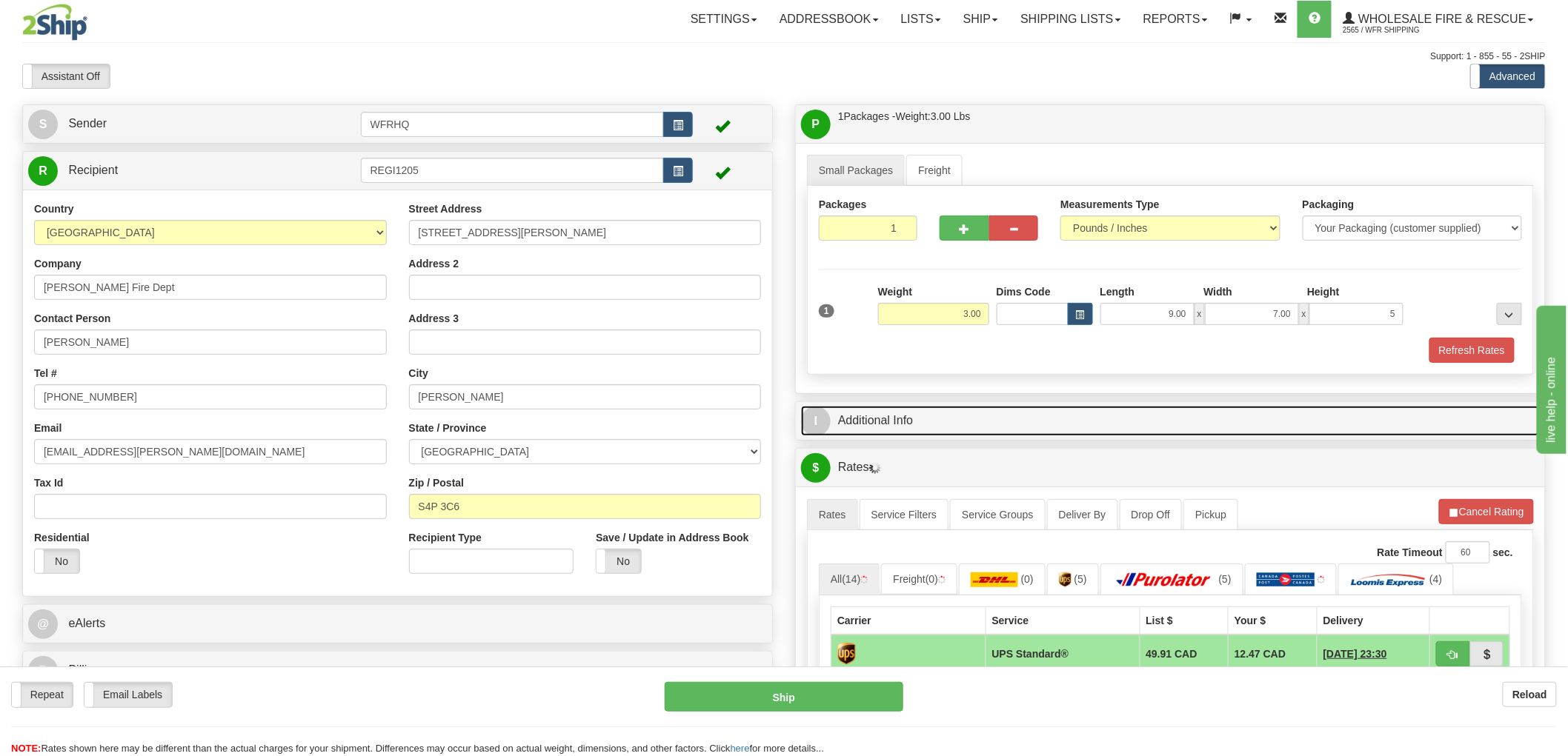
type input "5.00"
click at [861, 422] on link "I Additional Info" at bounding box center [1171, 421] width 739 height 30
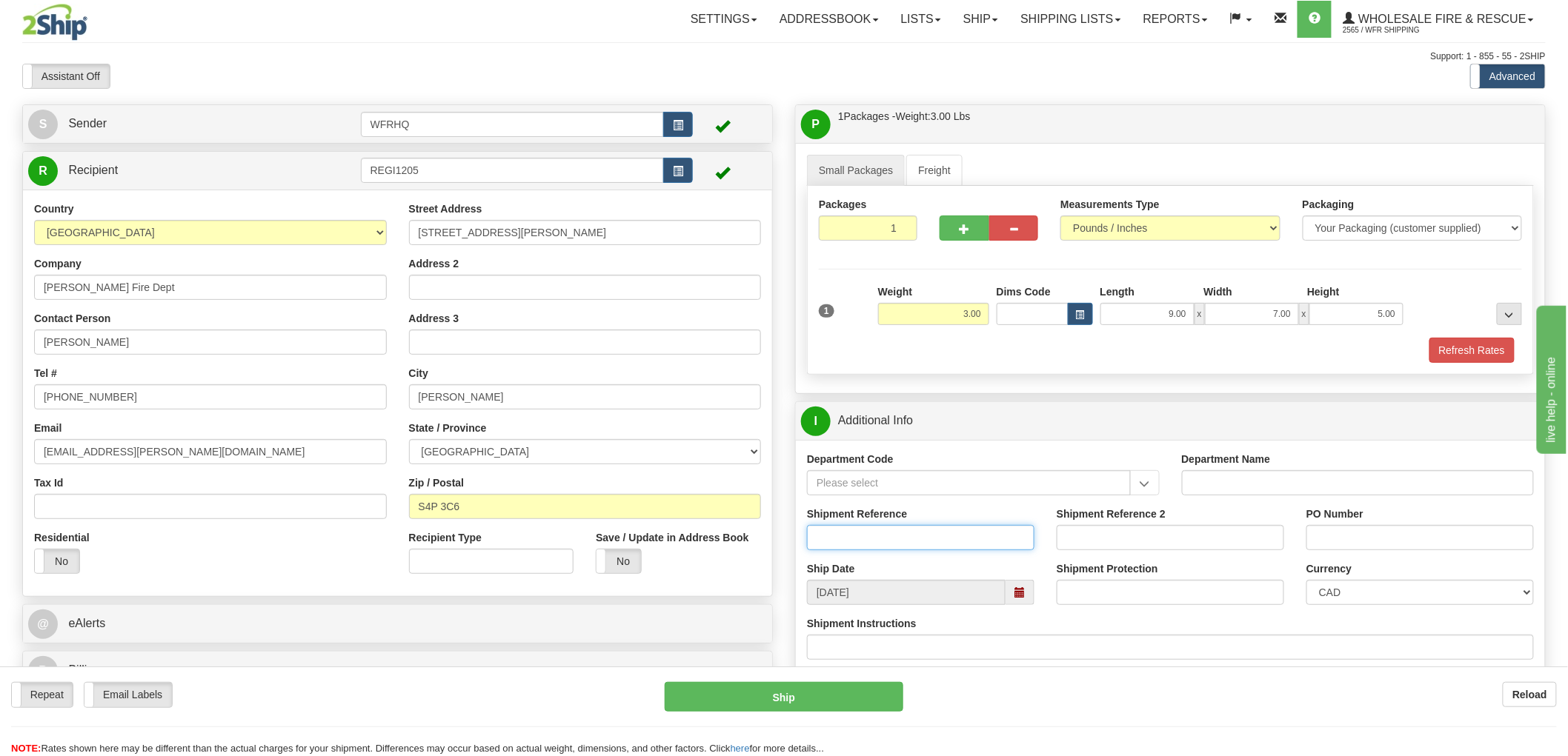
click at [869, 532] on input "Shipment Reference" at bounding box center [921, 538] width 227 height 25
type input "S46387 - 30626"
click at [1339, 542] on input "PO Number" at bounding box center [1420, 538] width 227 height 25
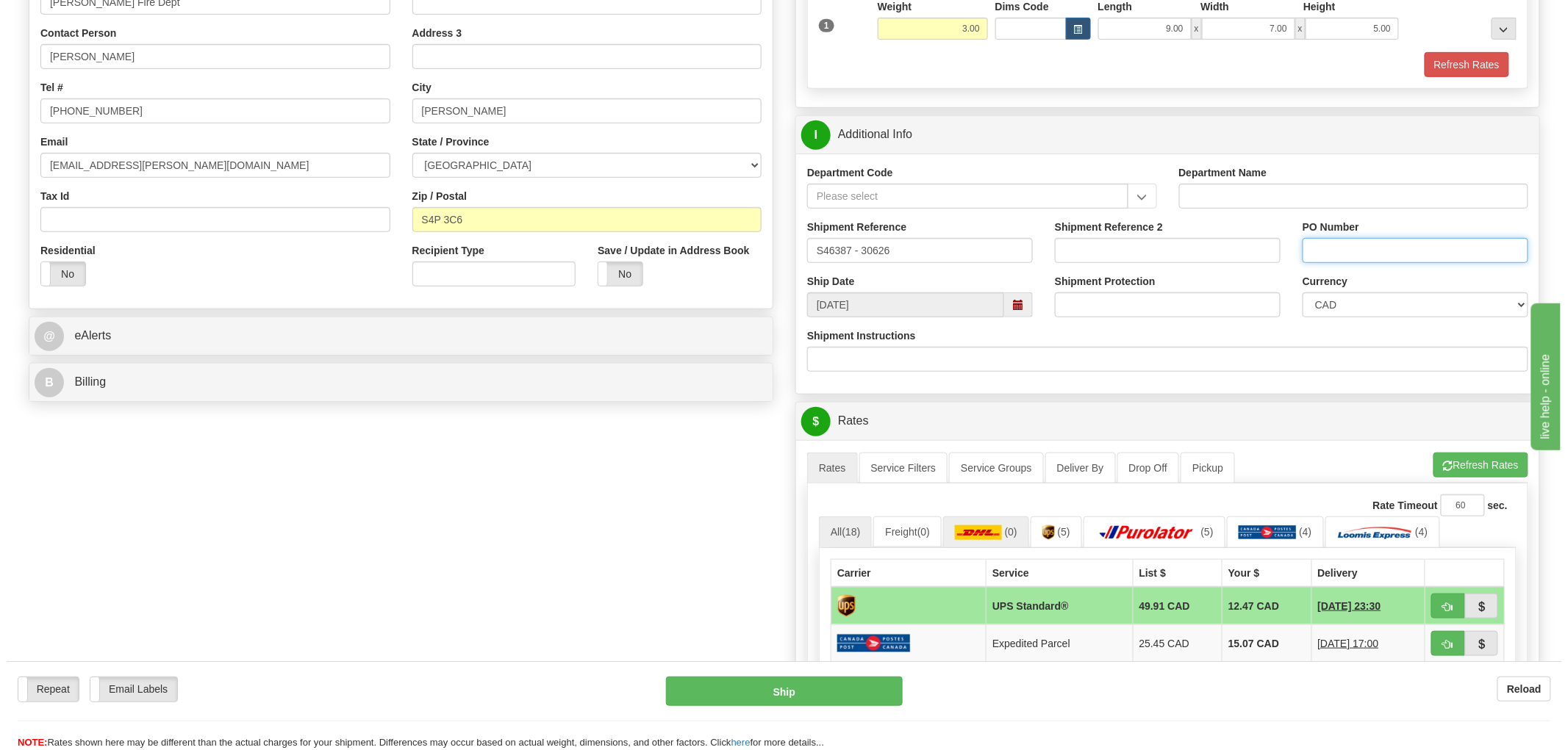
scroll to position [326, 0]
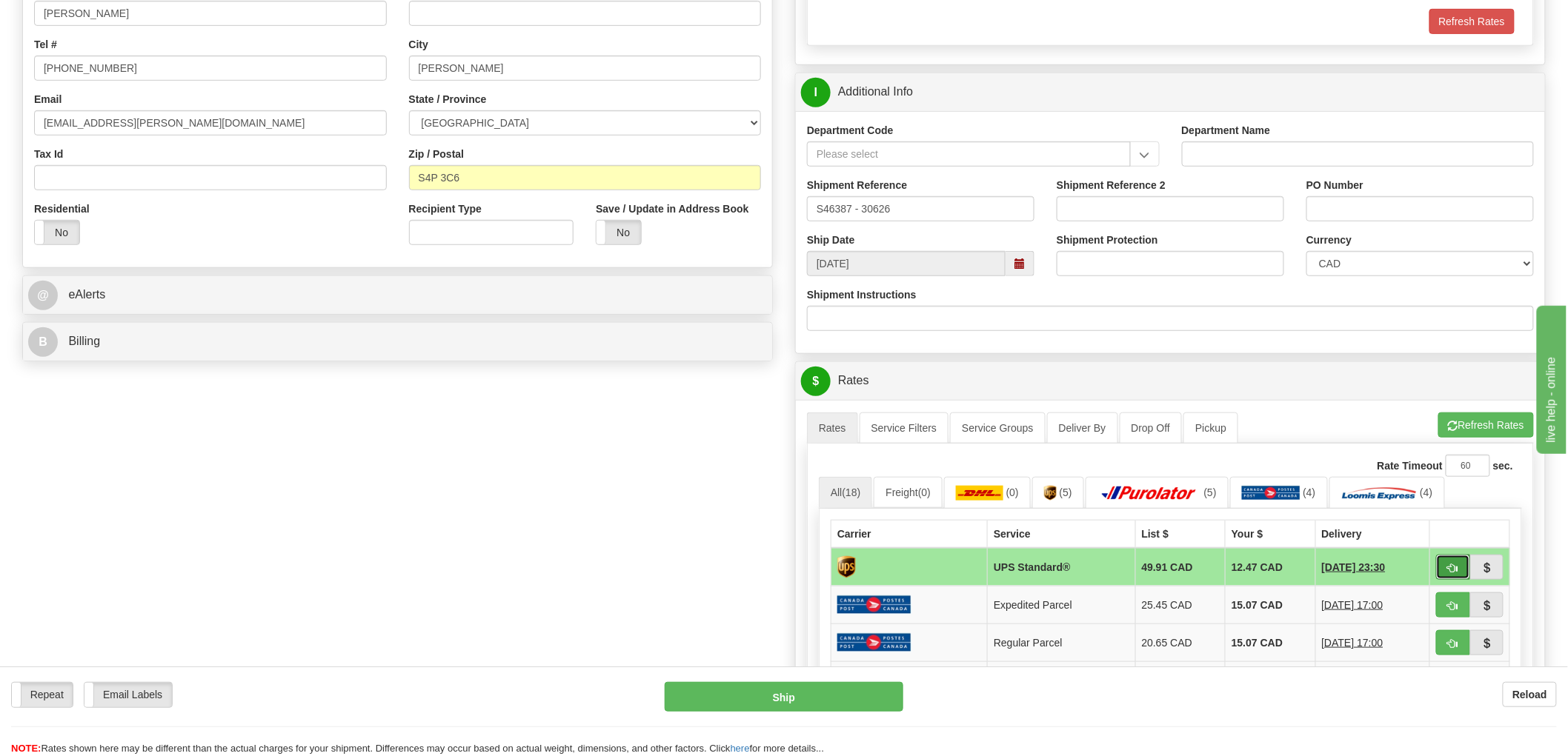
click at [1459, 571] on button "button" at bounding box center [1453, 567] width 34 height 25
type input "11"
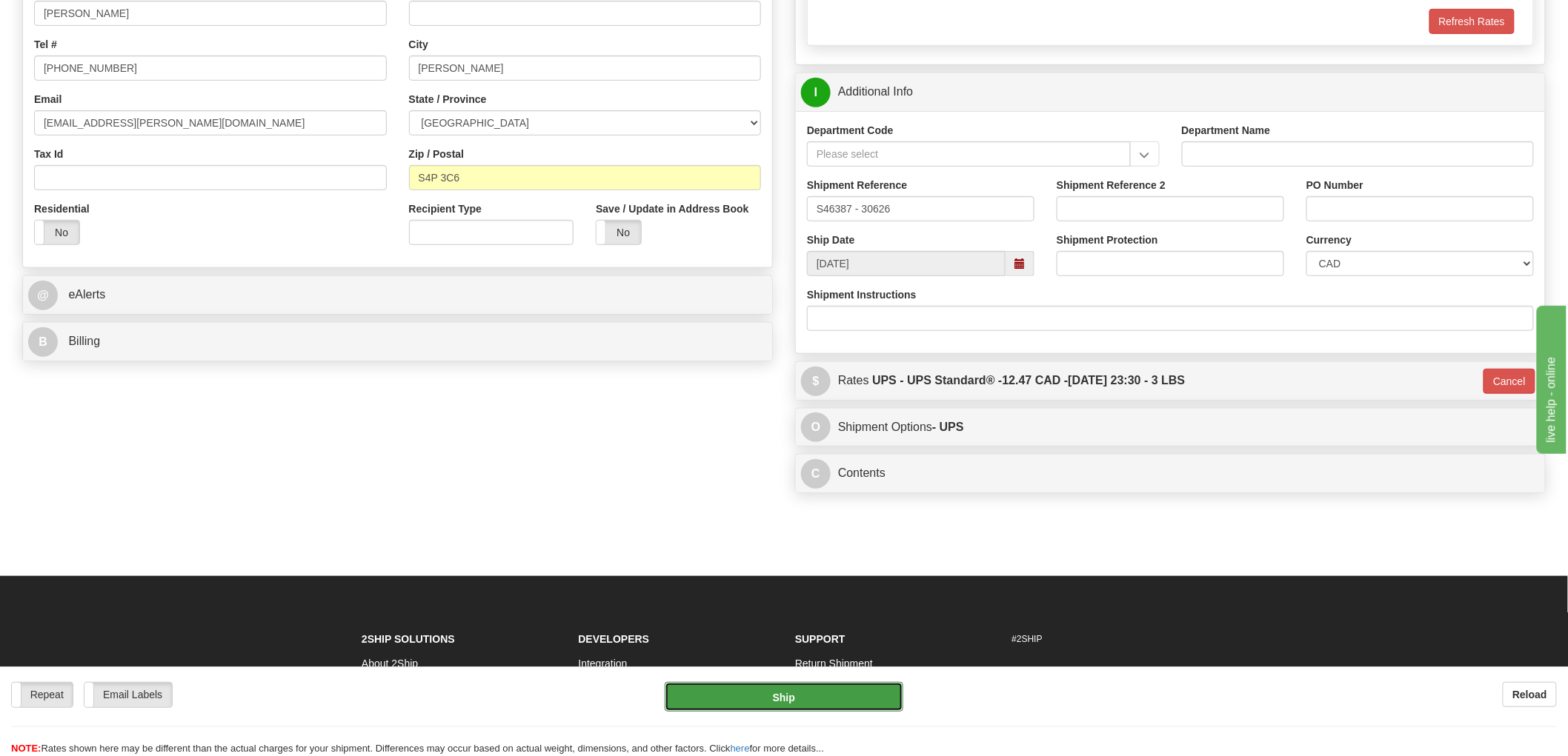
click at [805, 695] on button "Ship" at bounding box center [784, 698] width 239 height 30
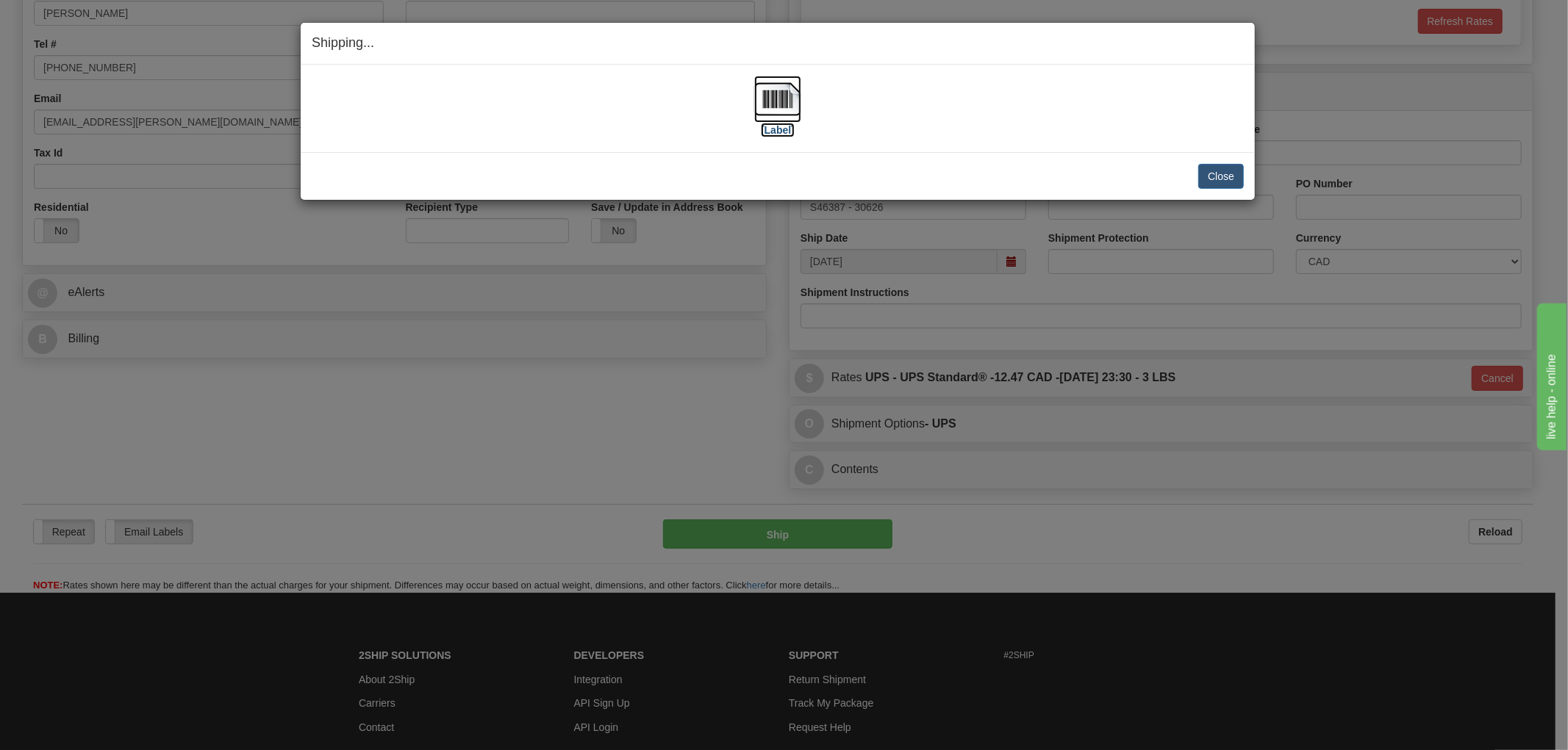
click at [769, 92] on img at bounding box center [778, 99] width 47 height 47
click at [1219, 173] on button "Close" at bounding box center [1221, 176] width 45 height 25
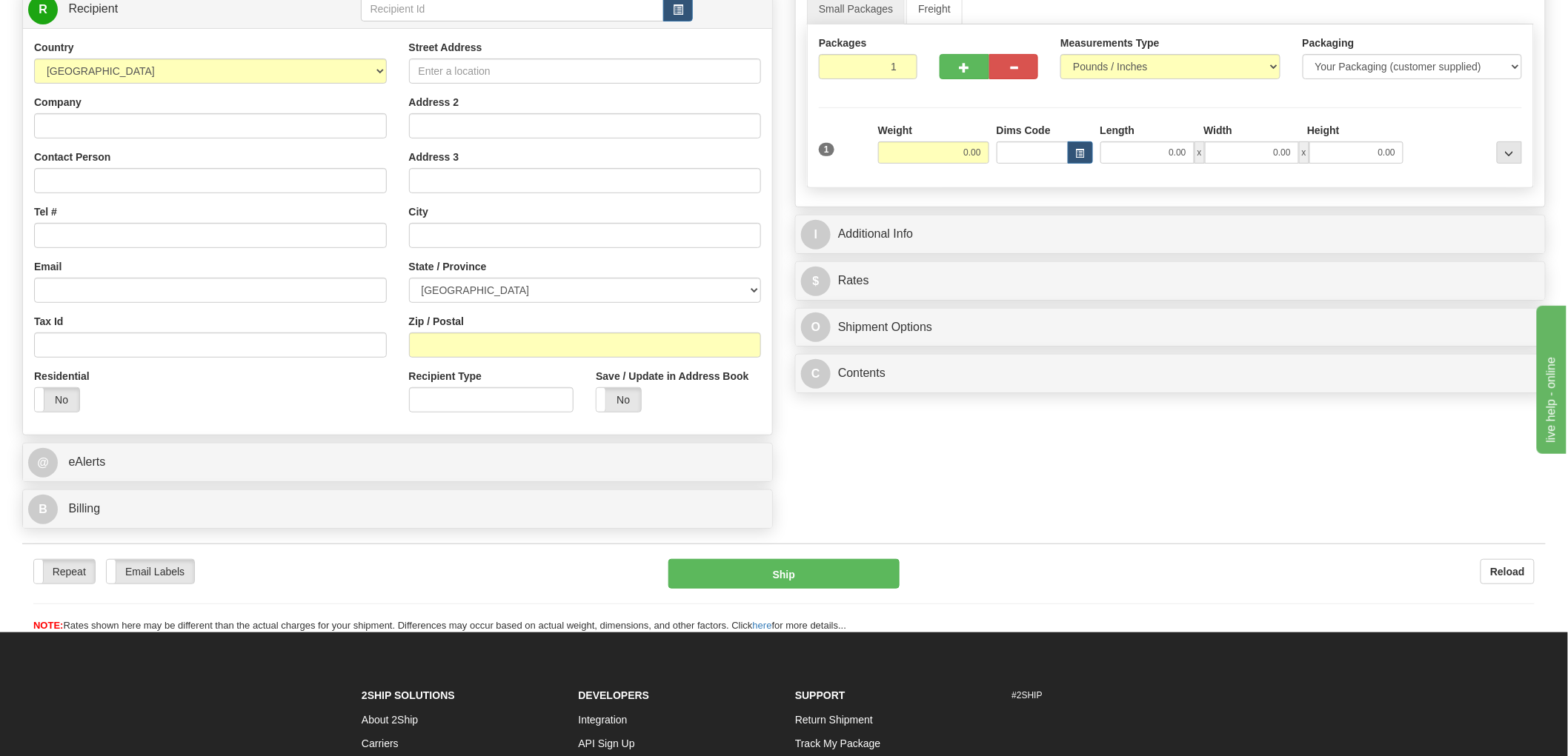
scroll to position [164, 0]
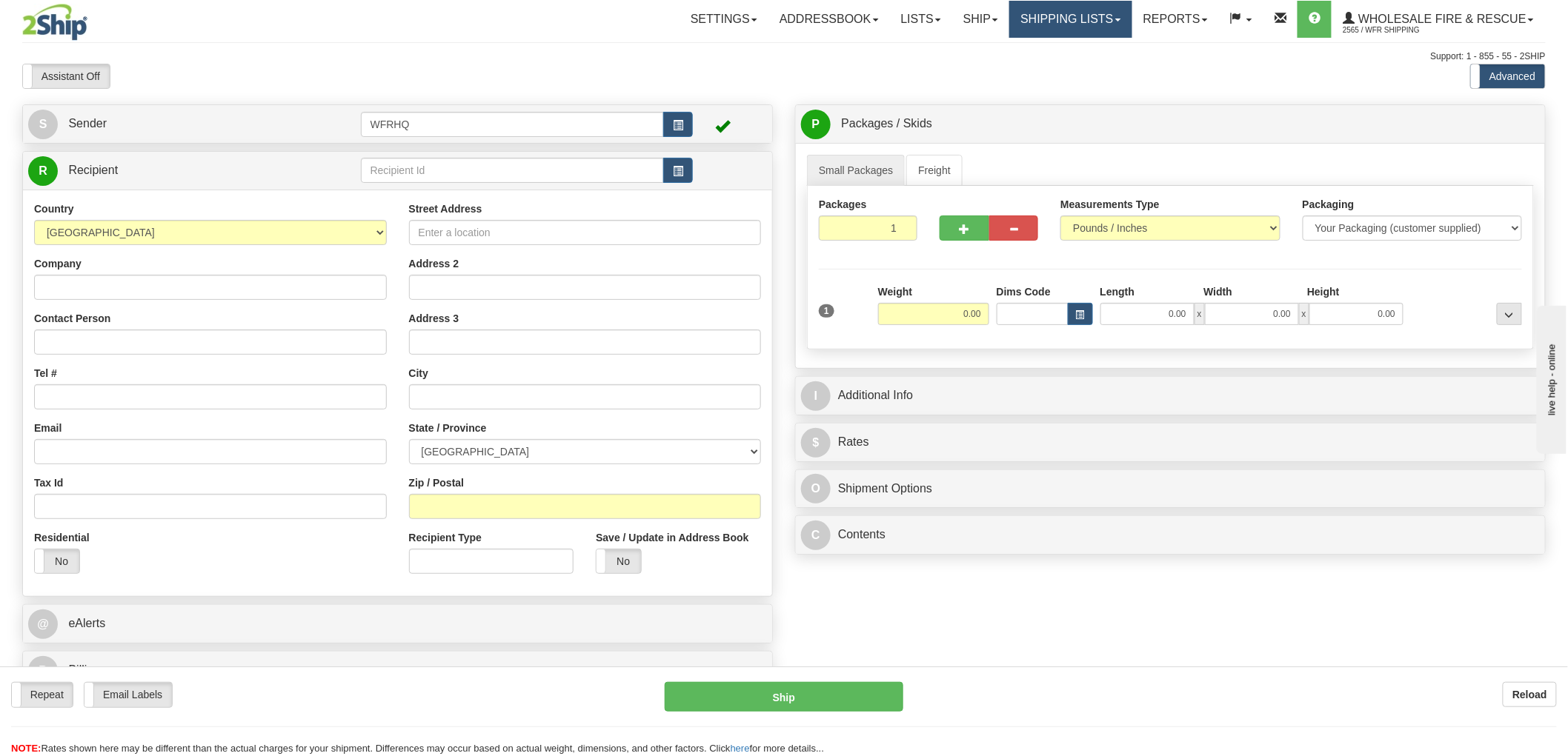
click at [1113, 18] on link "Shipping lists" at bounding box center [1071, 19] width 122 height 37
click at [1078, 69] on span "Search Shipment History" at bounding box center [1060, 71] width 115 height 12
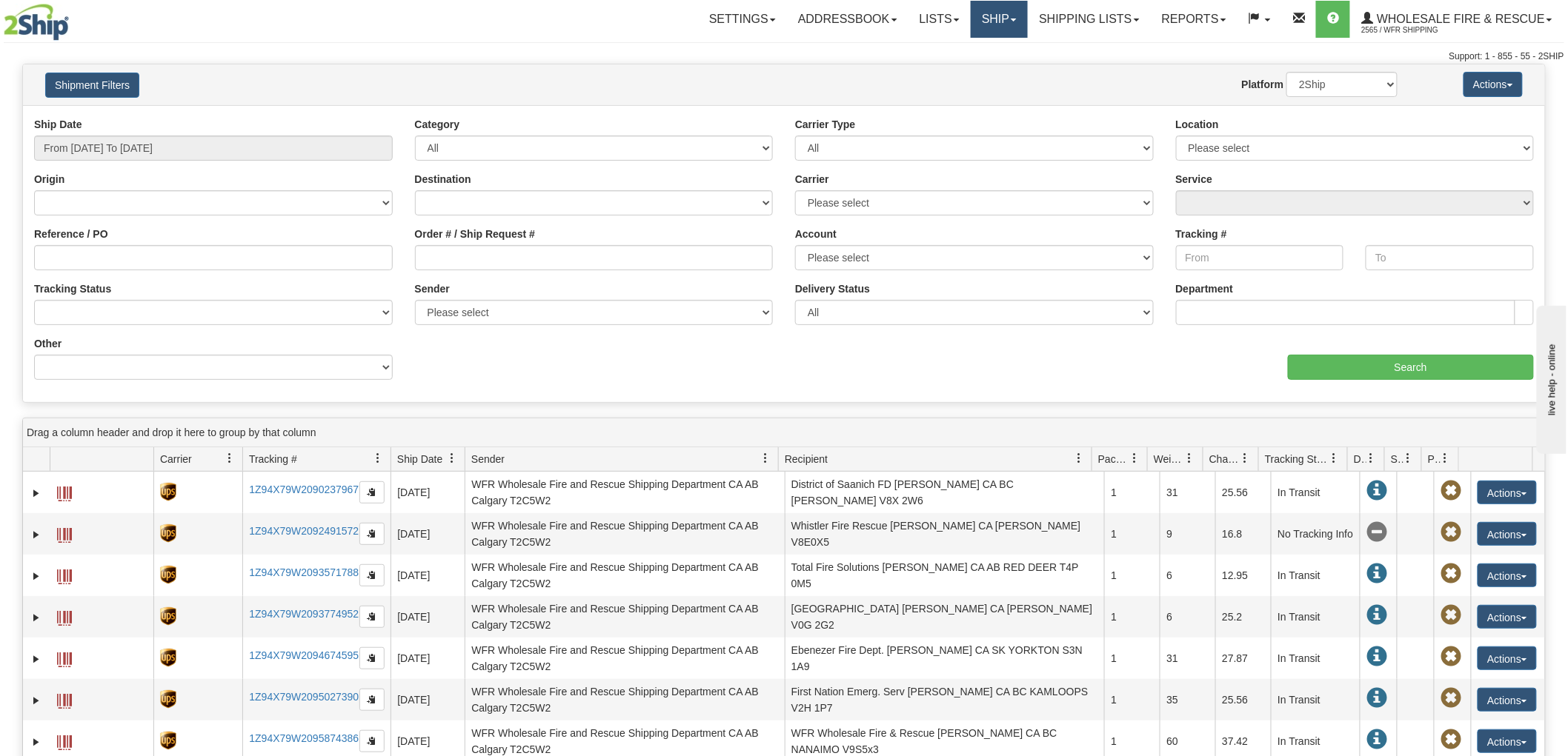
click at [1009, 17] on link "Ship" at bounding box center [1000, 19] width 57 height 37
click at [1101, 25] on link "Shipping lists" at bounding box center [1089, 19] width 122 height 37
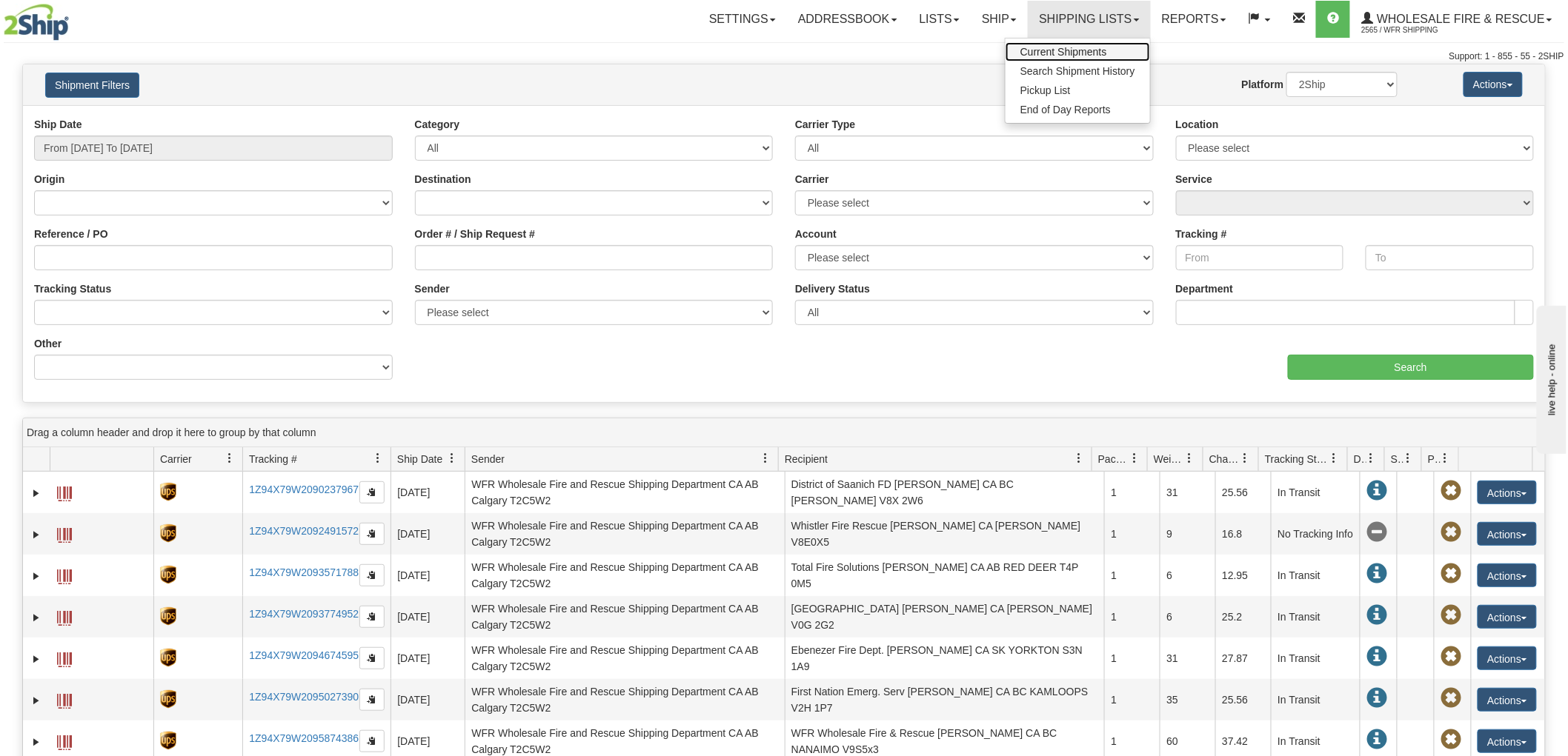
click at [1070, 47] on span "Current Shipments" at bounding box center [1064, 51] width 87 height 12
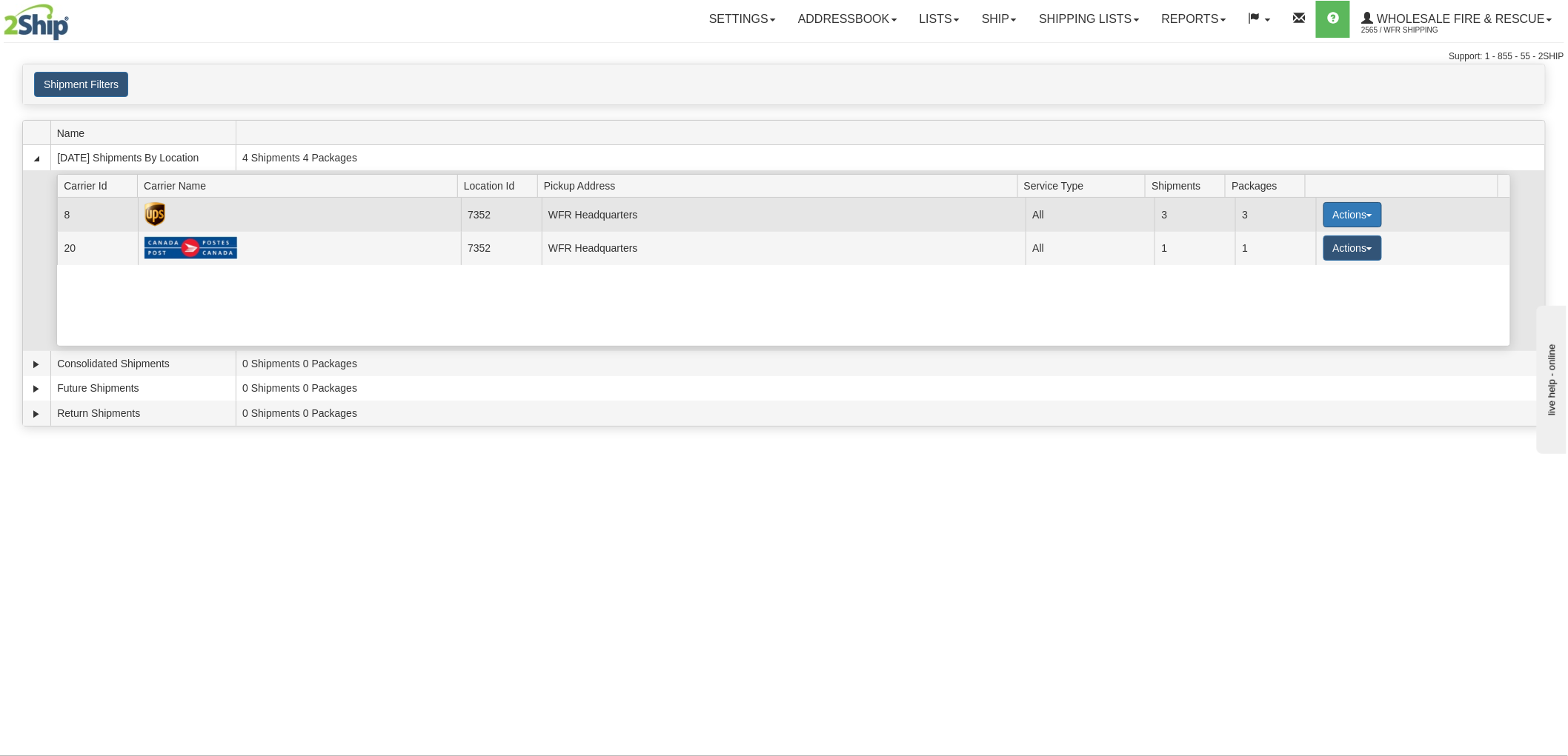
click at [1370, 211] on button "Actions" at bounding box center [1353, 215] width 59 height 25
click at [1314, 243] on span "Details" at bounding box center [1297, 241] width 40 height 10
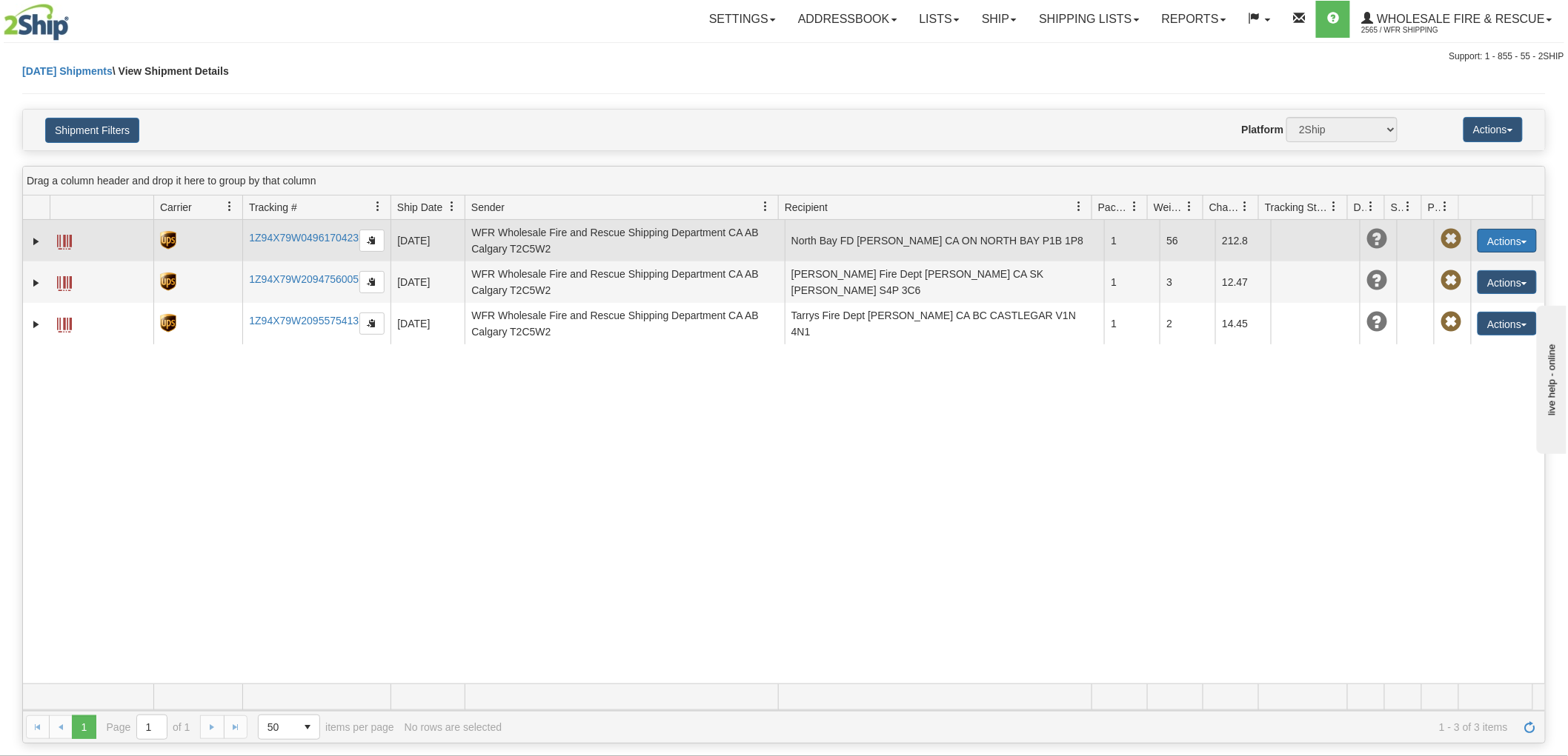
click at [1524, 240] on button "Actions" at bounding box center [1507, 241] width 59 height 24
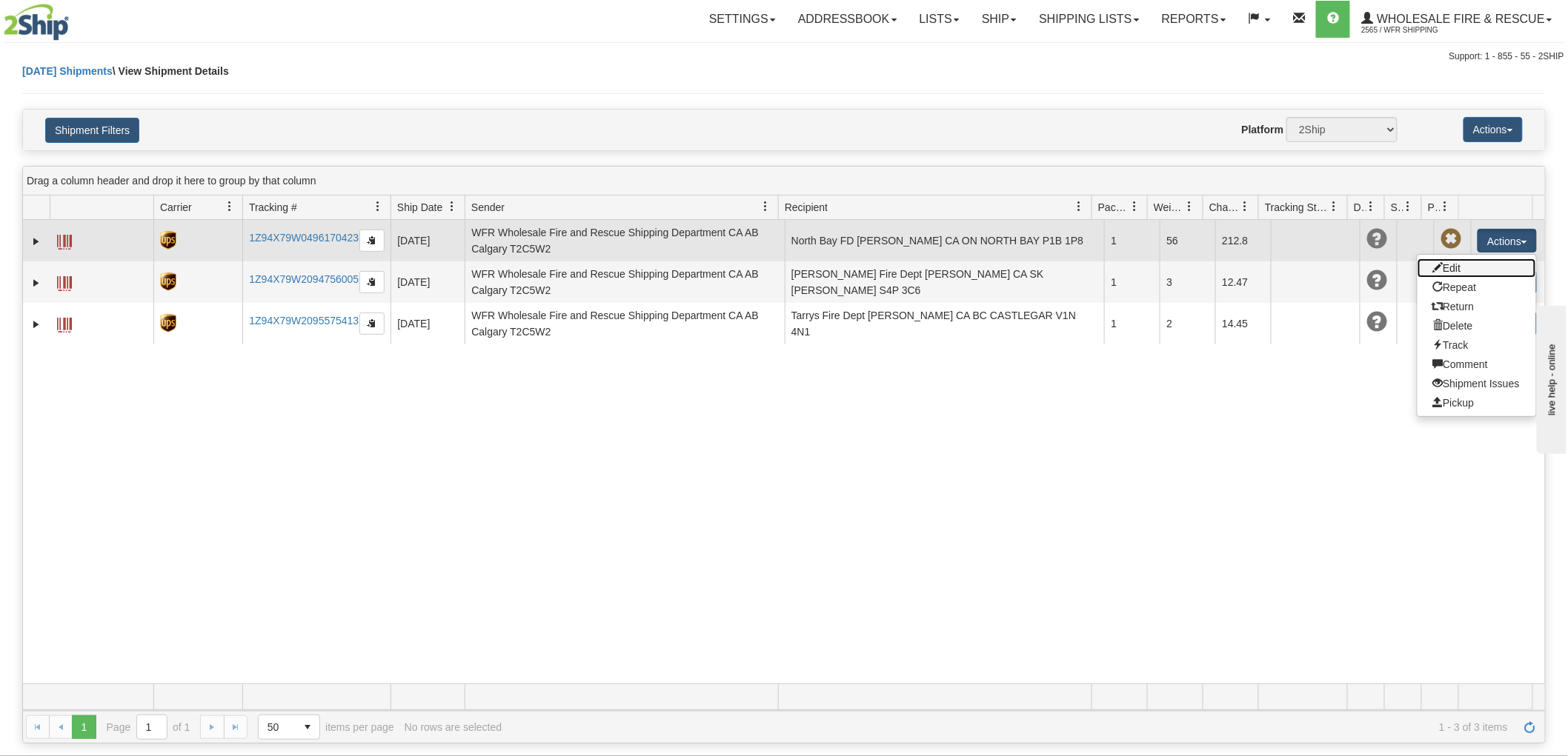
click at [1461, 264] on link "Edit" at bounding box center [1477, 268] width 118 height 19
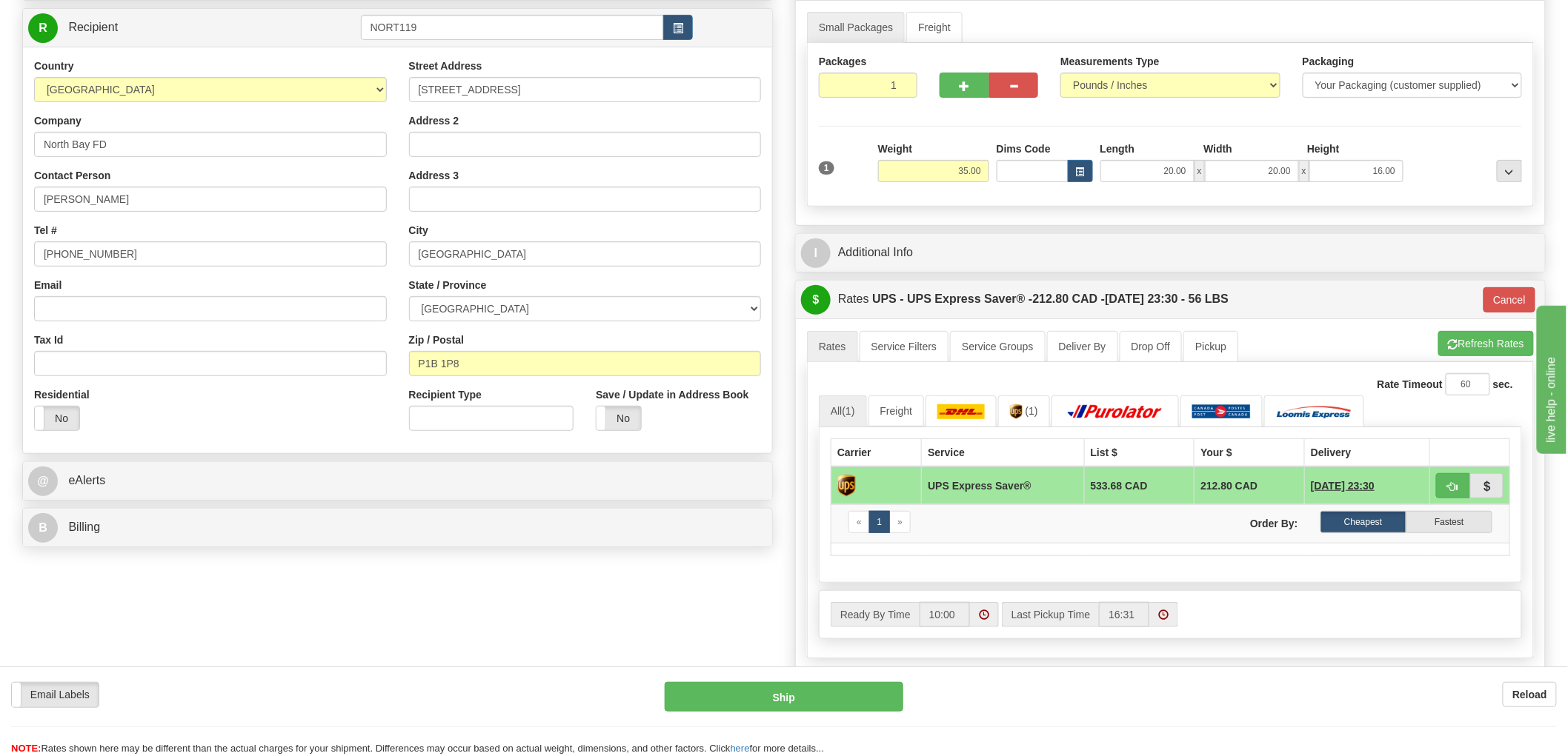
scroll to position [164, 0]
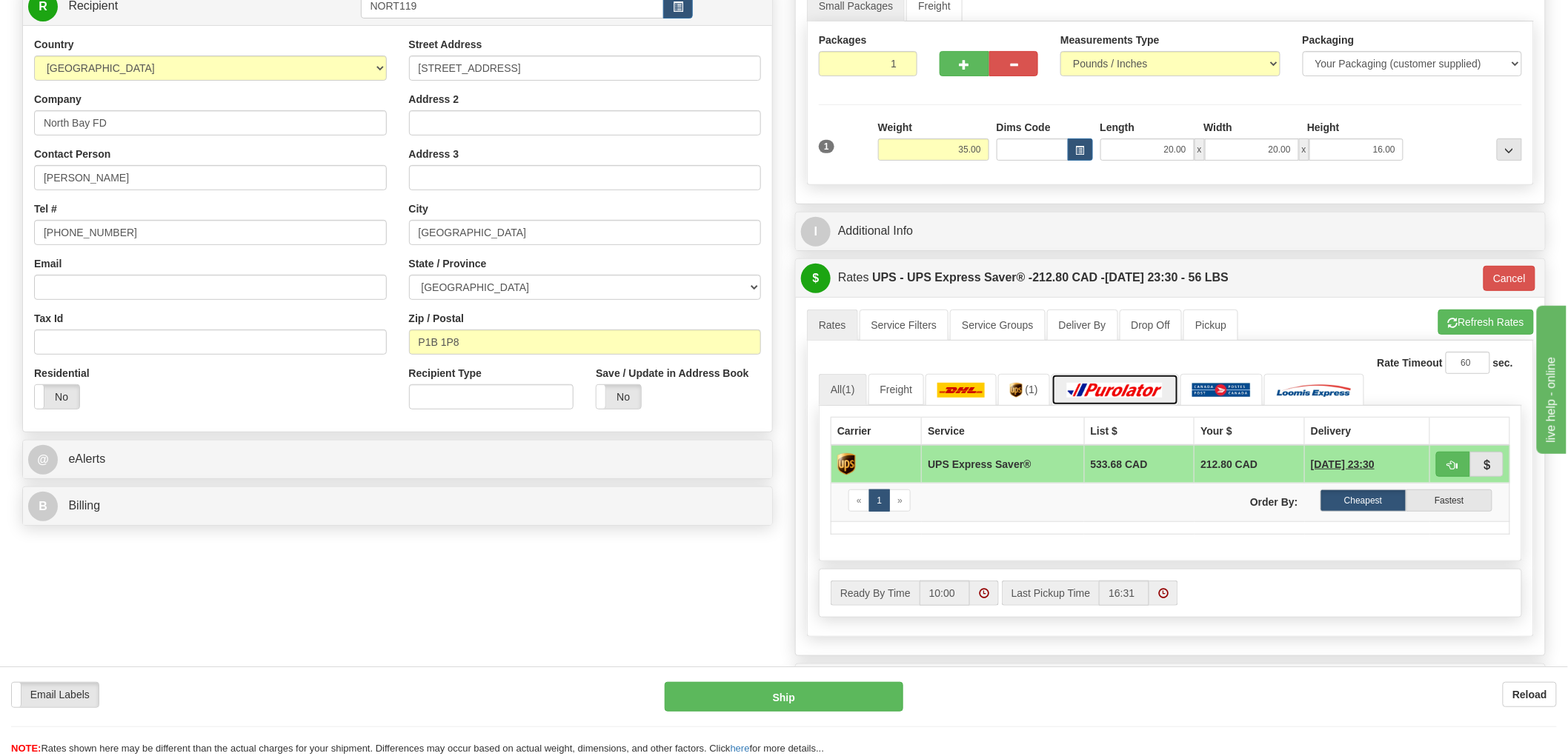
click at [1127, 395] on img at bounding box center [1115, 390] width 103 height 15
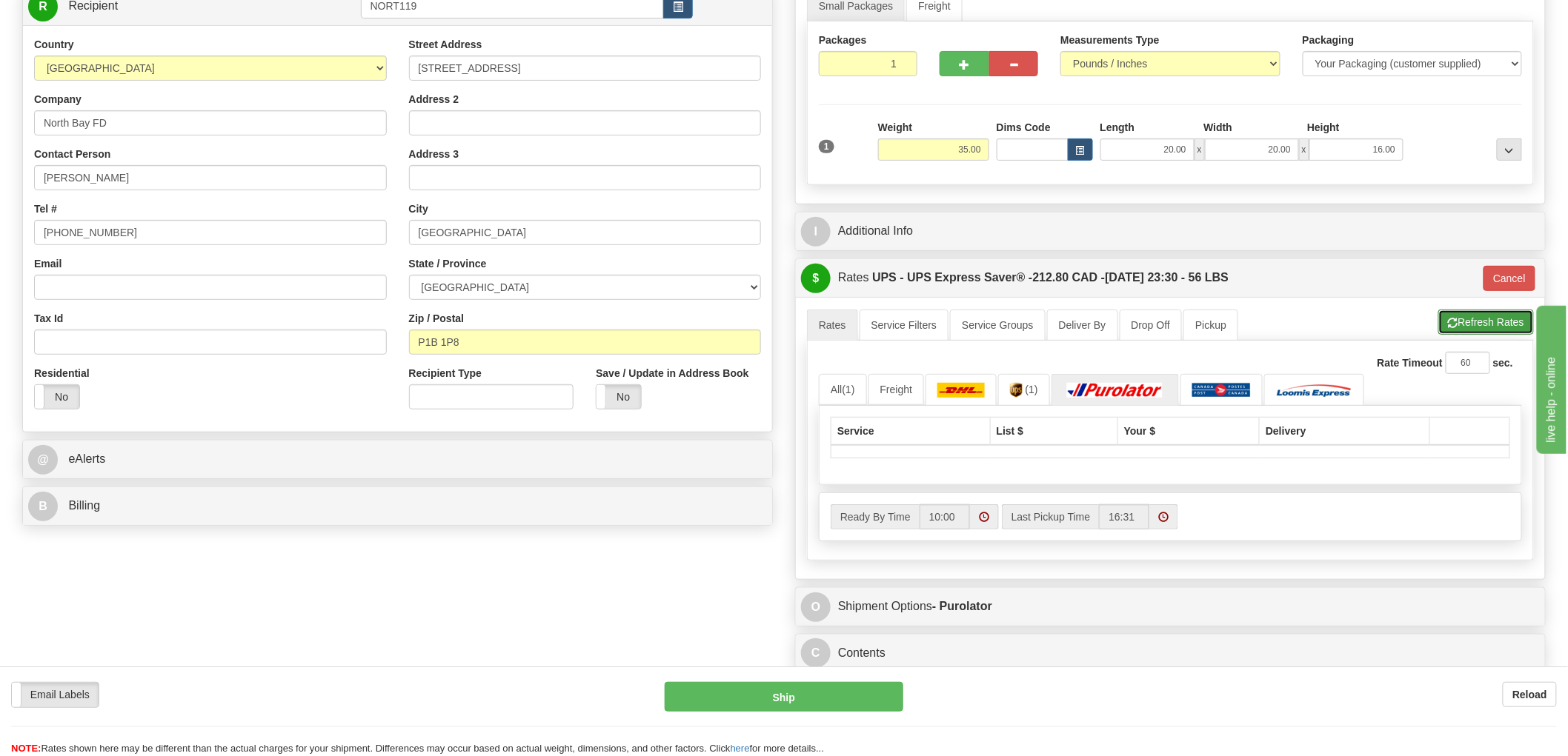
click at [1457, 324] on button "Refresh Rates" at bounding box center [1486, 322] width 96 height 25
type input "13"
click at [1027, 390] on link "(1)" at bounding box center [1025, 390] width 52 height 32
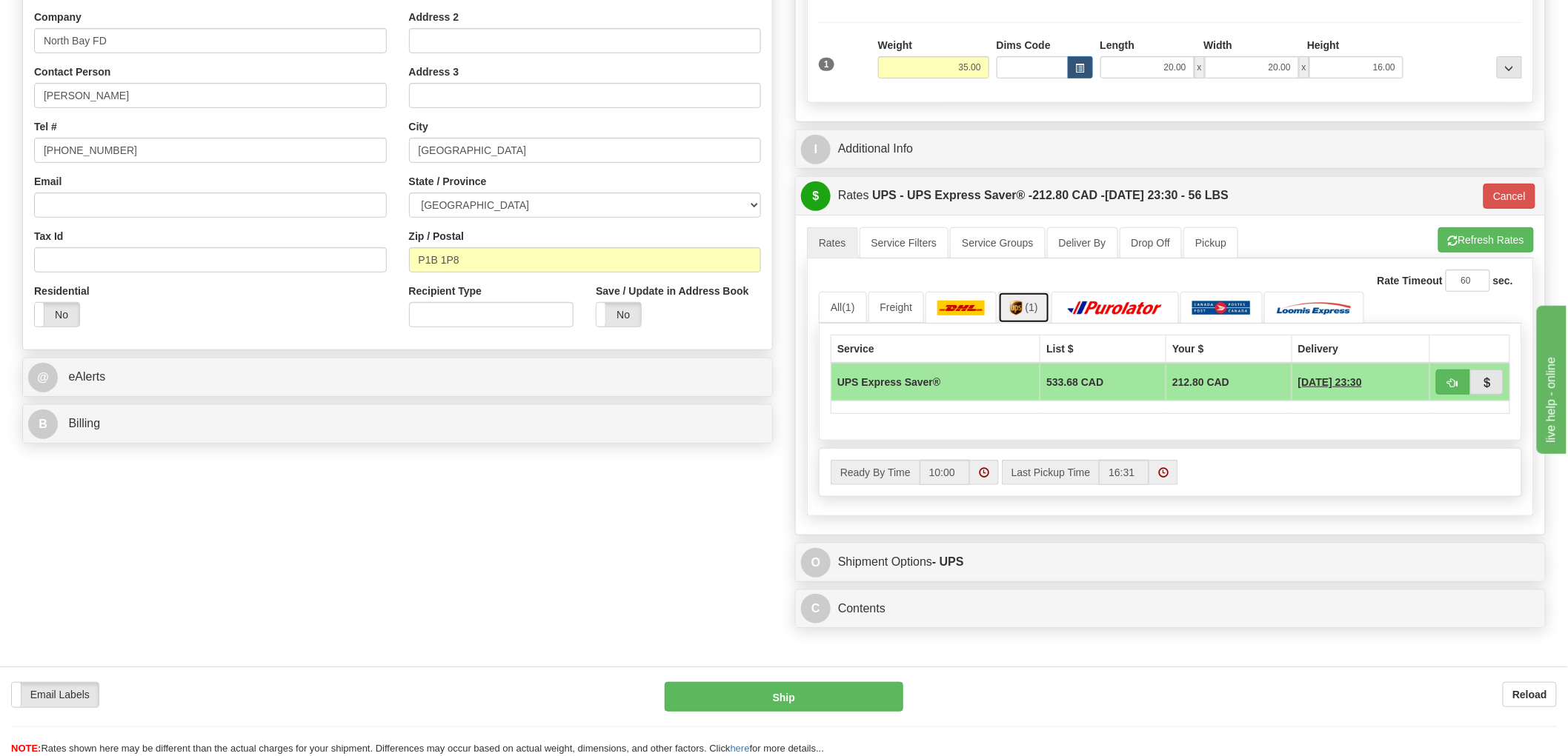
scroll to position [0, 0]
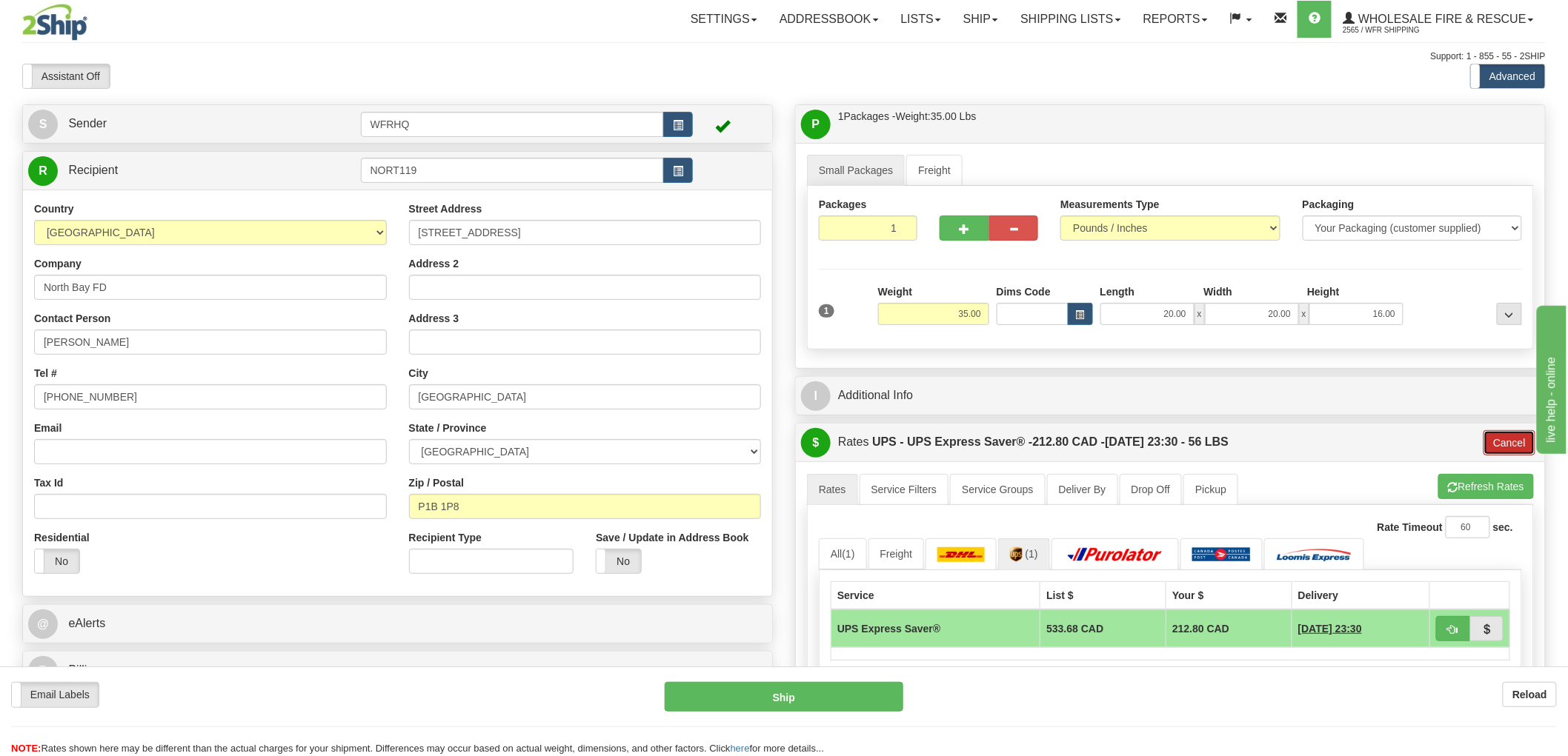
click at [1505, 441] on button "Cancel" at bounding box center [1510, 443] width 52 height 25
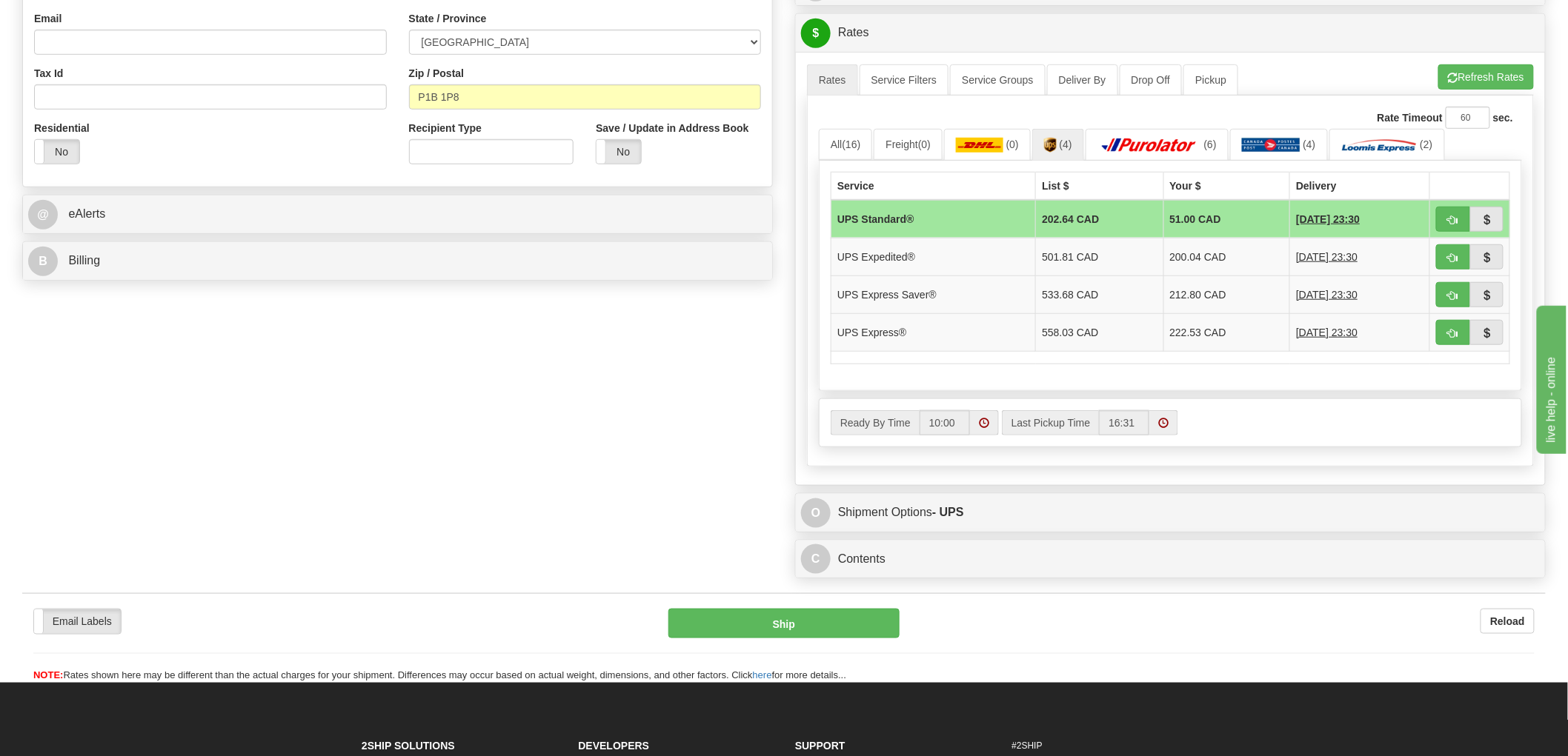
scroll to position [411, 0]
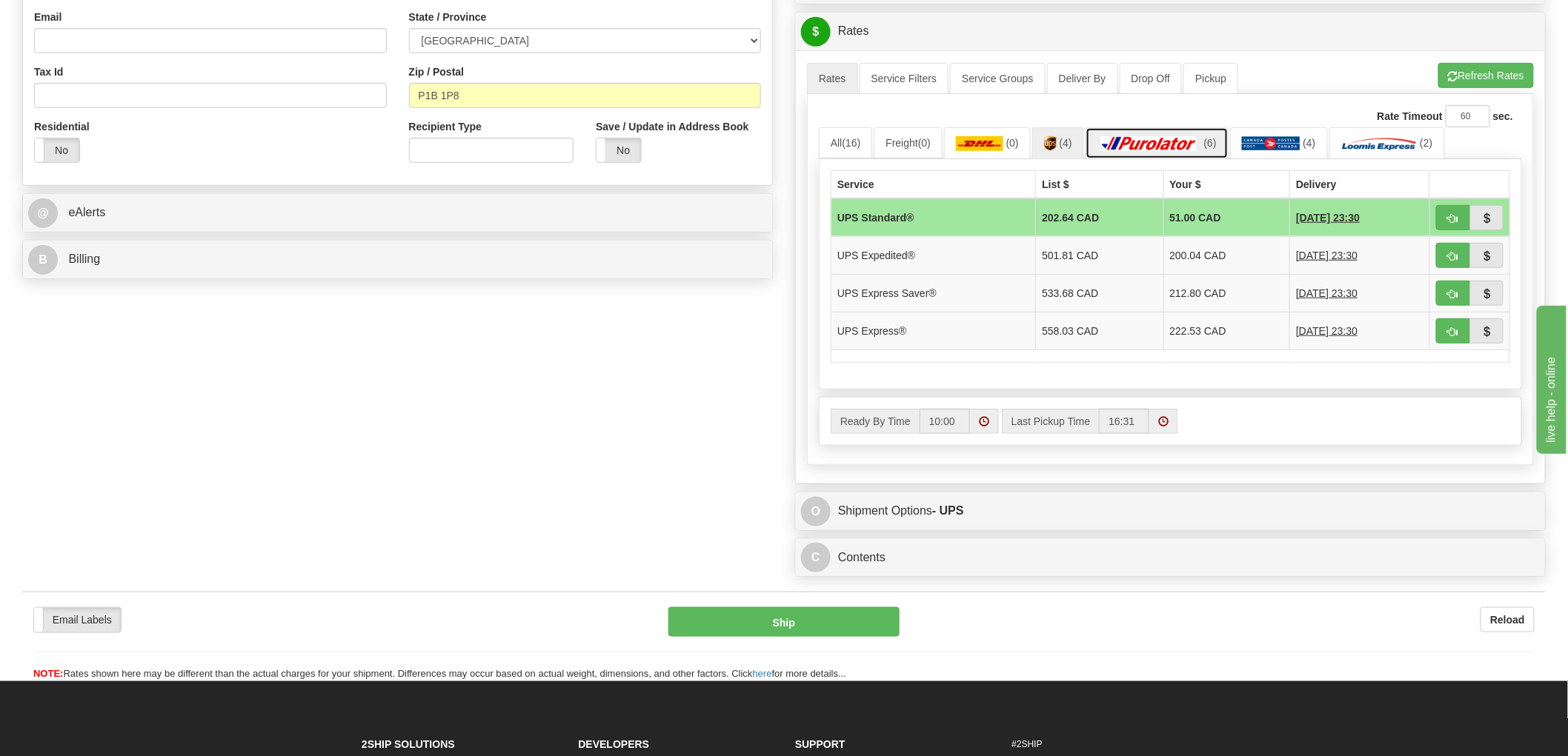
click at [1176, 148] on img at bounding box center [1149, 144] width 103 height 15
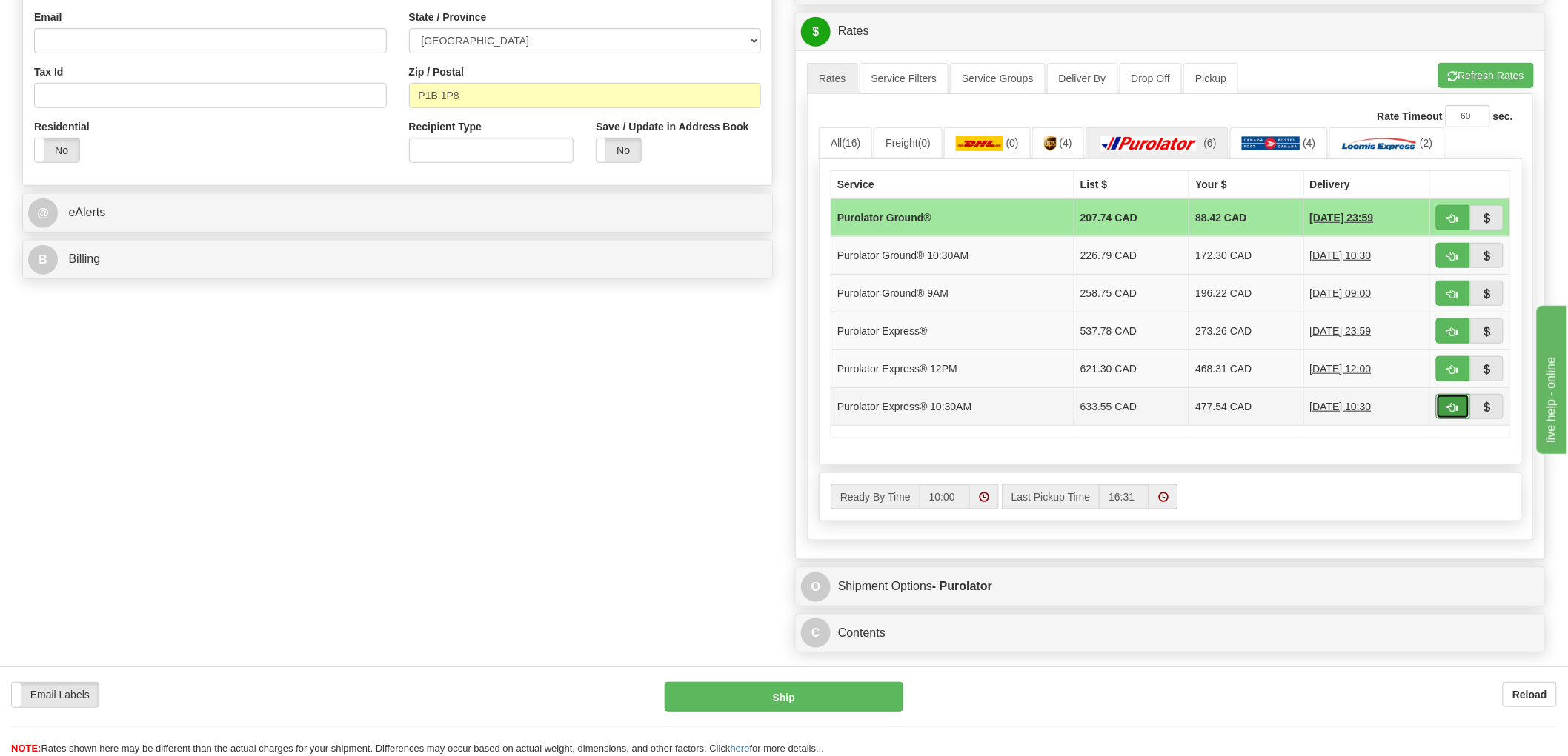
click at [1450, 407] on span "button" at bounding box center [1453, 408] width 10 height 9
type input "201"
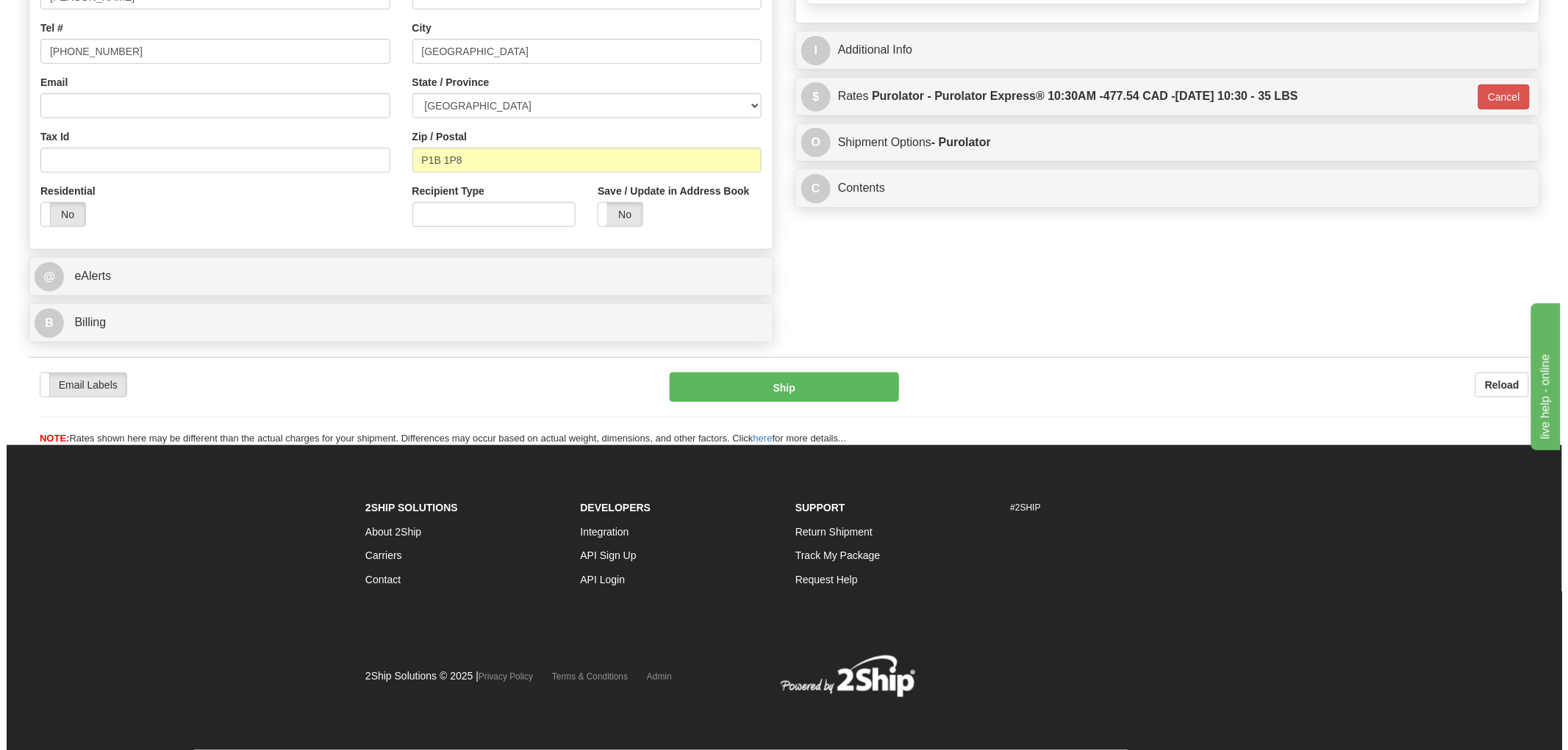
scroll to position [344, 0]
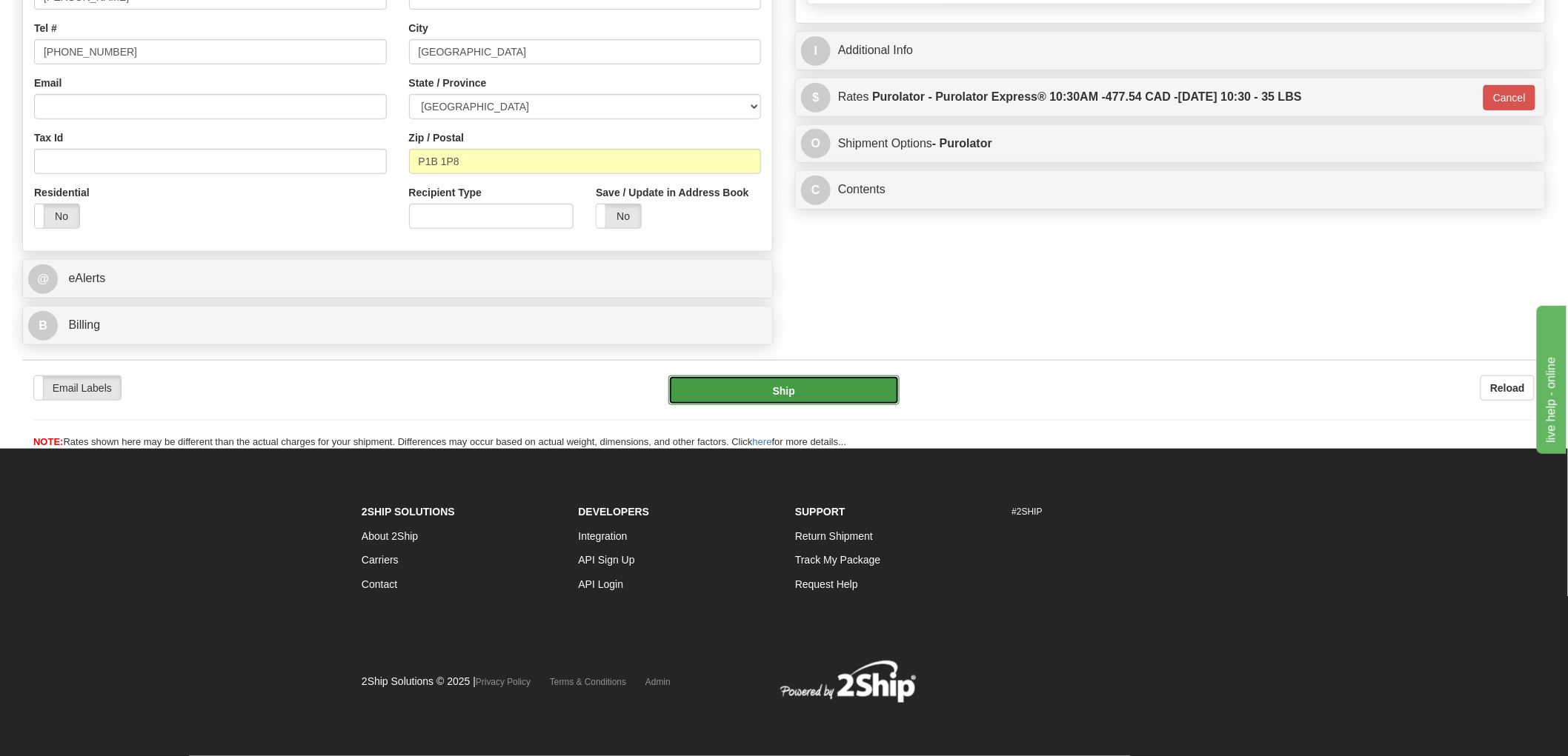
click at [812, 395] on button "Ship" at bounding box center [785, 391] width 232 height 30
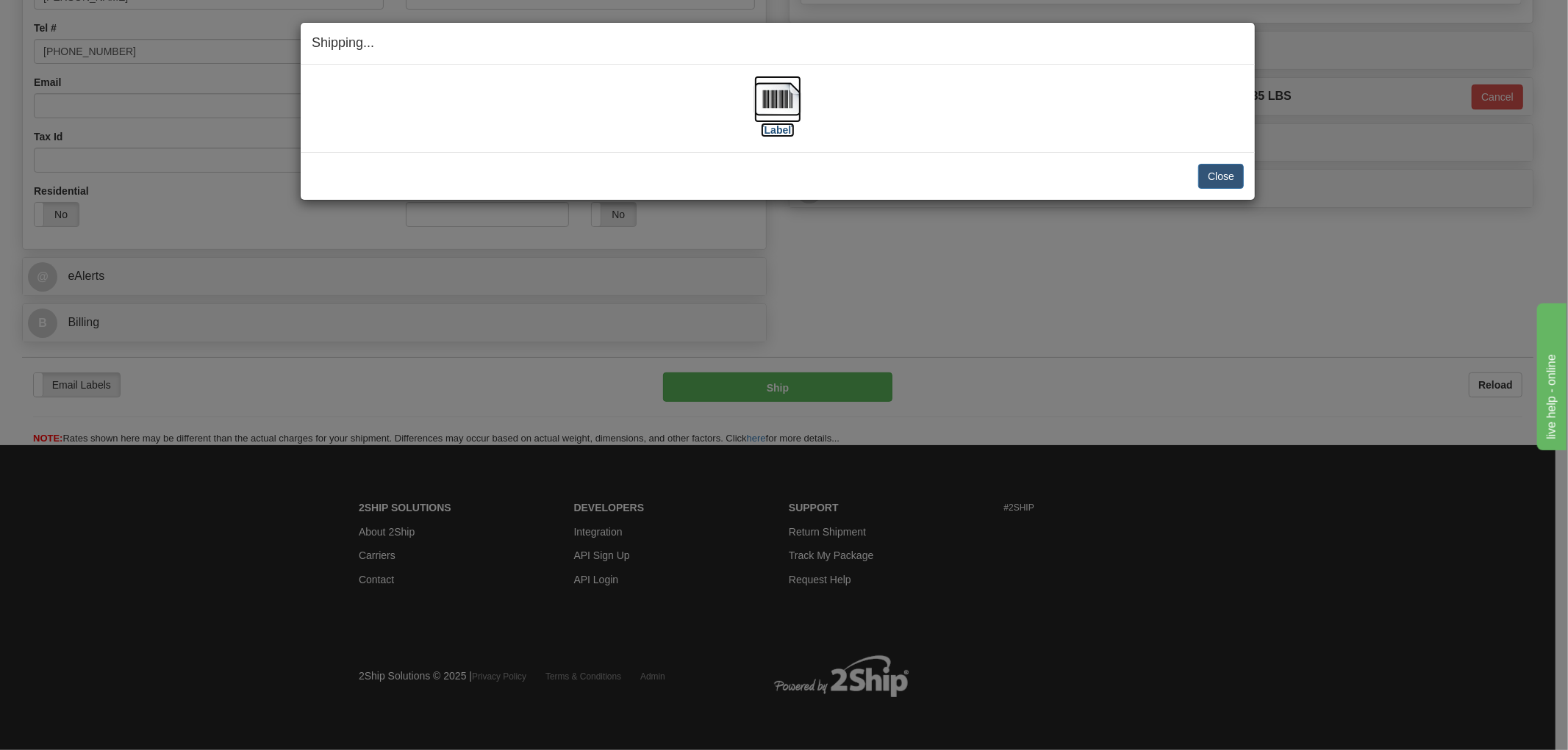
click at [784, 104] on img at bounding box center [778, 99] width 47 height 47
